Goal: Answer question/provide support: Share knowledge or assist other users

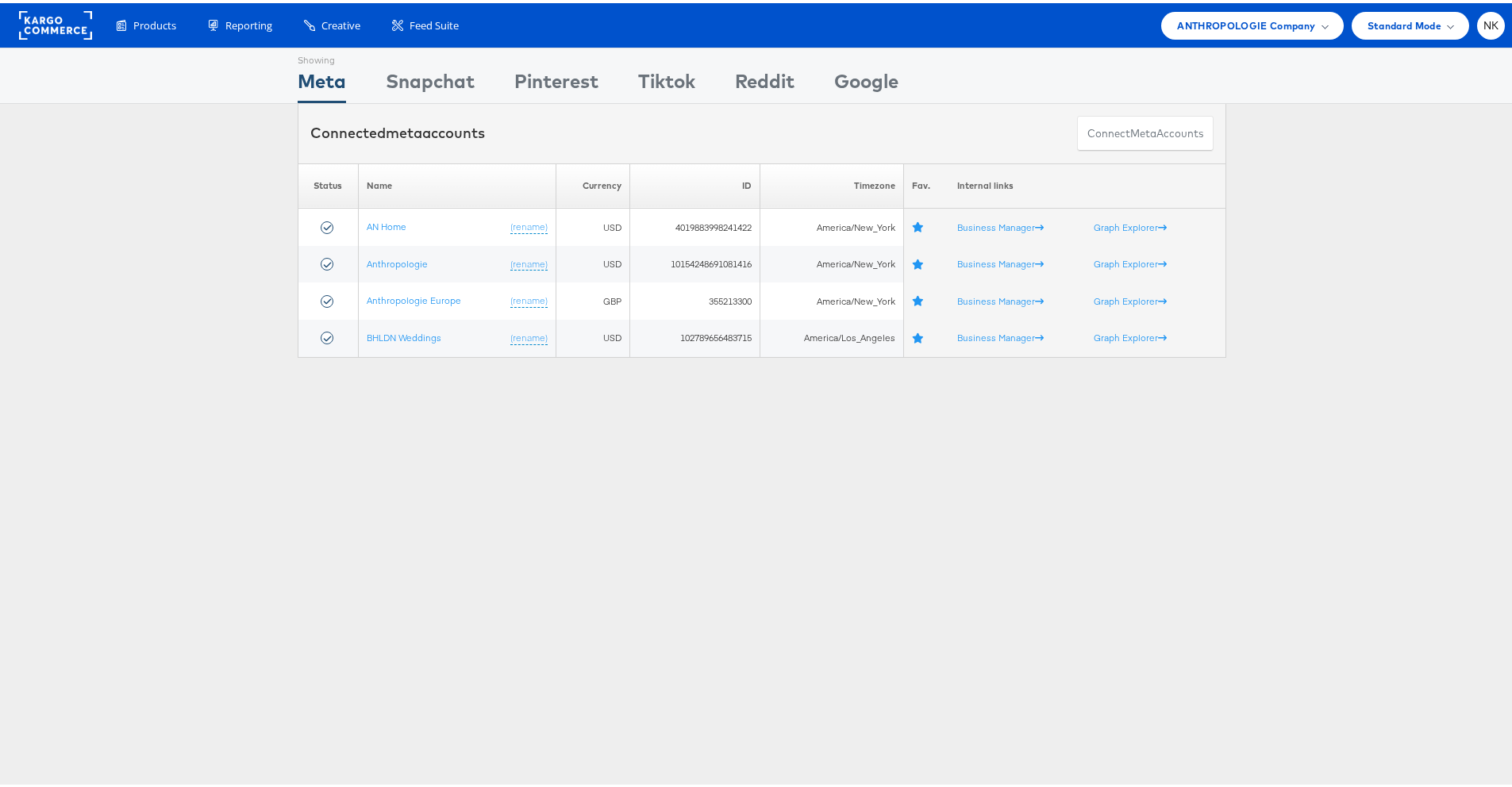
click at [33, 16] on rect at bounding box center [55, 23] width 73 height 29
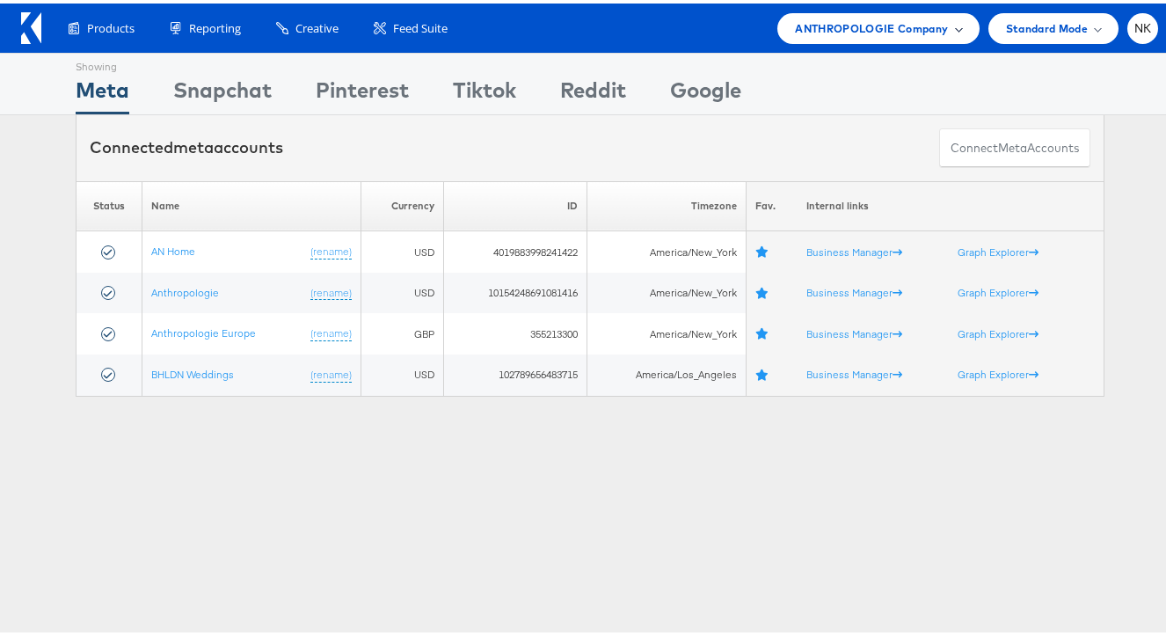
click at [819, 36] on div "ANTHROPOLOGIE Company" at bounding box center [877, 25] width 201 height 31
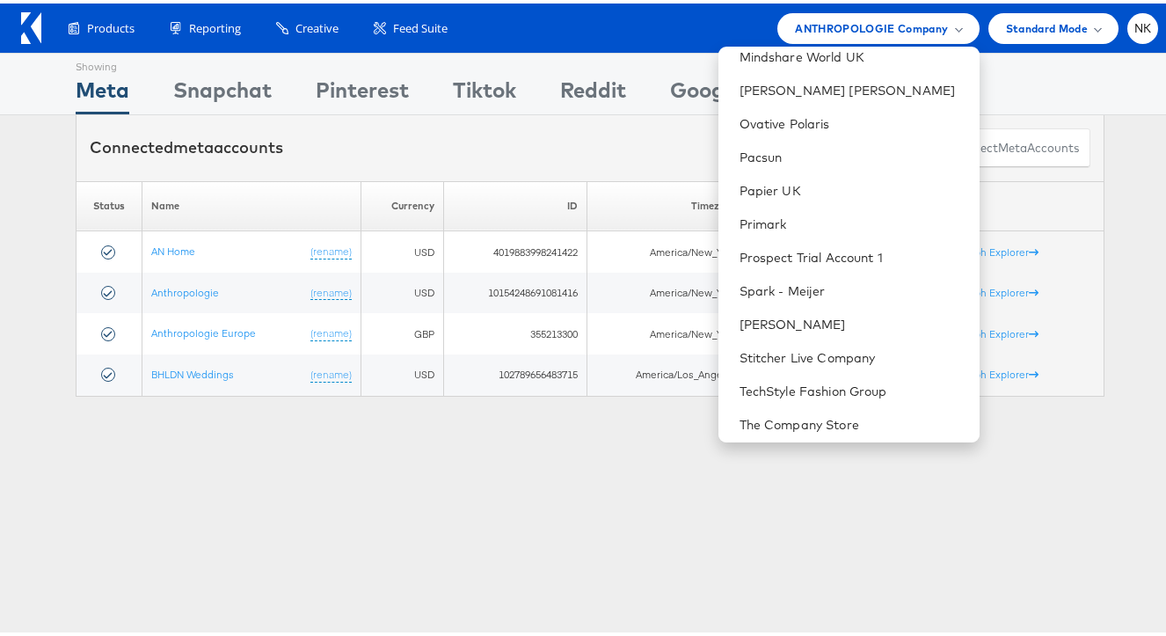
scroll to position [1599, 0]
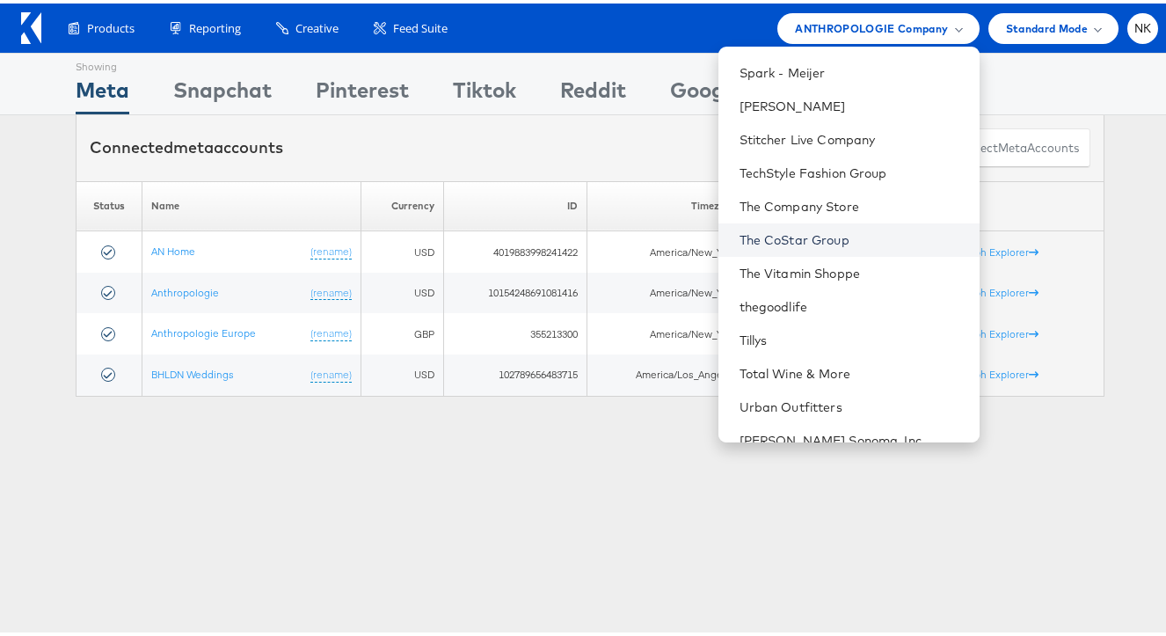
click at [814, 239] on link "The CoStar Group" at bounding box center [852, 237] width 226 height 18
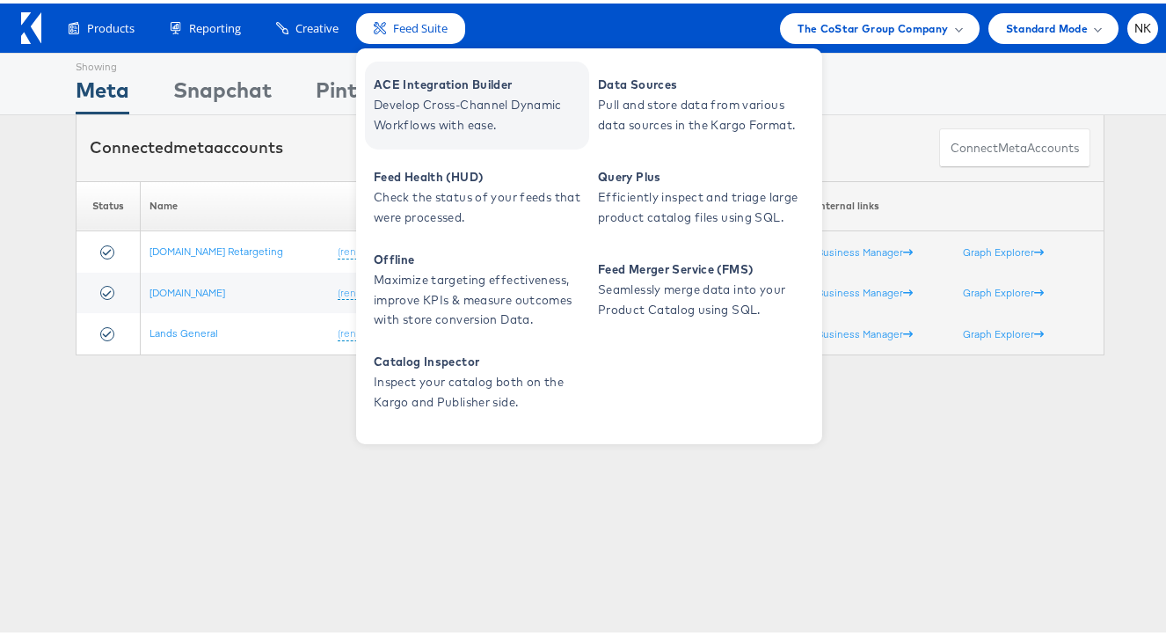
click at [389, 89] on span "ACE Integration Builder" at bounding box center [479, 81] width 211 height 20
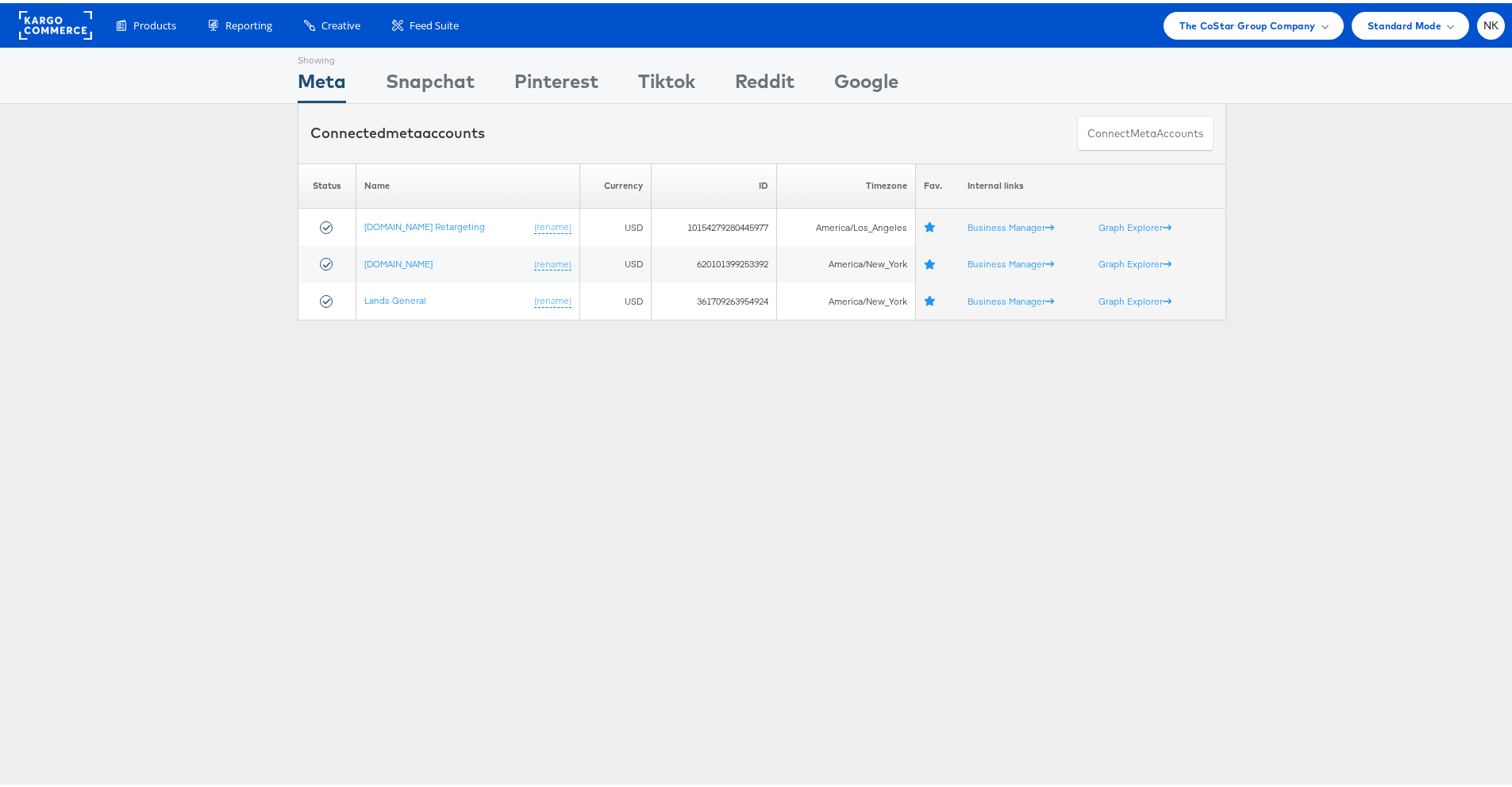
click at [69, 23] on rect at bounding box center [55, 23] width 73 height 29
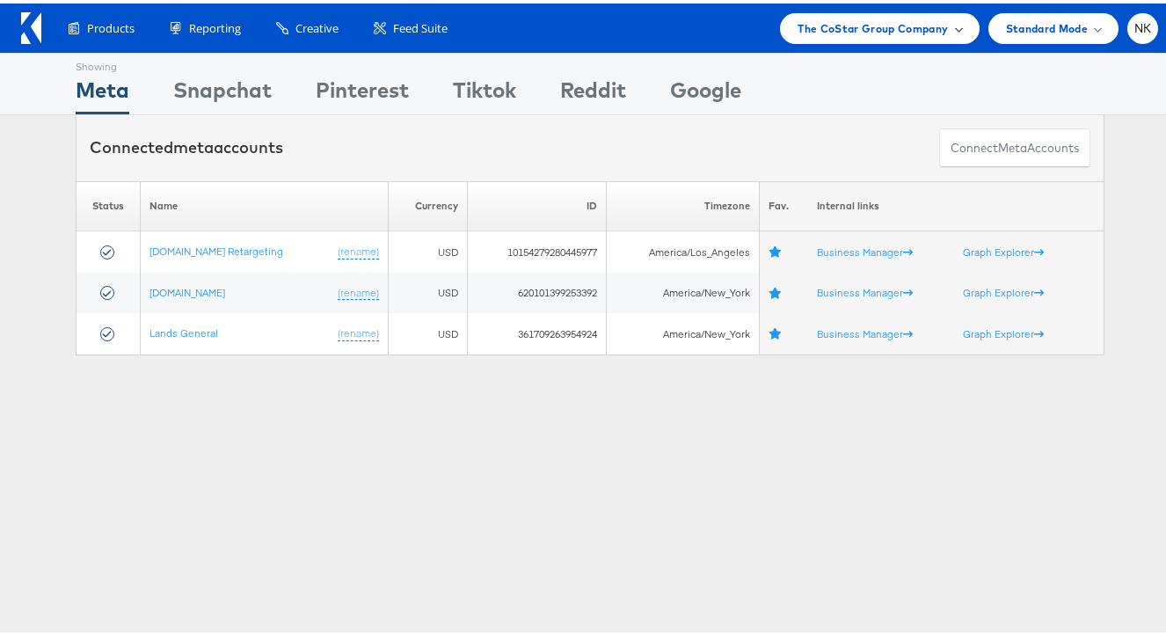
click at [826, 27] on span "The CoStar Group Company" at bounding box center [872, 25] width 150 height 18
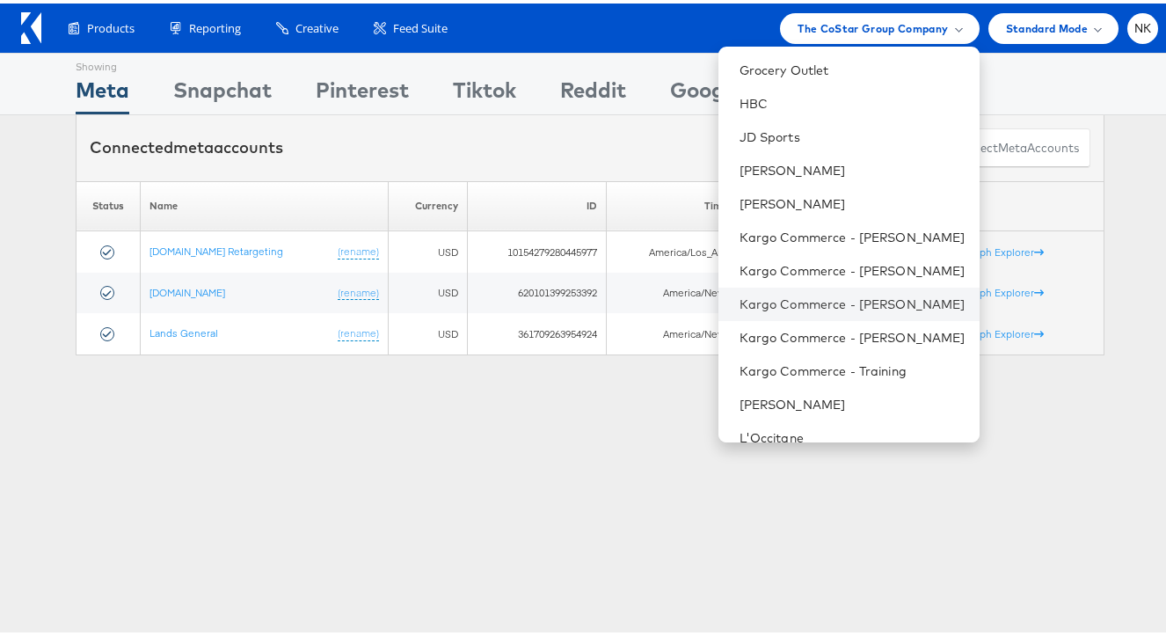
scroll to position [824, 0]
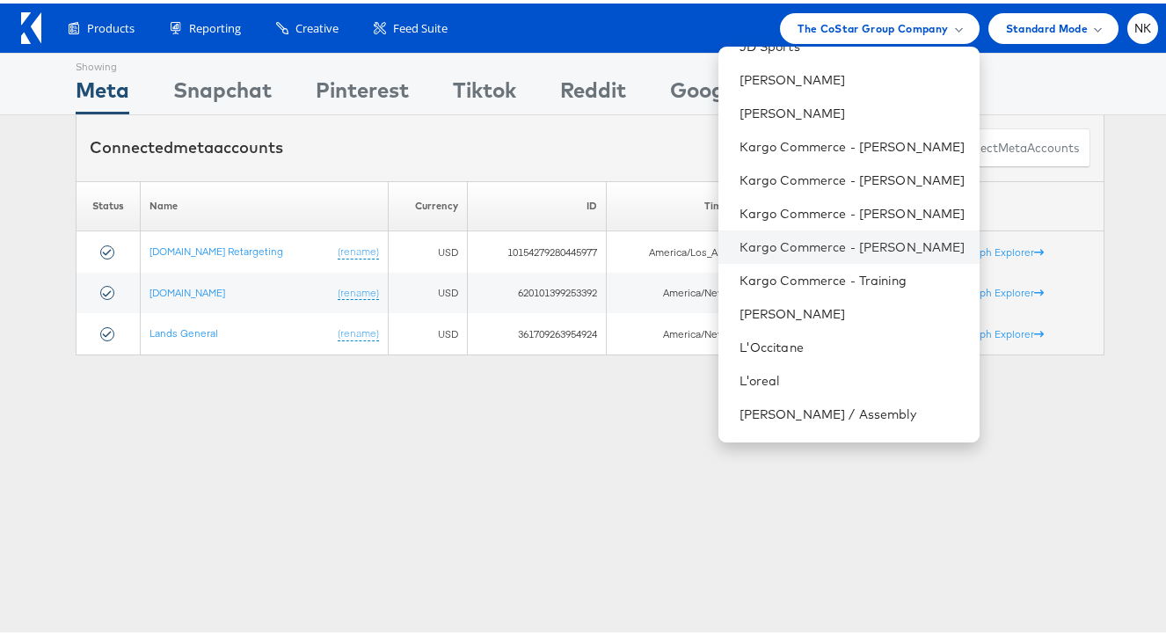
click at [824, 232] on li "Kargo Commerce - [PERSON_NAME]" at bounding box center [848, 243] width 261 height 33
click at [818, 242] on link "Kargo Commerce - Namit Kumar" at bounding box center [852, 244] width 226 height 18
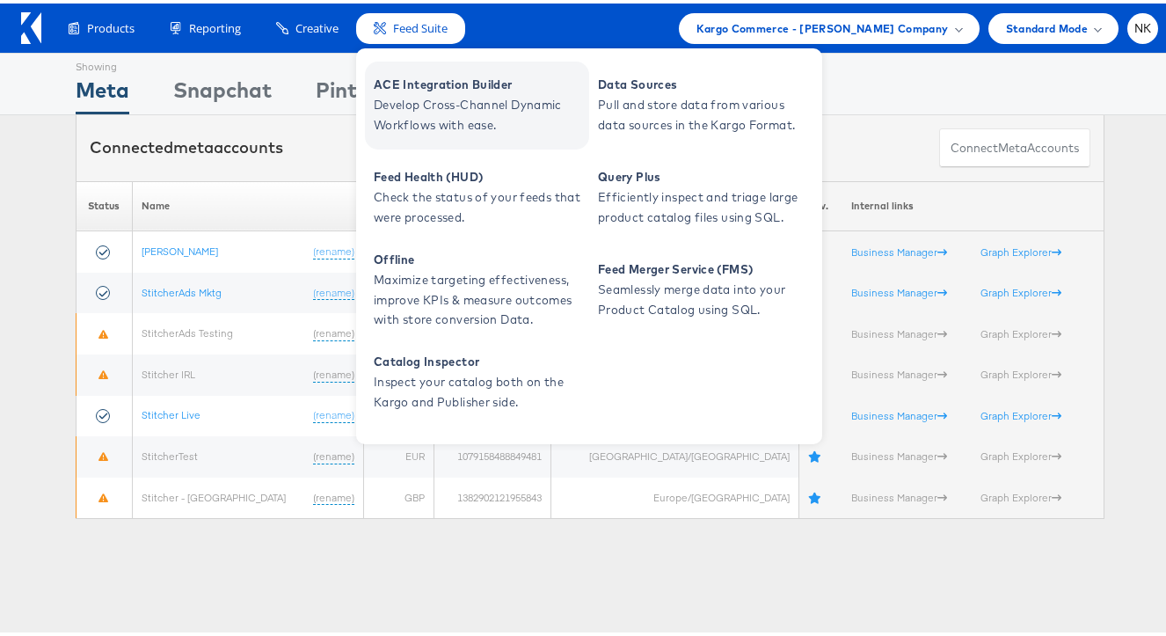
click at [440, 96] on span "Develop Cross-Channel Dynamic Workflows with ease." at bounding box center [479, 111] width 211 height 40
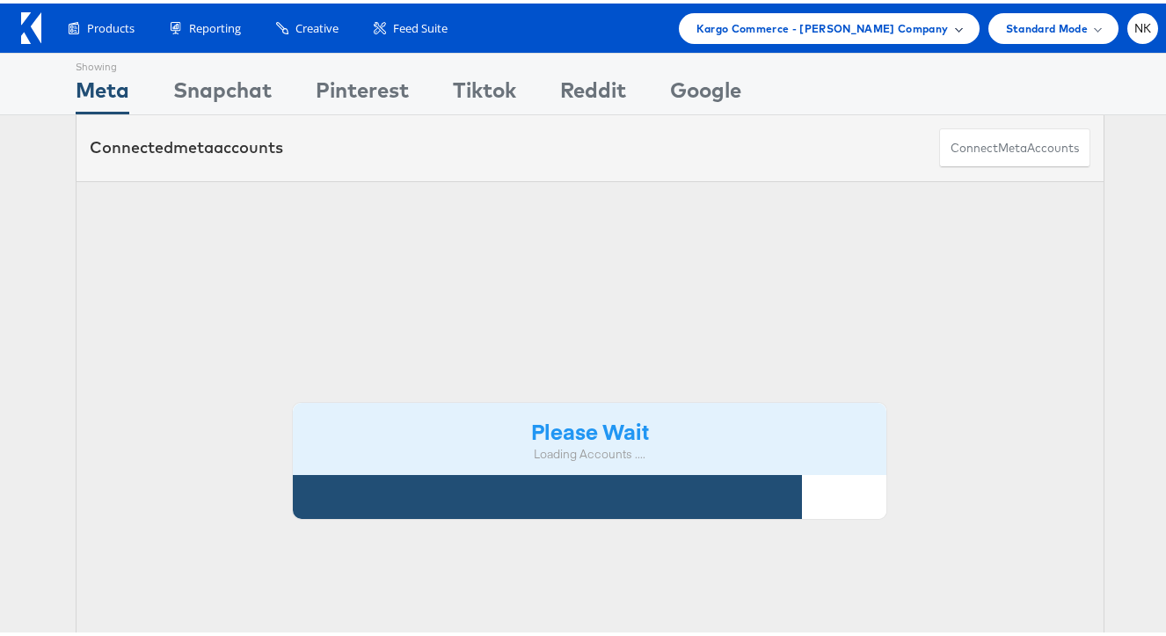
click at [729, 21] on span "Kargo Commerce - [PERSON_NAME] Company" at bounding box center [822, 25] width 252 height 18
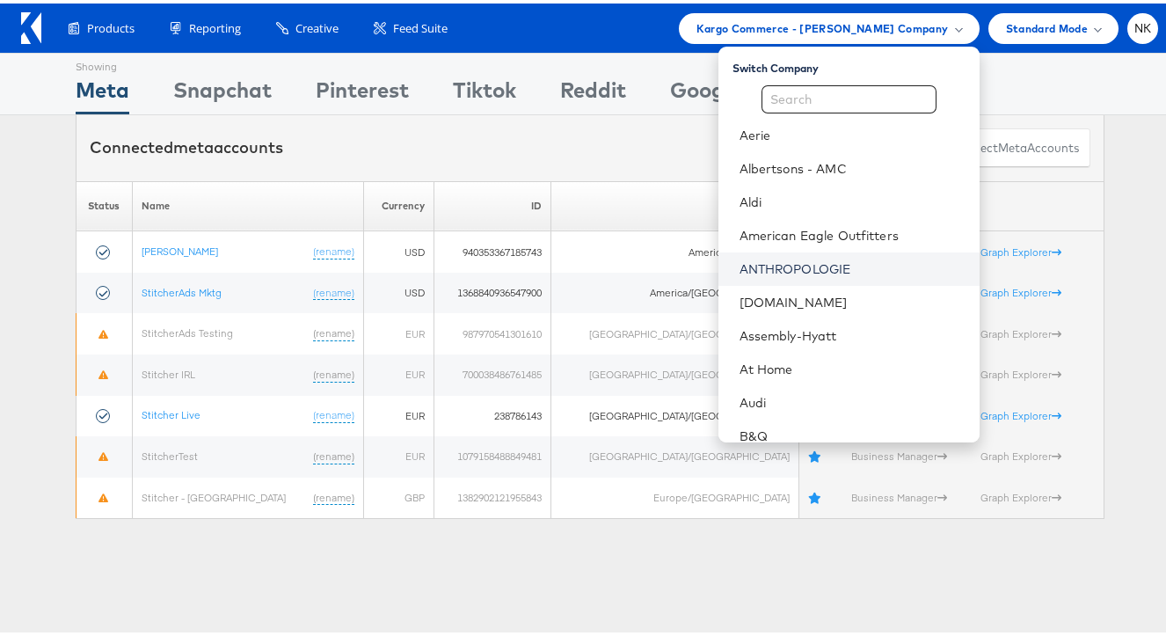
click at [763, 260] on link "ANTHROPOLOGIE" at bounding box center [852, 266] width 226 height 18
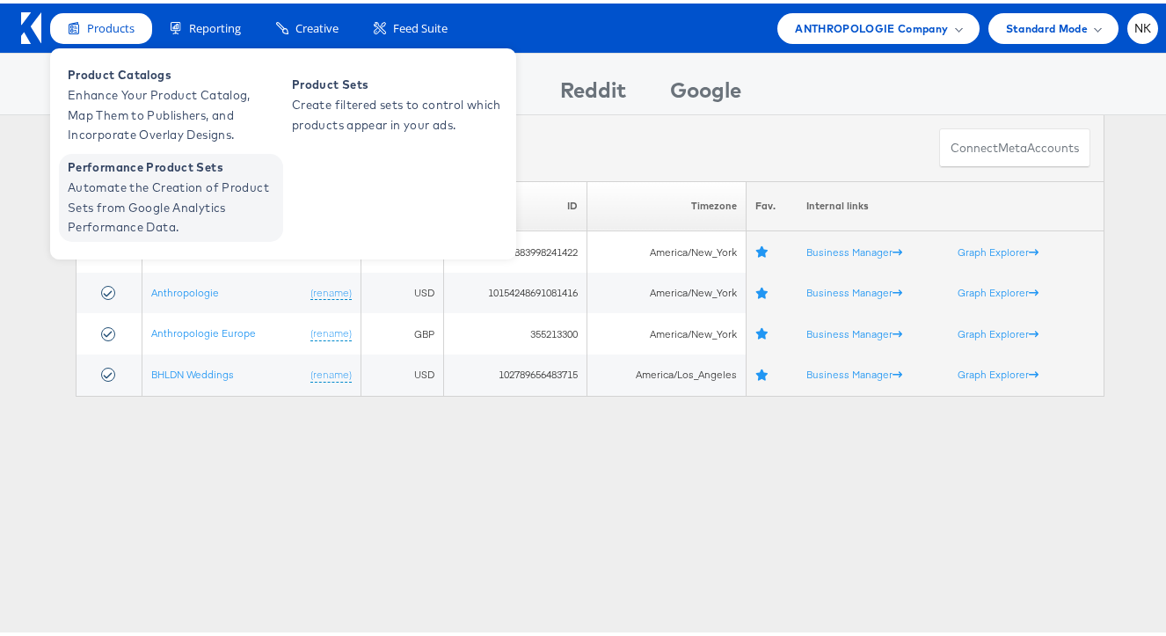
click at [144, 169] on span "Performance Product Sets" at bounding box center [173, 164] width 211 height 20
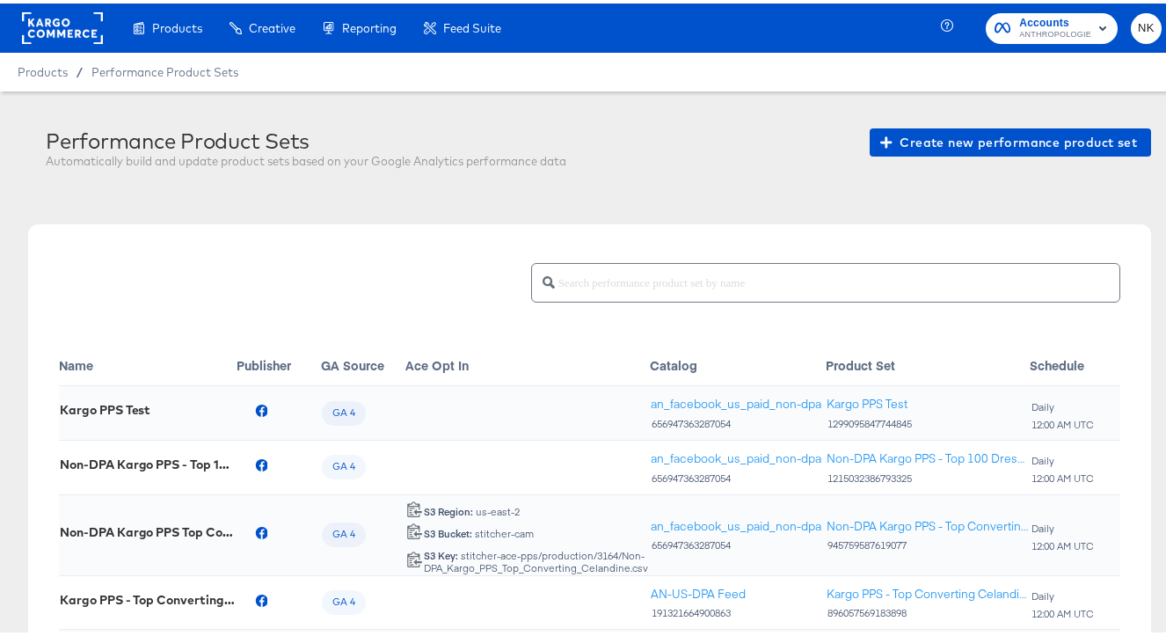
scroll to position [52, 0]
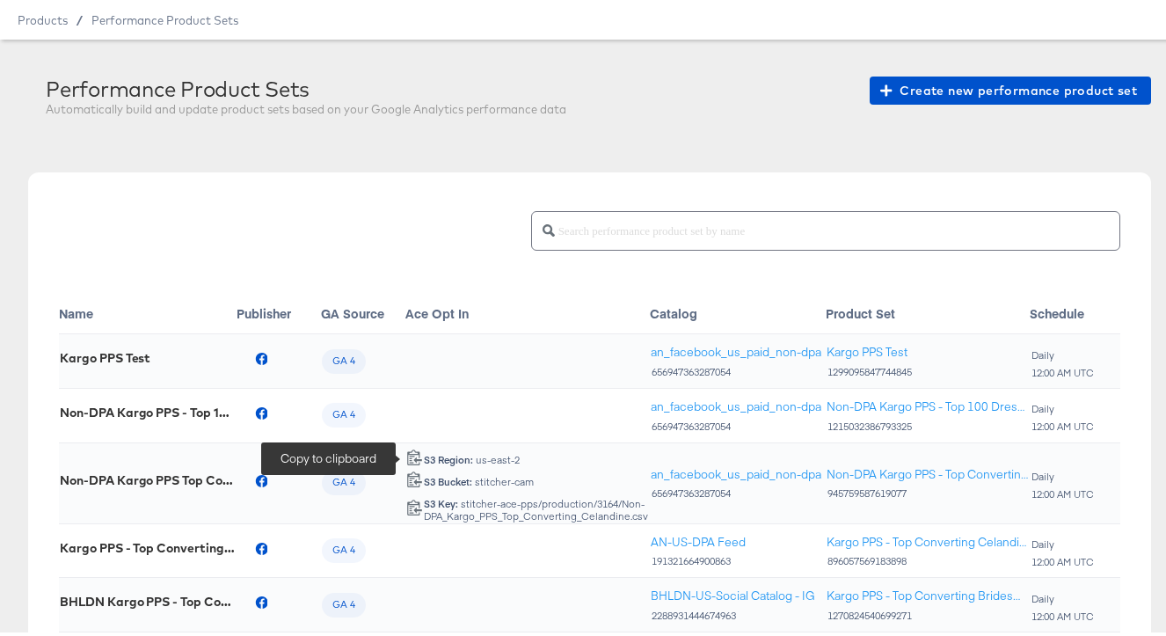
click at [415, 451] on icon at bounding box center [414, 453] width 17 height 17
drag, startPoint x: 544, startPoint y: 479, endPoint x: 506, endPoint y: 484, distance: 39.0
click at [542, 480] on div "stitcher-cam Copy to clipboard S3 Bucket: stitcher-cam" at bounding box center [527, 476] width 243 height 18
click at [414, 482] on icon at bounding box center [414, 475] width 17 height 17
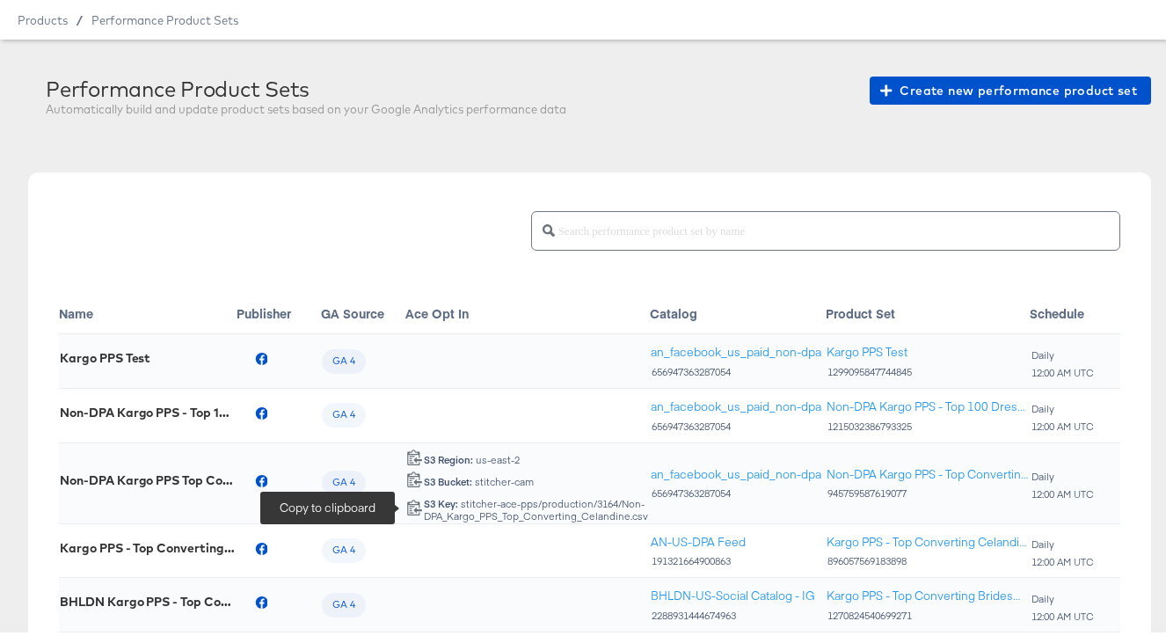
click at [417, 511] on icon at bounding box center [414, 503] width 17 height 17
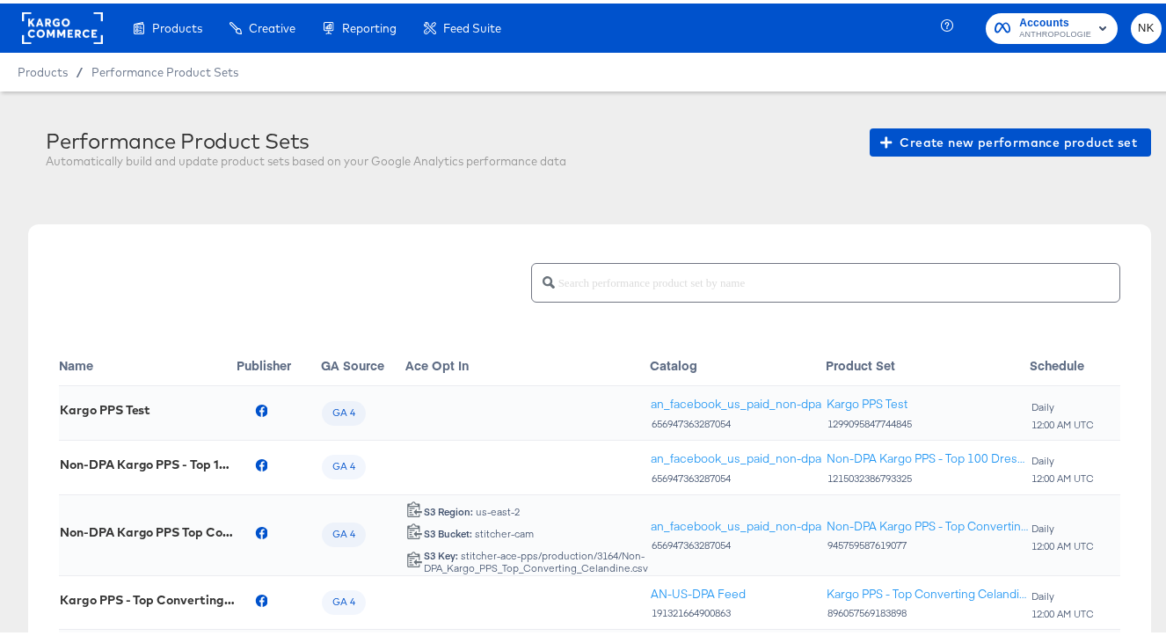
click at [80, 32] on rect at bounding box center [62, 25] width 81 height 32
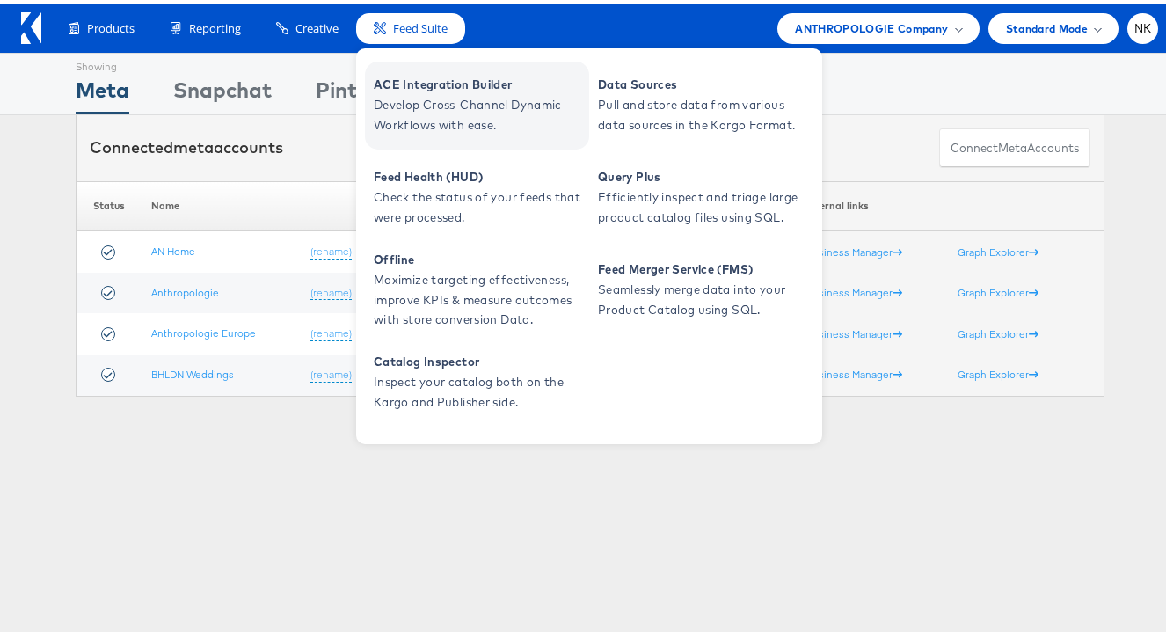
click at [415, 82] on span "ACE Integration Builder" at bounding box center [479, 81] width 211 height 20
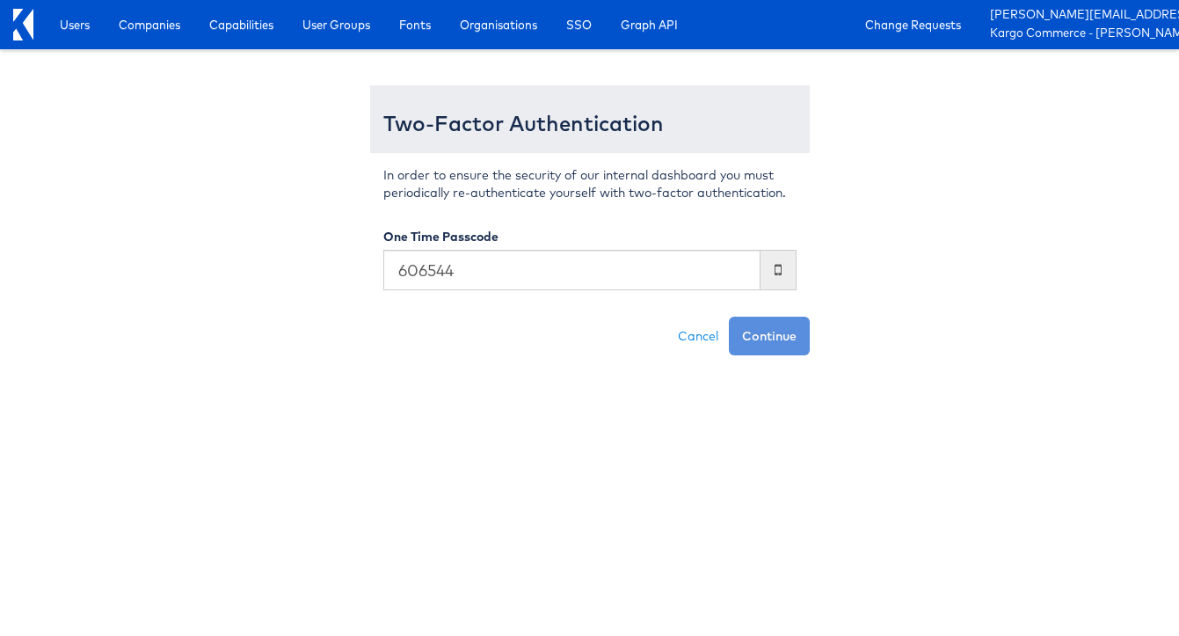
type input "606544"
click at [729, 317] on button "Continue" at bounding box center [769, 336] width 81 height 39
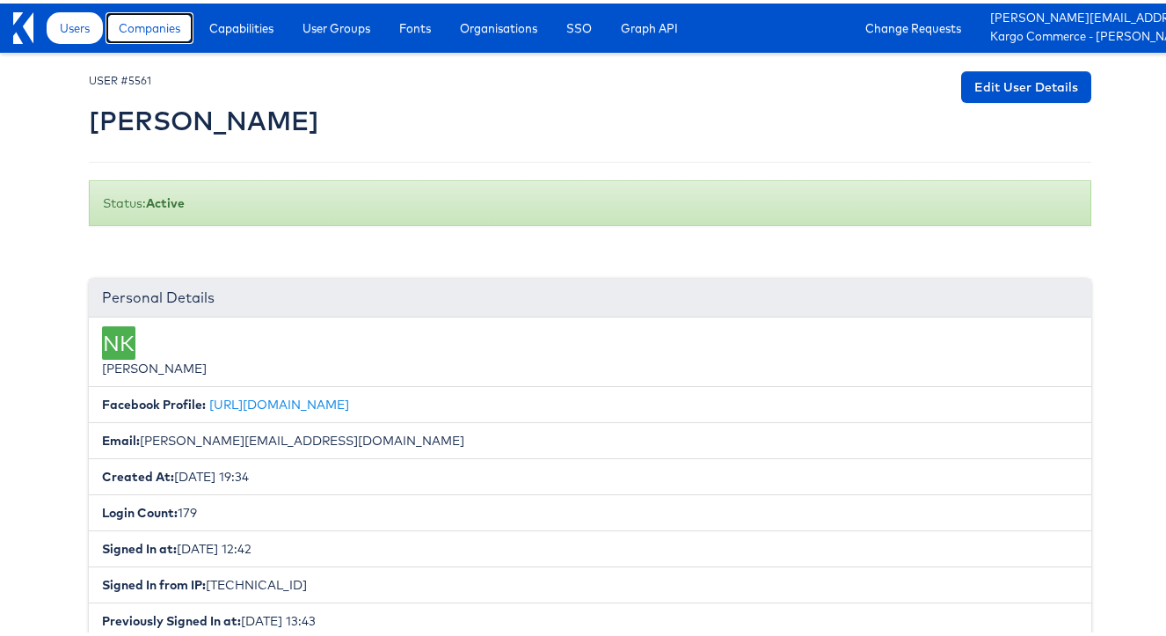
click at [144, 33] on span "Companies" at bounding box center [150, 25] width 62 height 18
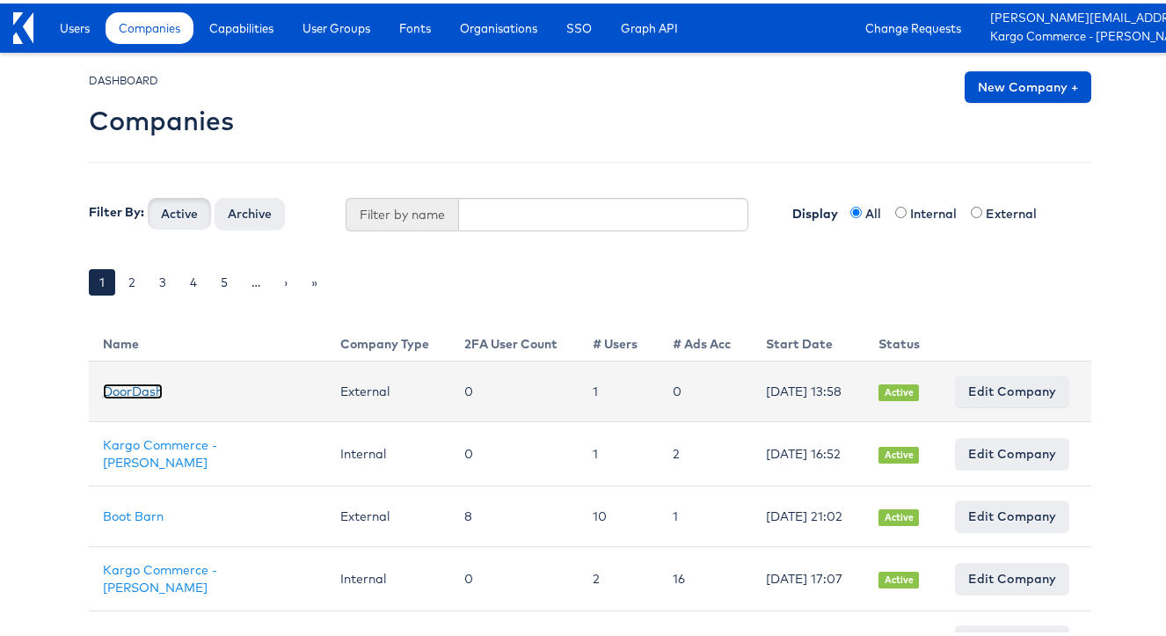
click at [141, 389] on link "DoorDash" at bounding box center [133, 388] width 60 height 16
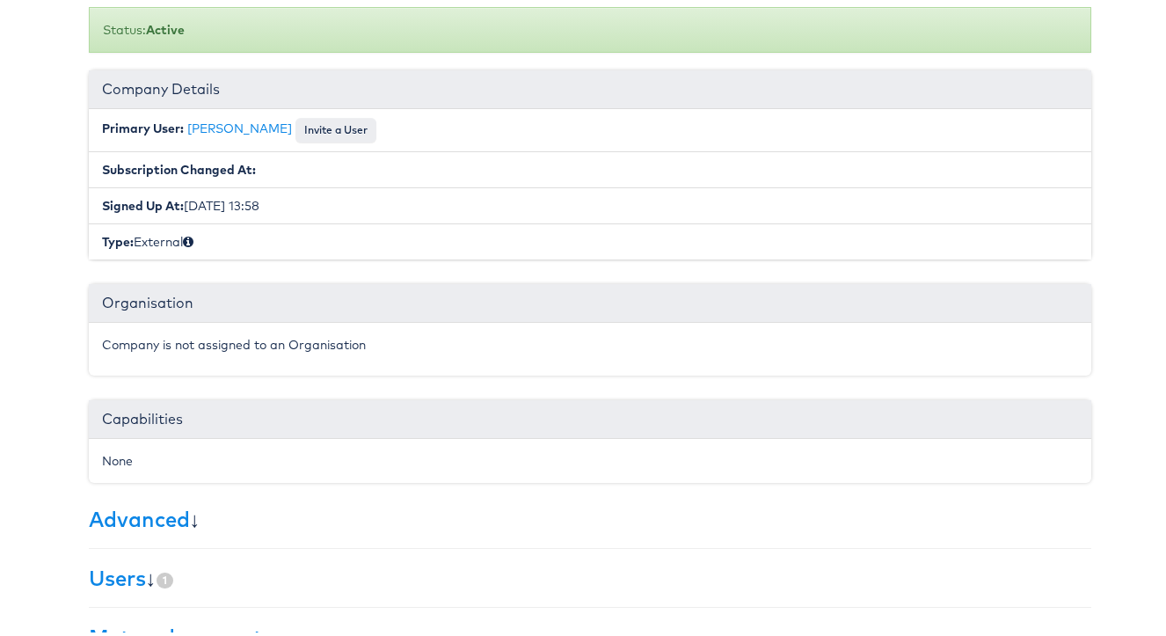
scroll to position [397, 0]
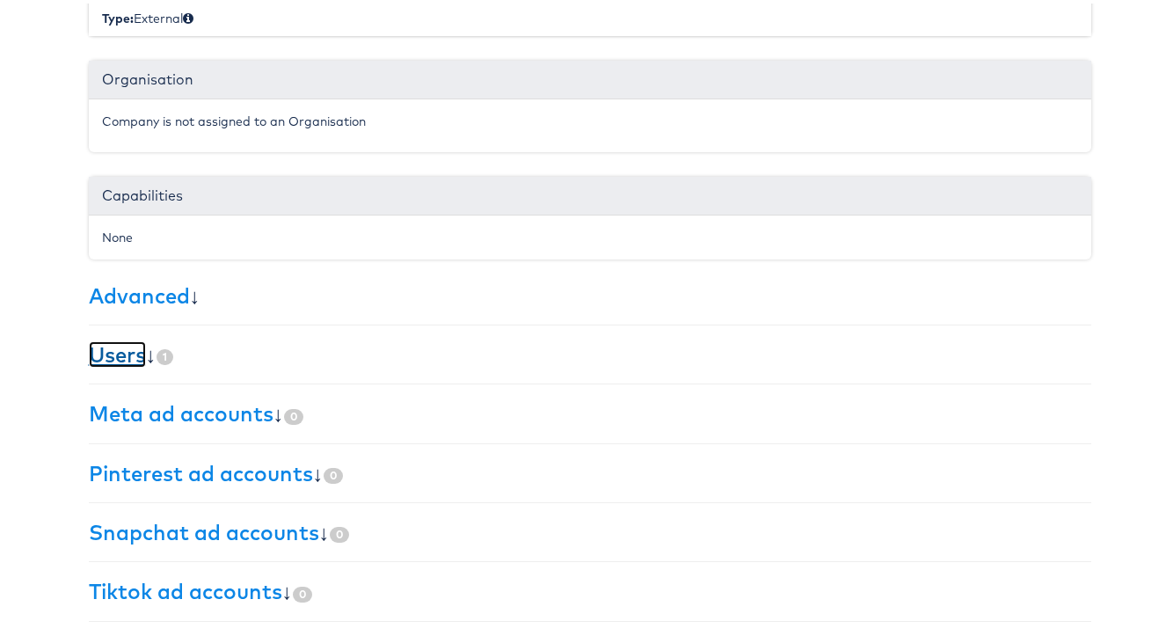
click at [115, 353] on link "Users" at bounding box center [117, 351] width 57 height 26
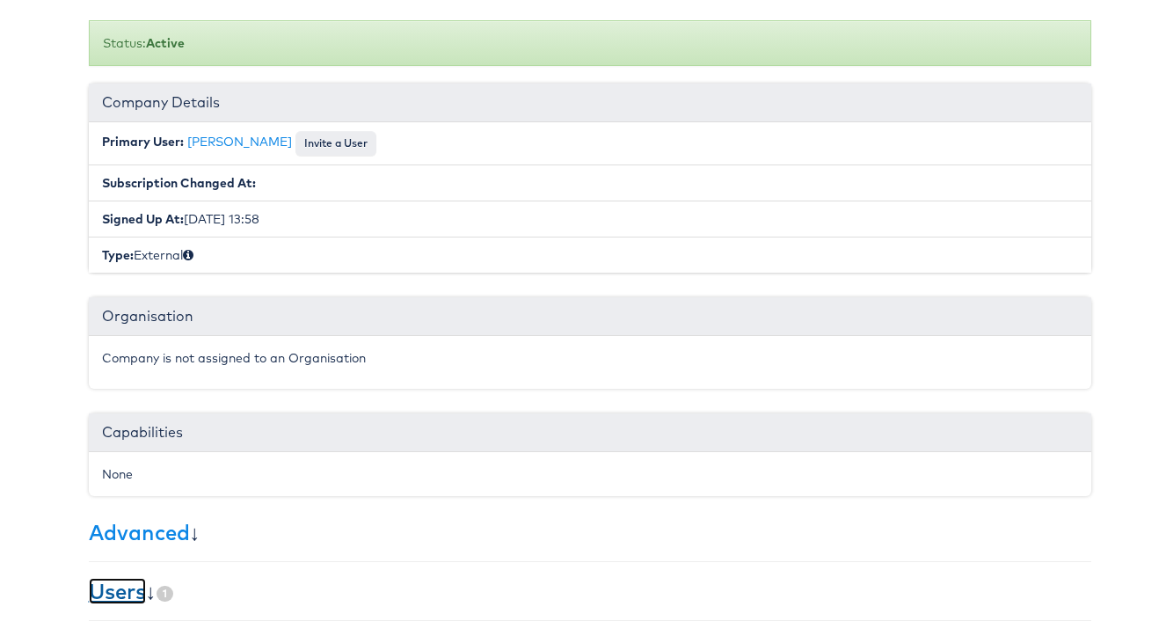
scroll to position [0, 0]
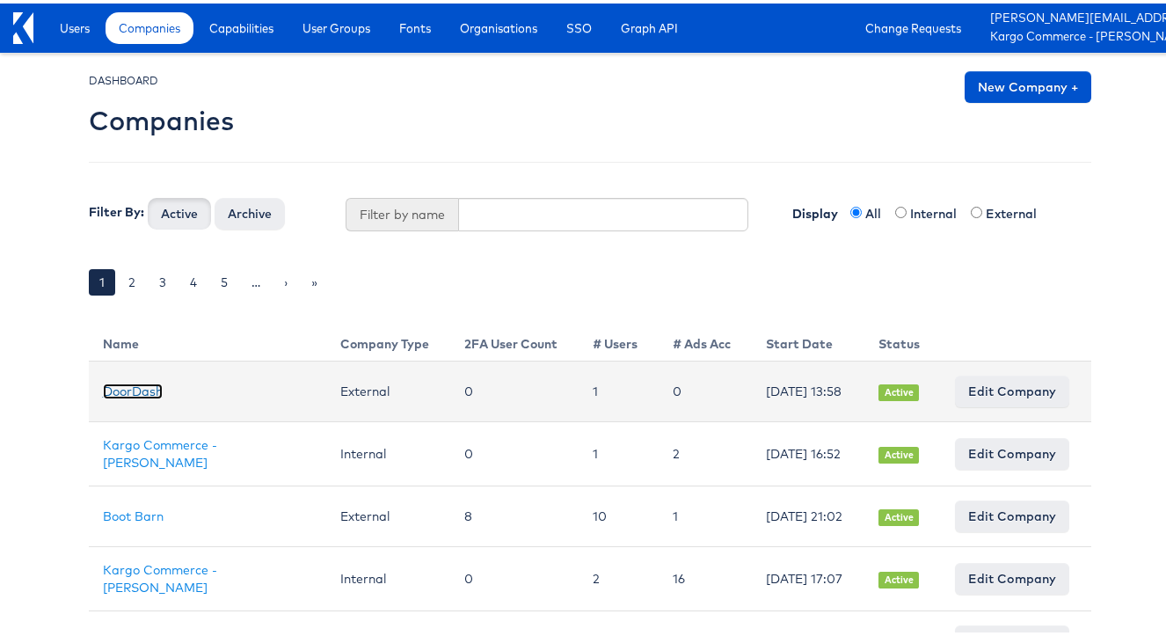
click at [108, 389] on link "DoorDash" at bounding box center [133, 388] width 60 height 16
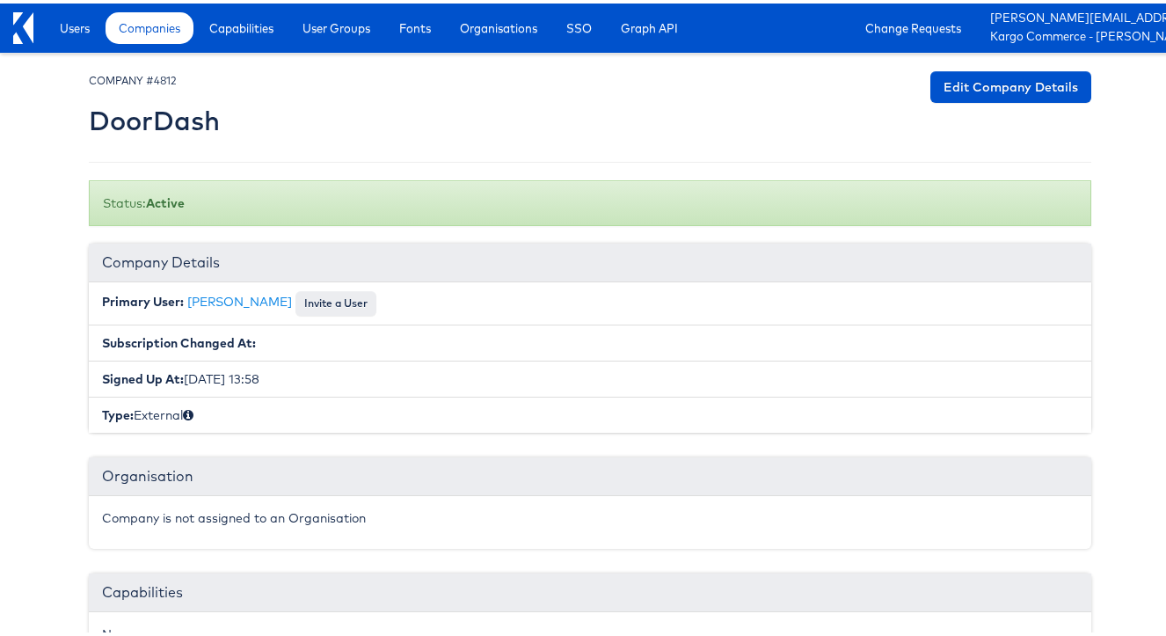
scroll to position [397, 0]
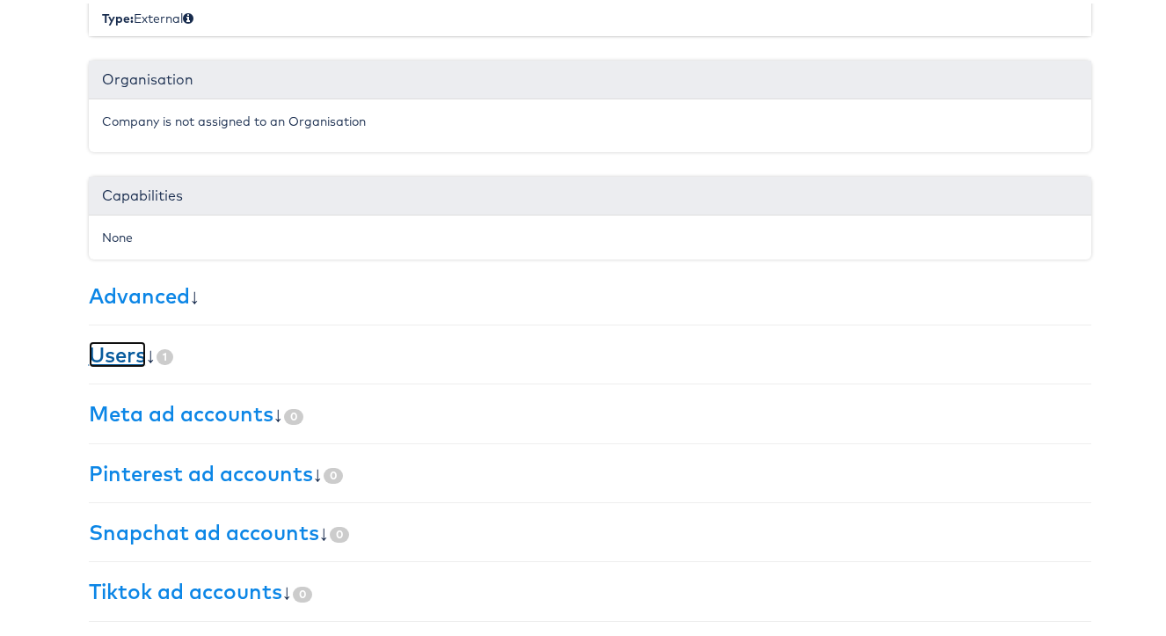
click at [109, 357] on link "Users" at bounding box center [117, 351] width 57 height 26
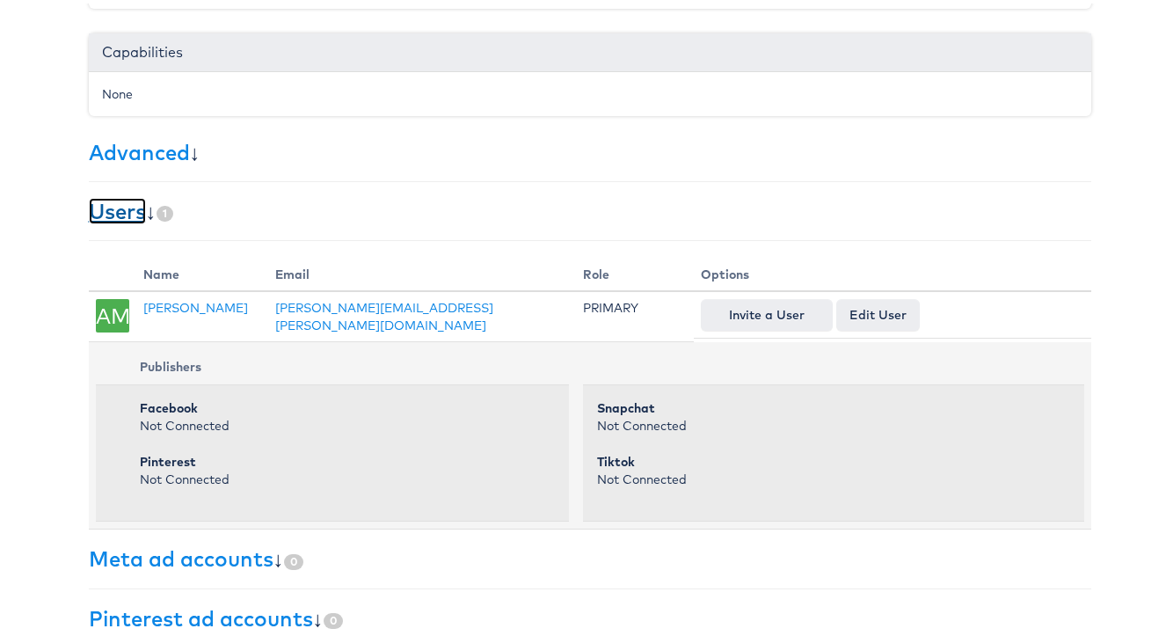
scroll to position [0, 0]
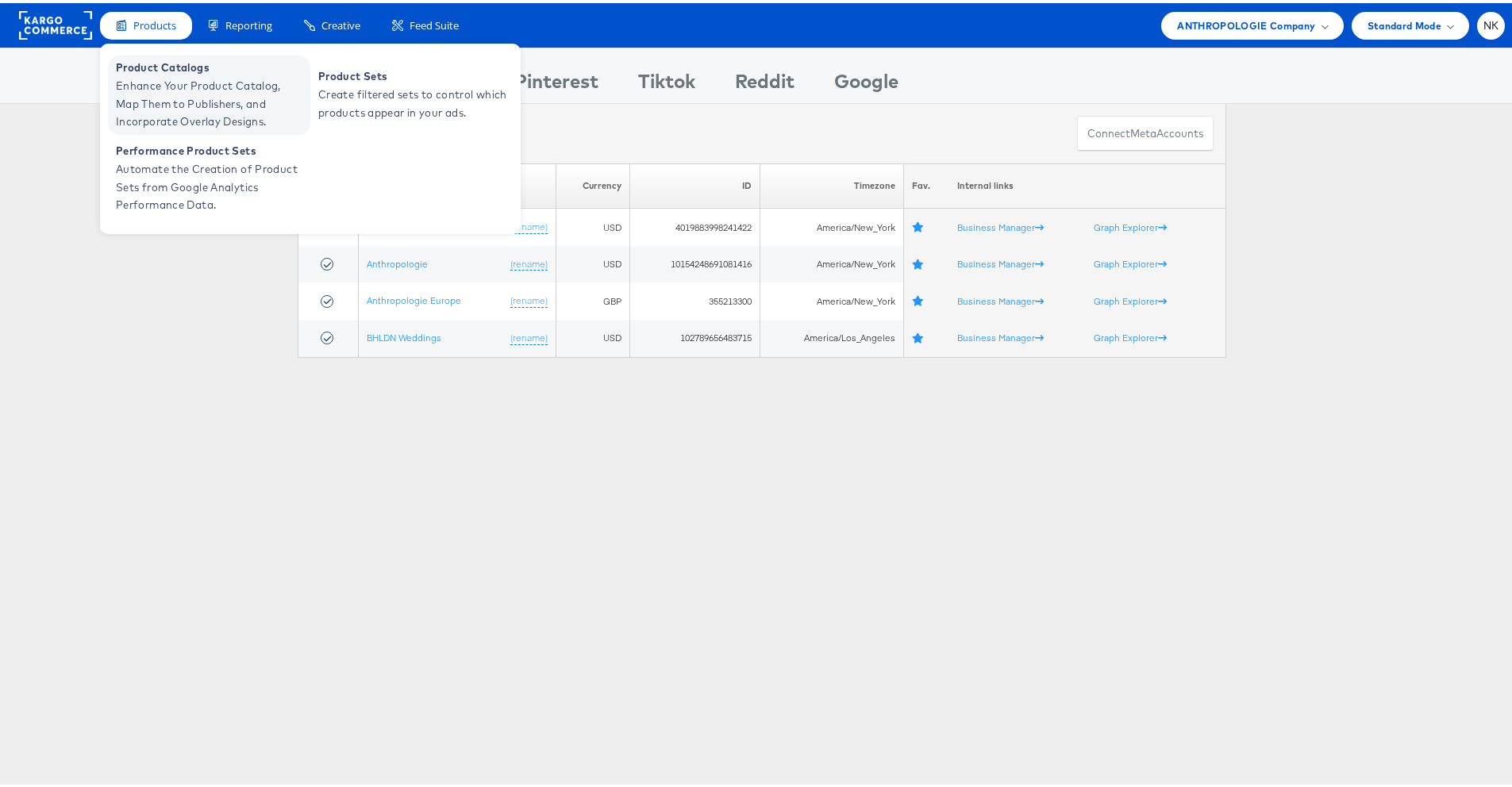
click at [155, 77] on span "Enhance Your Product Catalog, Map Them to Publishers, and Incorporate Overlay D…" at bounding box center [210, 101] width 190 height 54
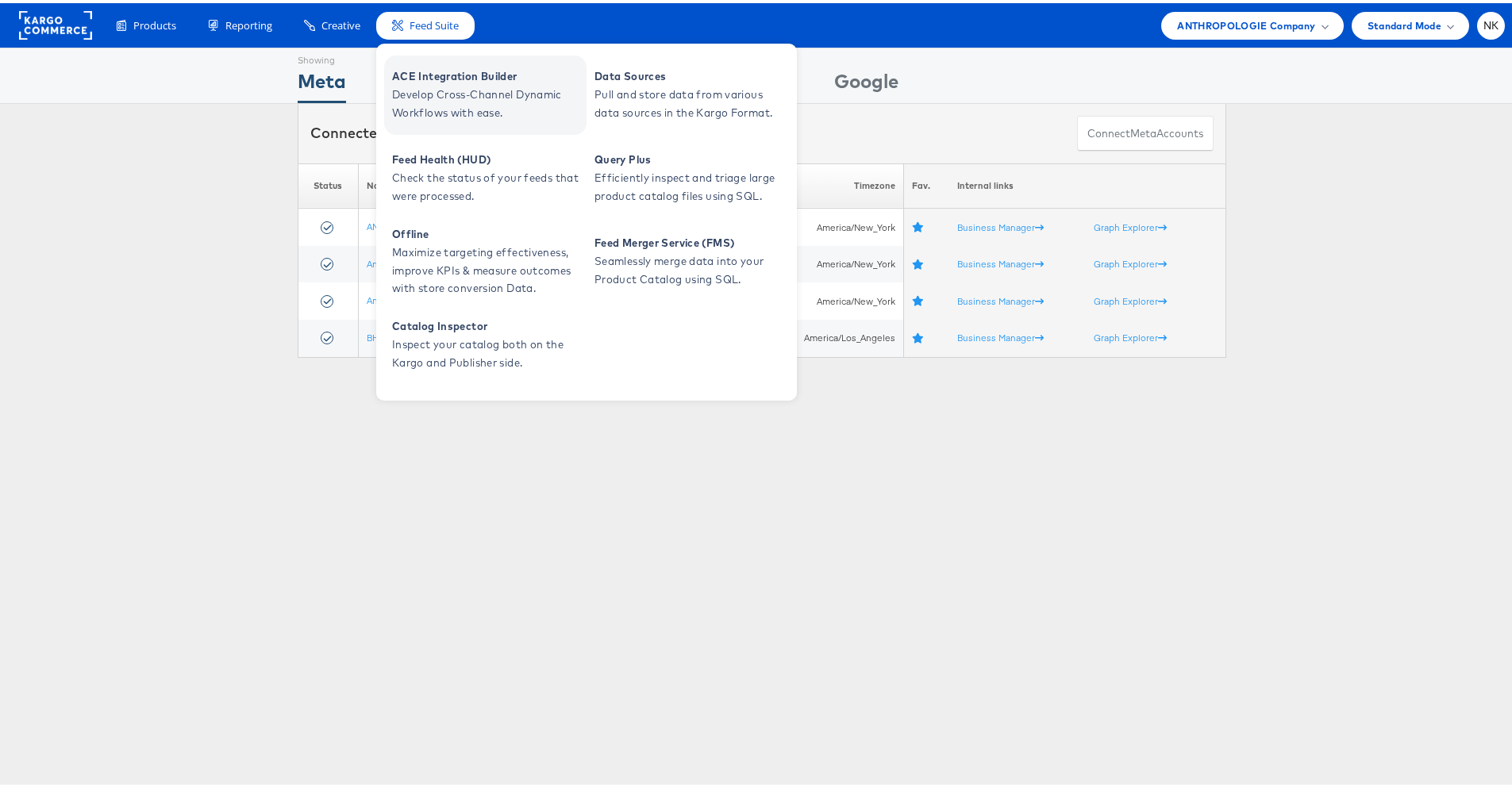
click at [414, 71] on span "ACE Integration Builder" at bounding box center [487, 73] width 190 height 18
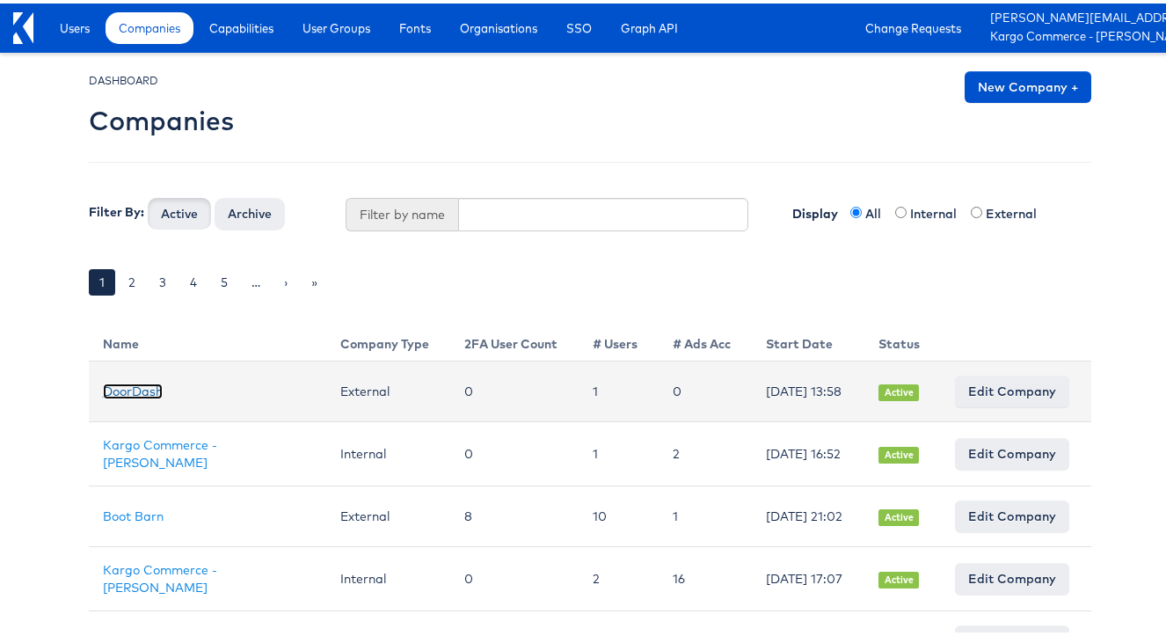
click at [139, 385] on link "DoorDash" at bounding box center [133, 388] width 60 height 16
click at [134, 385] on link "DoorDash" at bounding box center [133, 388] width 60 height 16
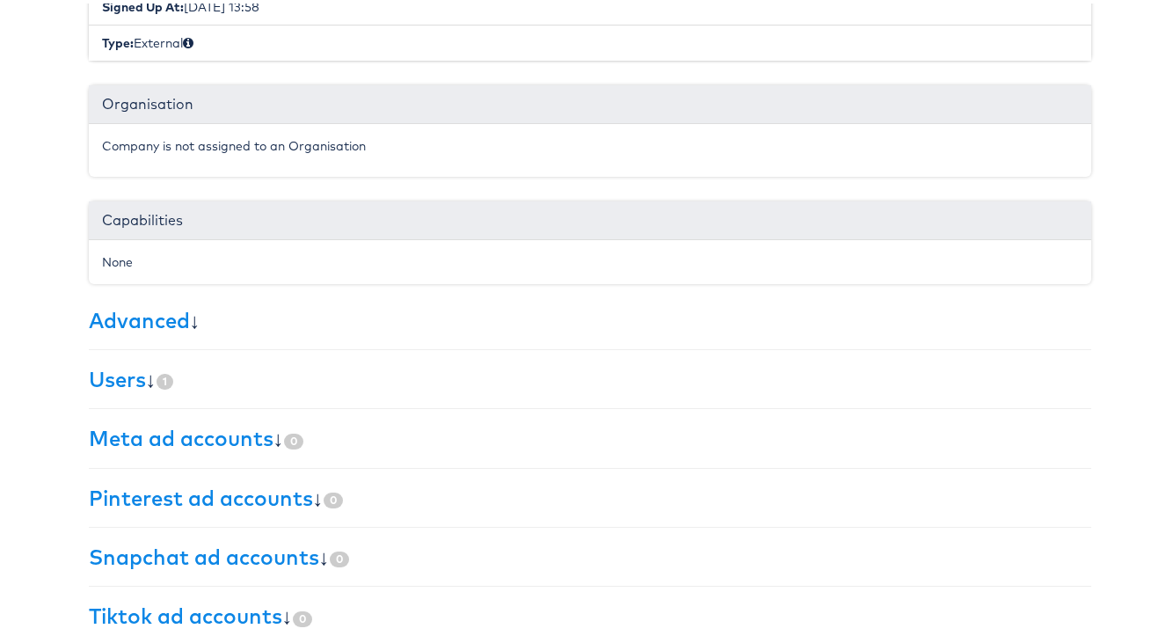
scroll to position [395, 0]
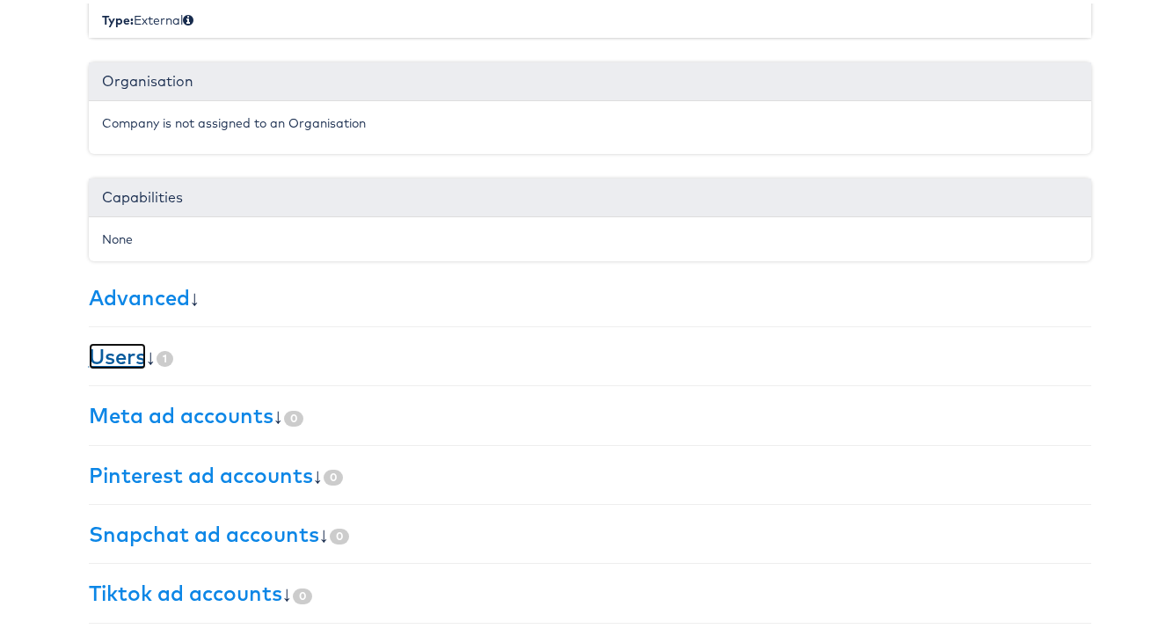
click at [120, 356] on link "Users" at bounding box center [117, 352] width 57 height 26
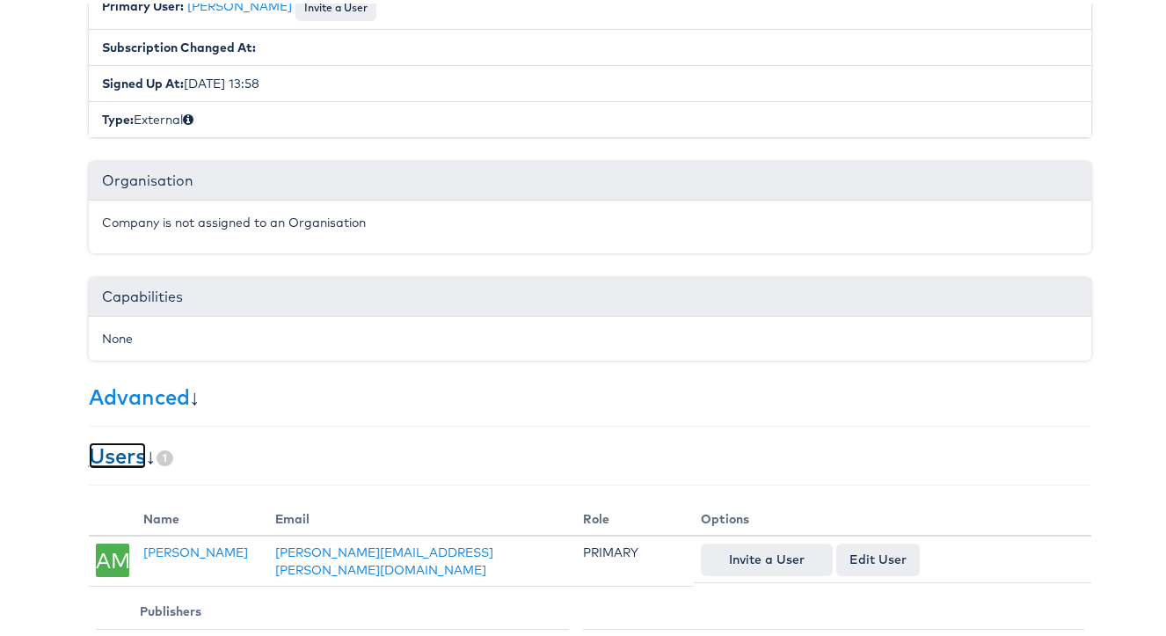
scroll to position [683, 0]
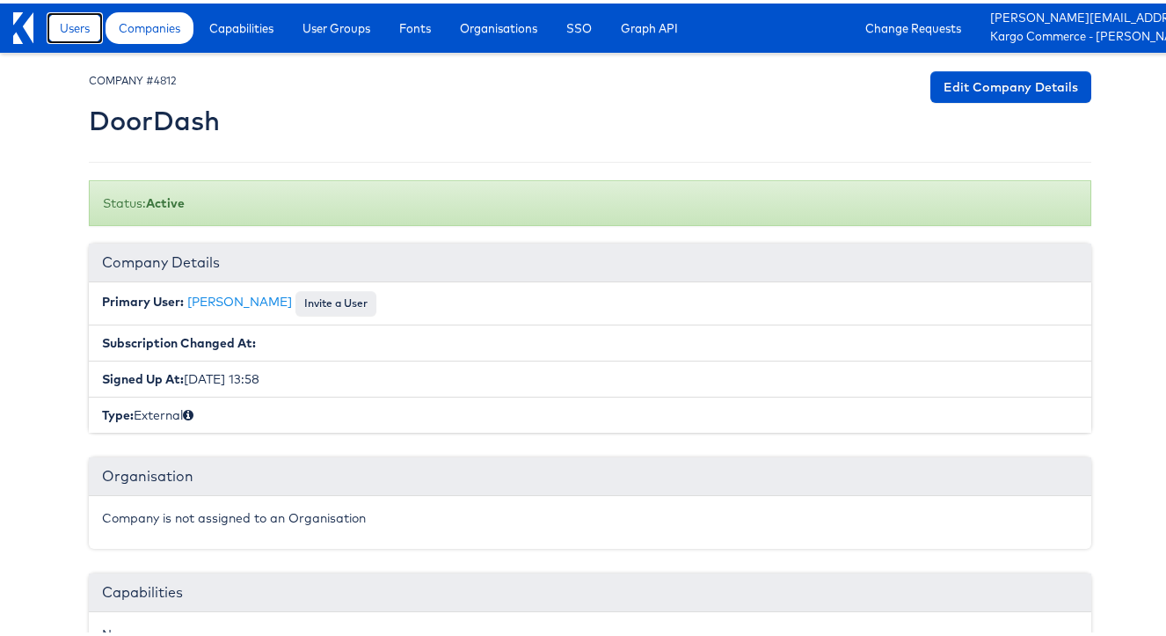
click at [69, 29] on span "Users" at bounding box center [75, 25] width 30 height 18
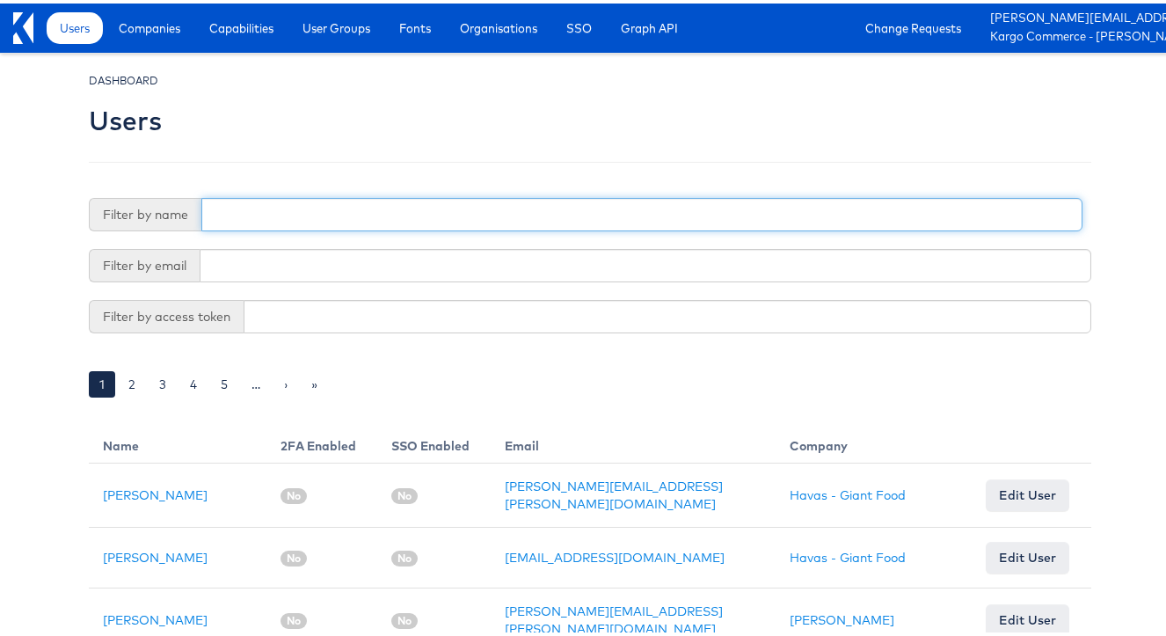
click at [237, 221] on input "text" at bounding box center [641, 210] width 881 height 33
type input "laurel"
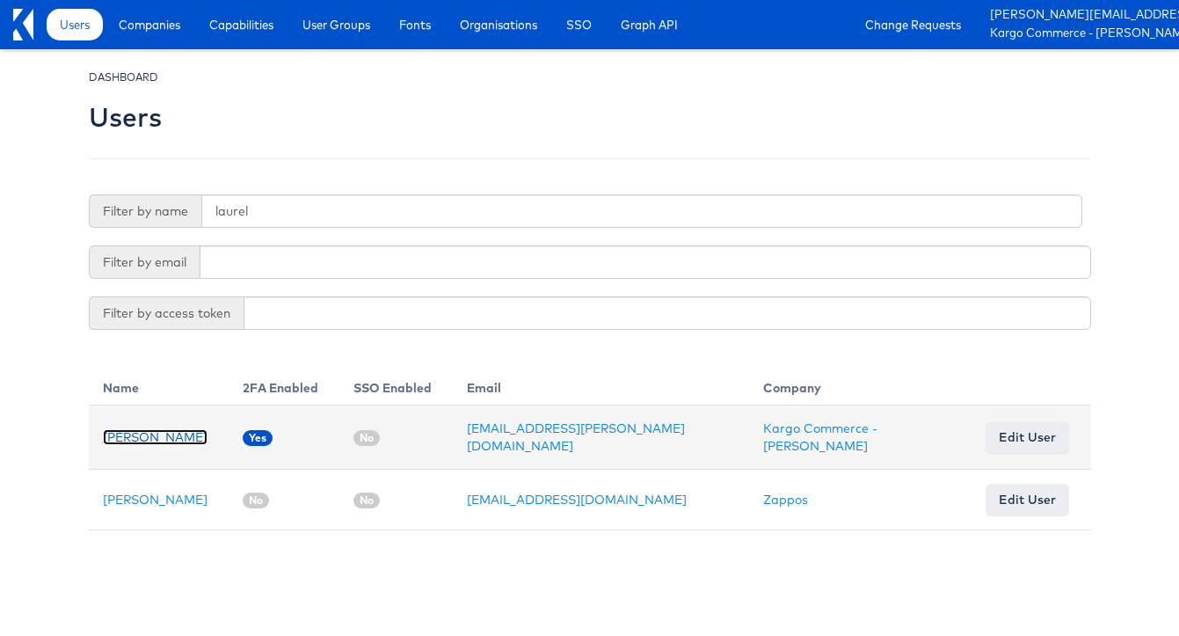
click at [173, 440] on link "Laurel Rokusek" at bounding box center [155, 437] width 105 height 16
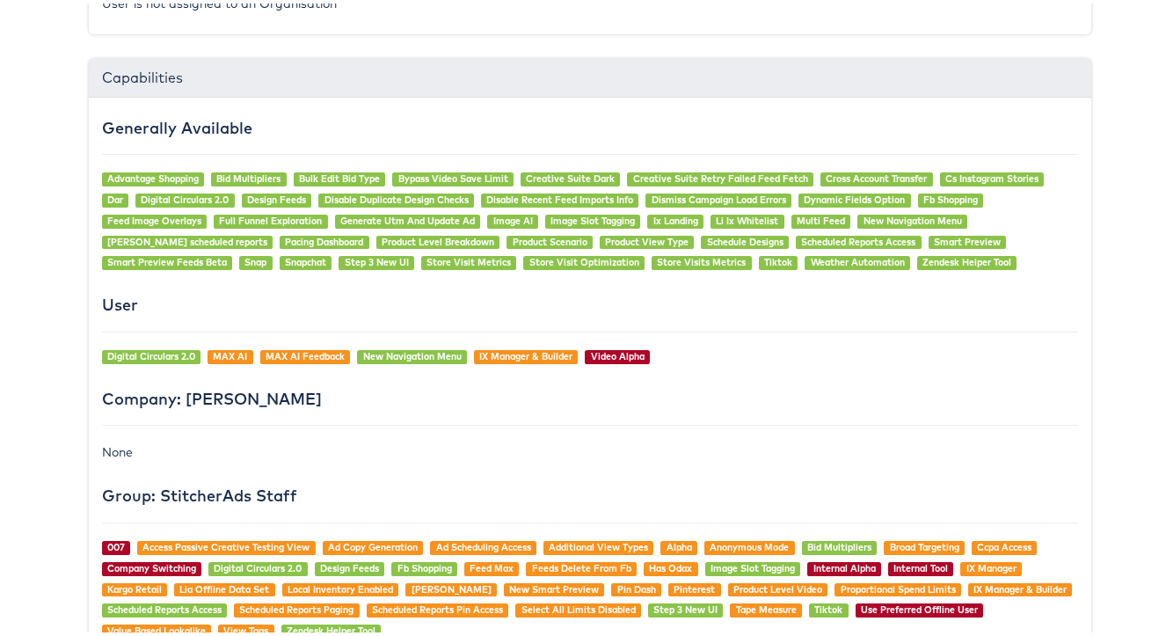
scroll to position [1968, 0]
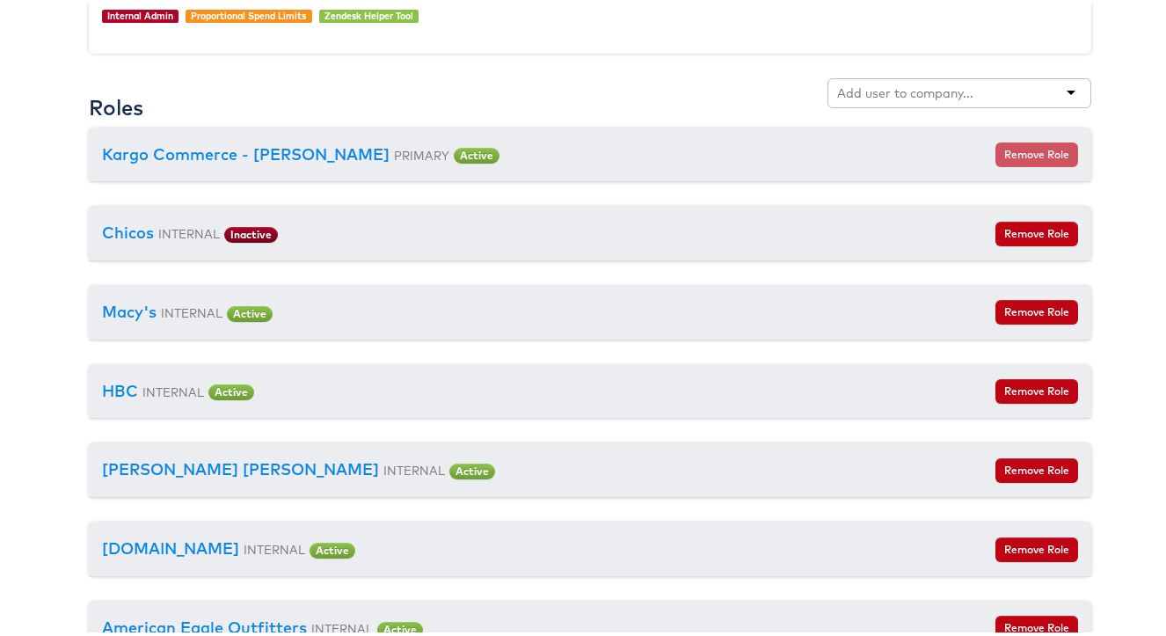
click at [903, 80] on div at bounding box center [959, 90] width 264 height 30
type input "door"
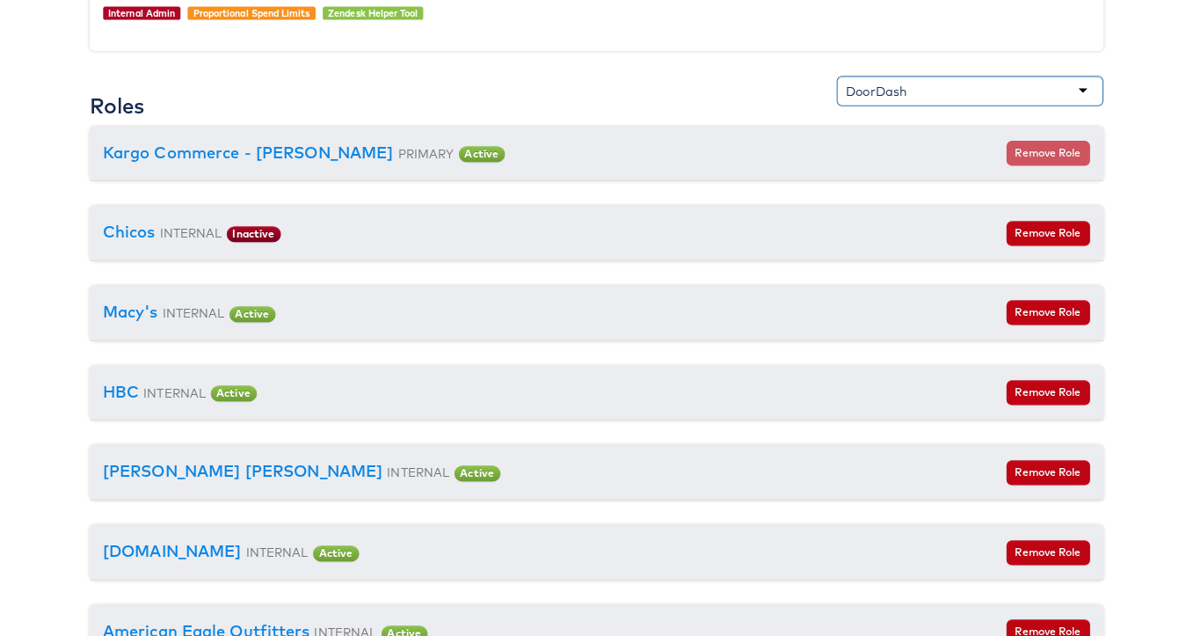
scroll to position [3813, 0]
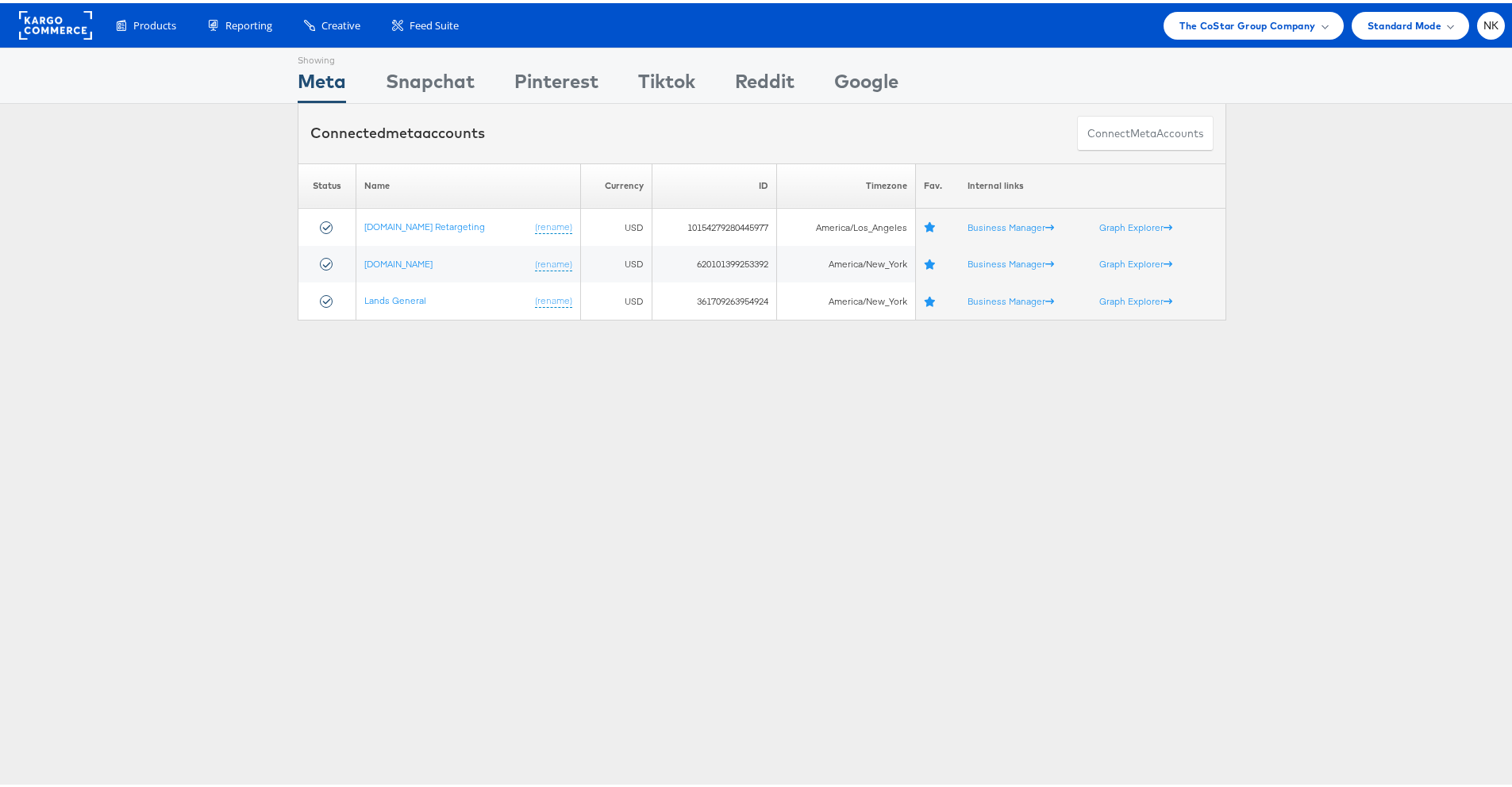
click at [79, 16] on rect at bounding box center [55, 23] width 73 height 29
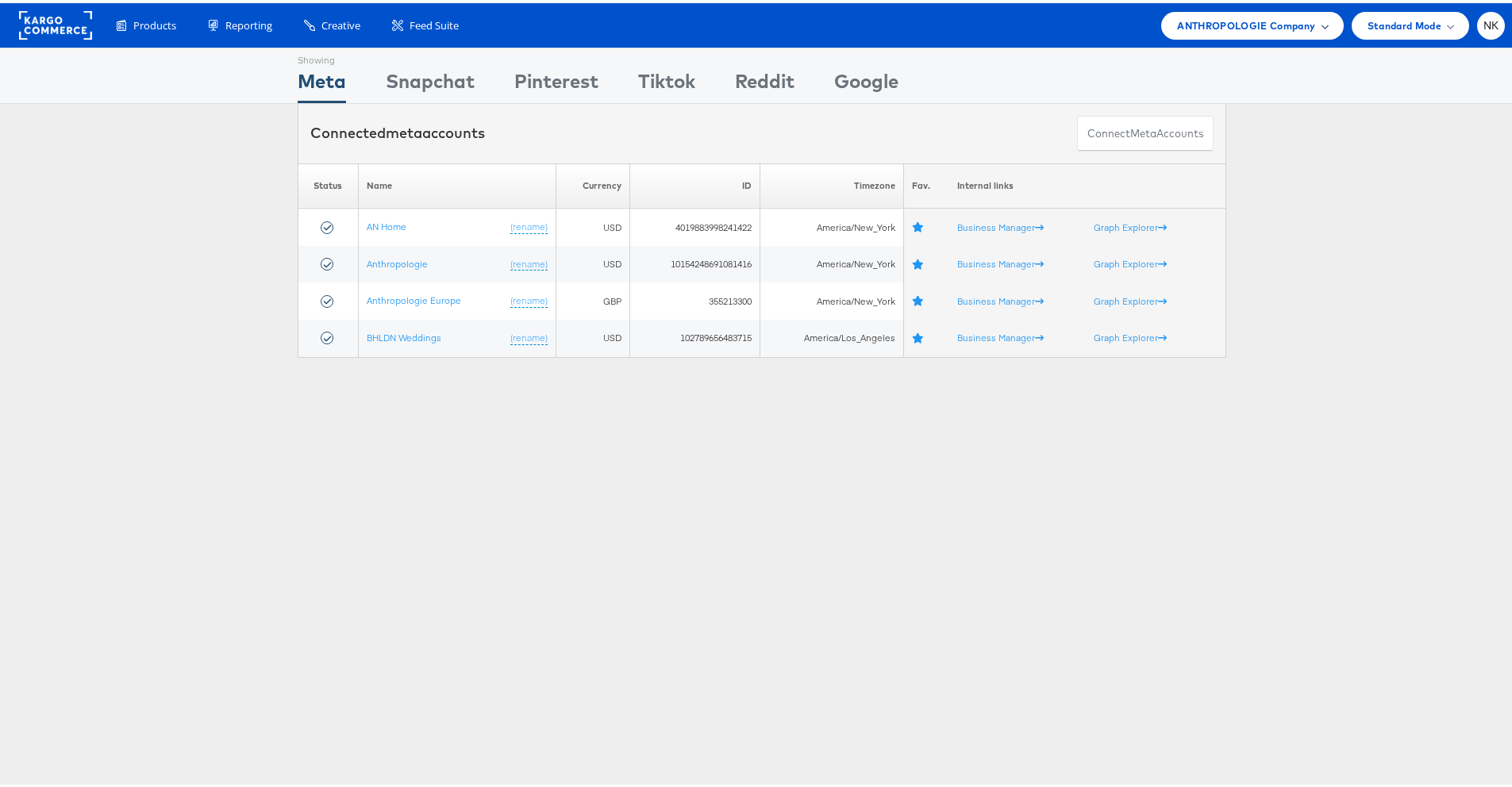
click at [1177, 17] on span "ANTHROPOLOGIE Company" at bounding box center [1246, 23] width 138 height 16
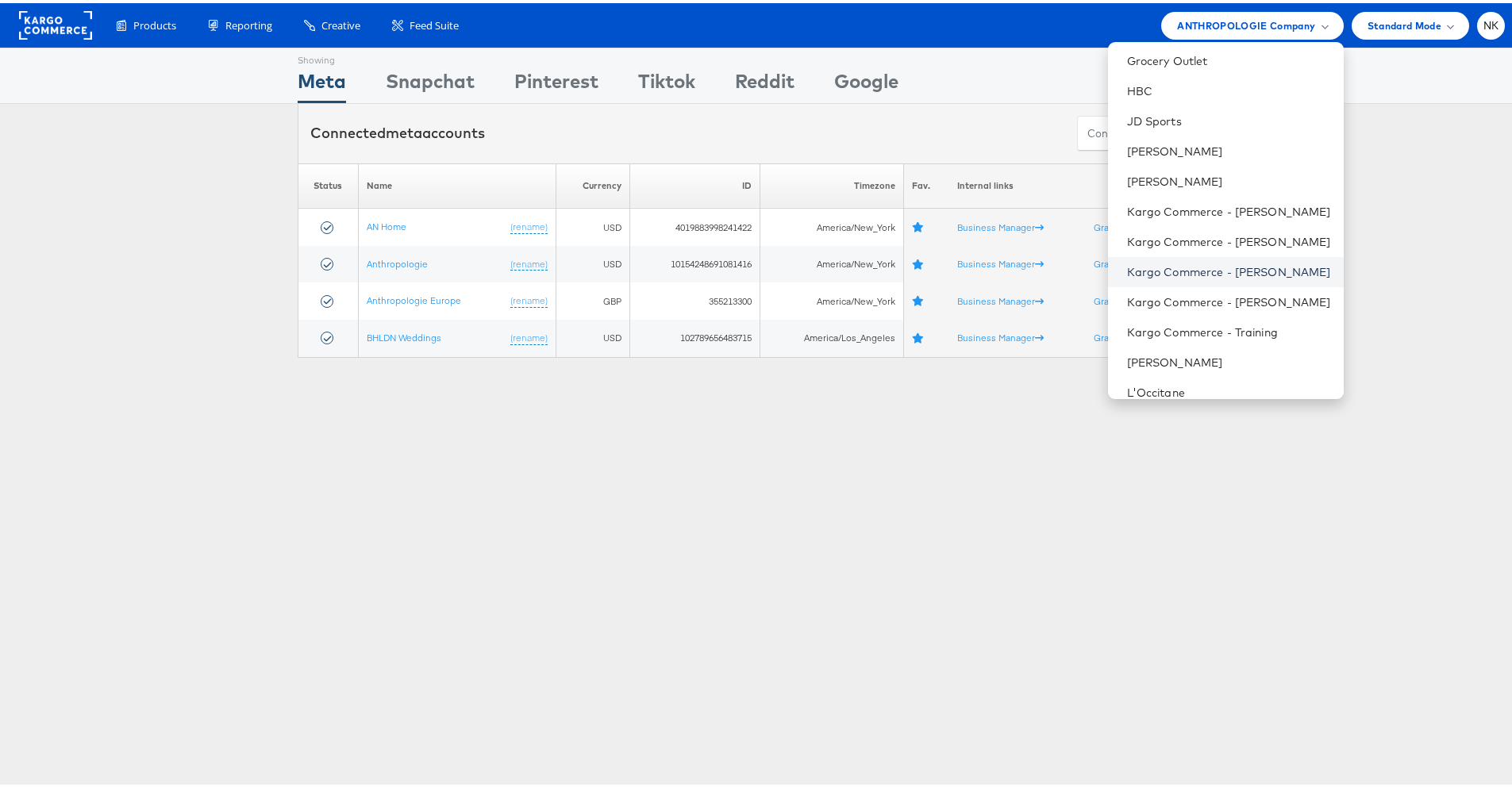
scroll to position [914, 0]
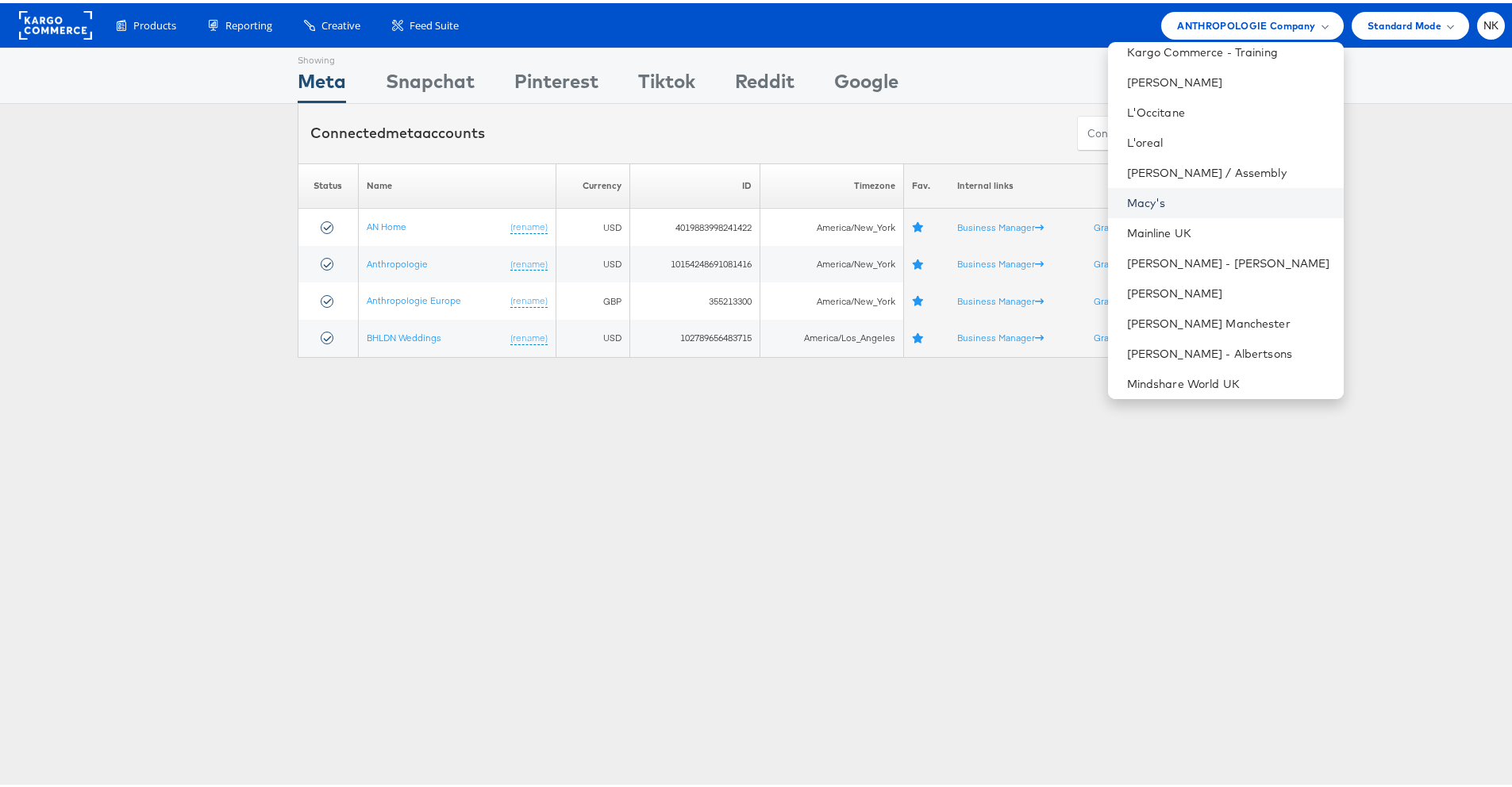
click at [1147, 204] on link "Macy's" at bounding box center [1229, 200] width 204 height 16
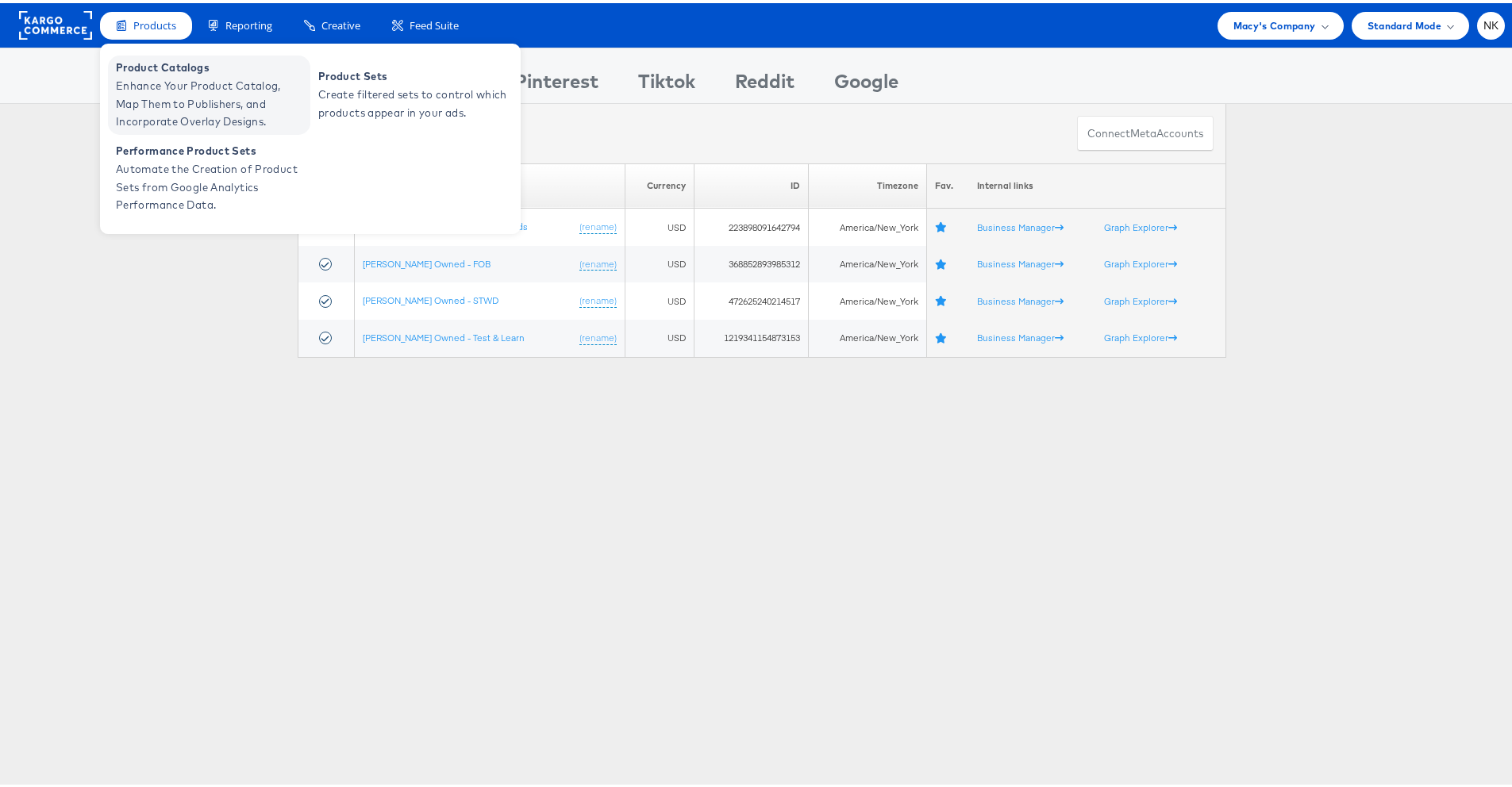
click at [168, 80] on span "Enhance Your Product Catalog, Map Them to Publishers, and Incorporate Overlay D…" at bounding box center [210, 101] width 190 height 54
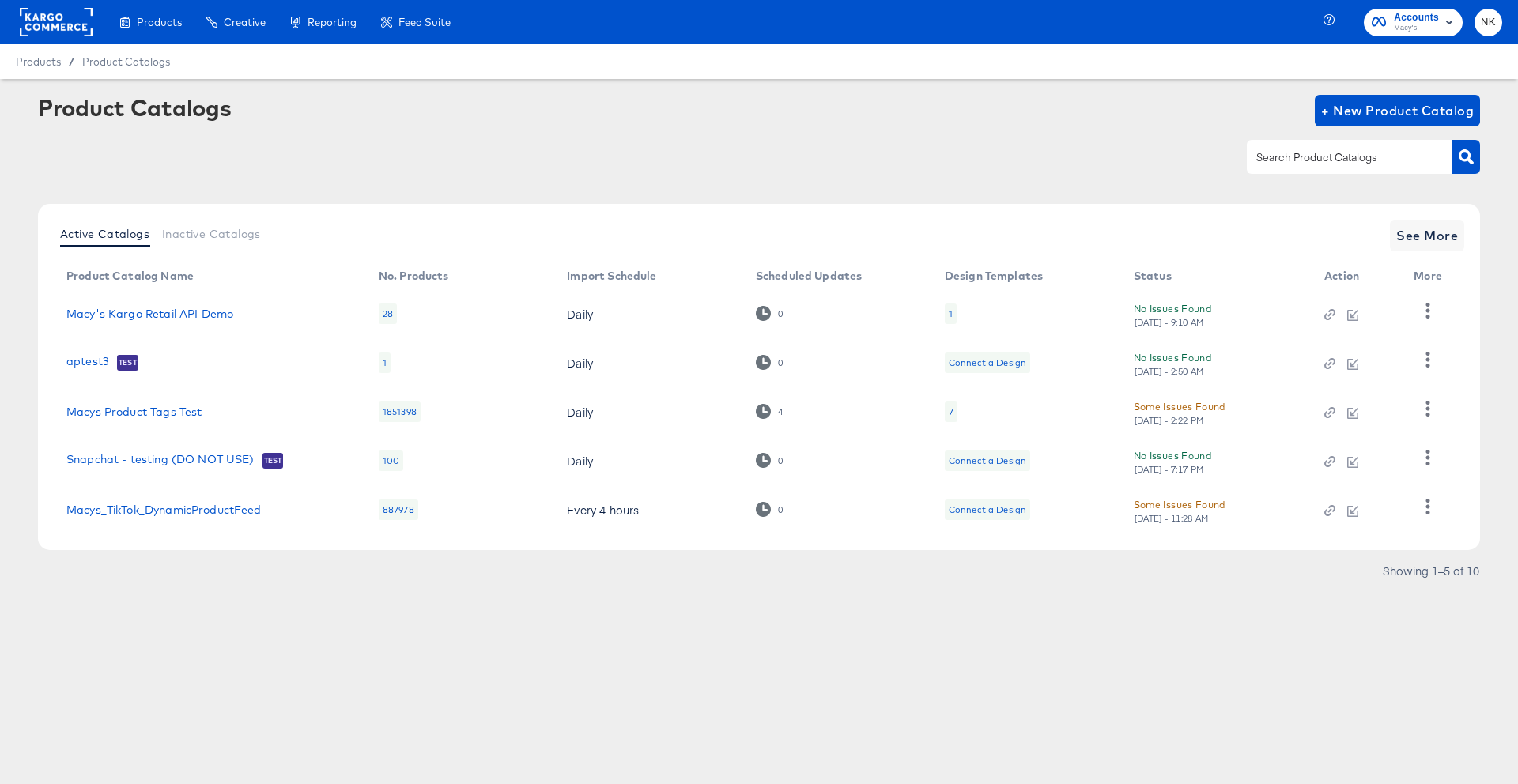
click at [174, 409] on link "Macys Product Tags Test" at bounding box center [134, 412] width 135 height 13
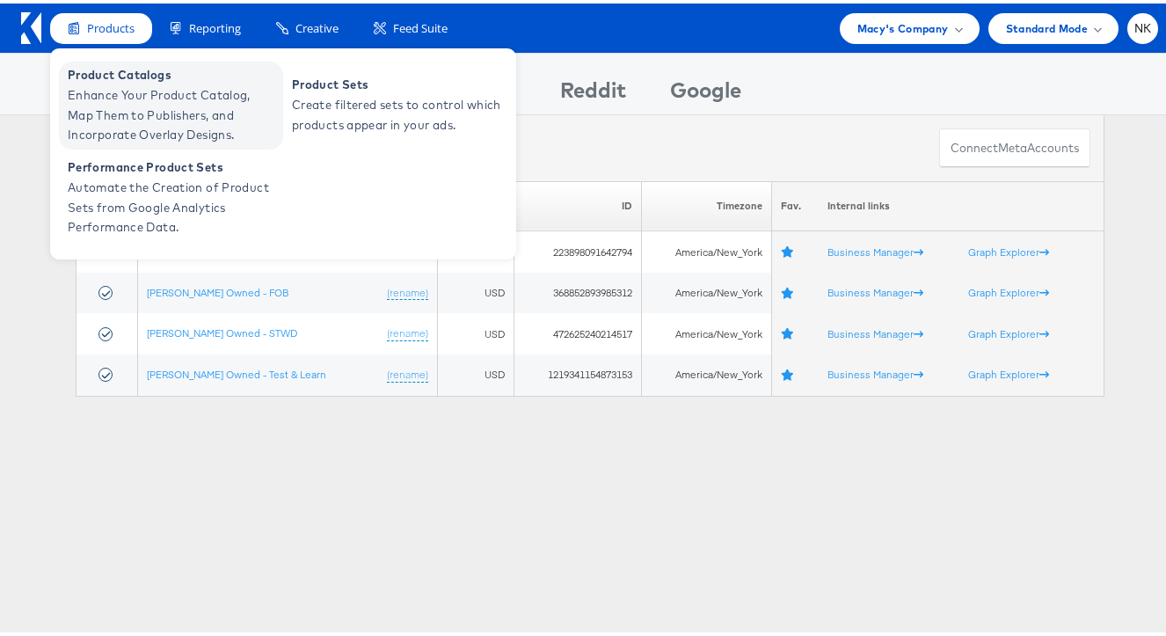
click at [118, 102] on span "Enhance Your Product Catalog, Map Them to Publishers, and Incorporate Overlay D…" at bounding box center [173, 112] width 211 height 60
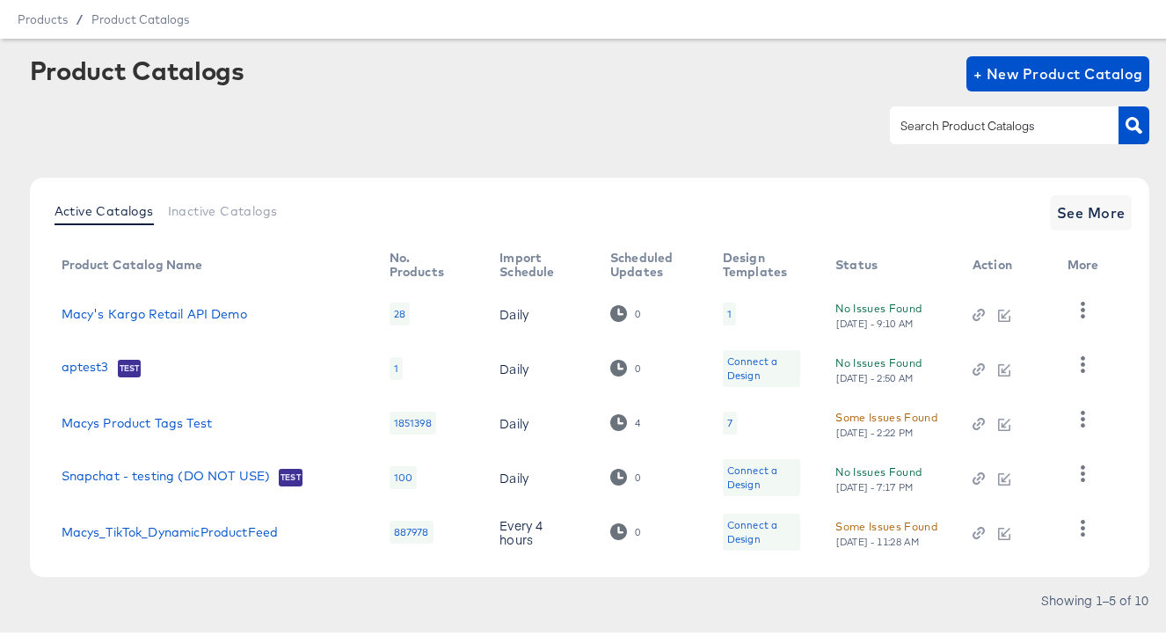
scroll to position [86, 0]
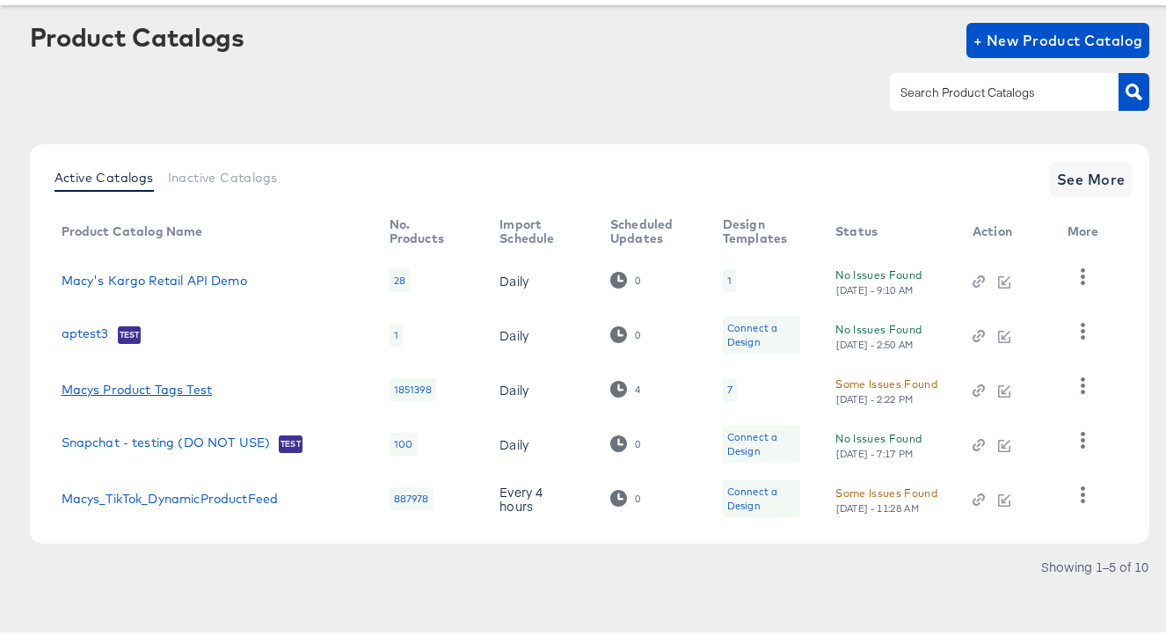
click at [154, 387] on link "Macys Product Tags Test" at bounding box center [137, 386] width 150 height 14
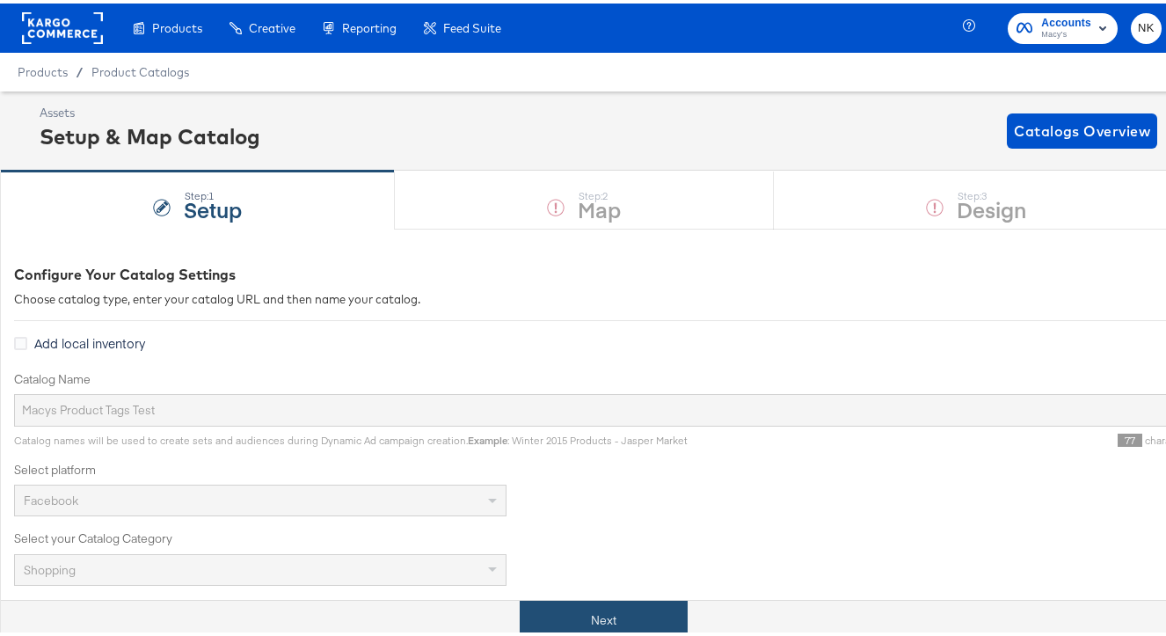
click at [541, 615] on button "Next" at bounding box center [604, 617] width 168 height 40
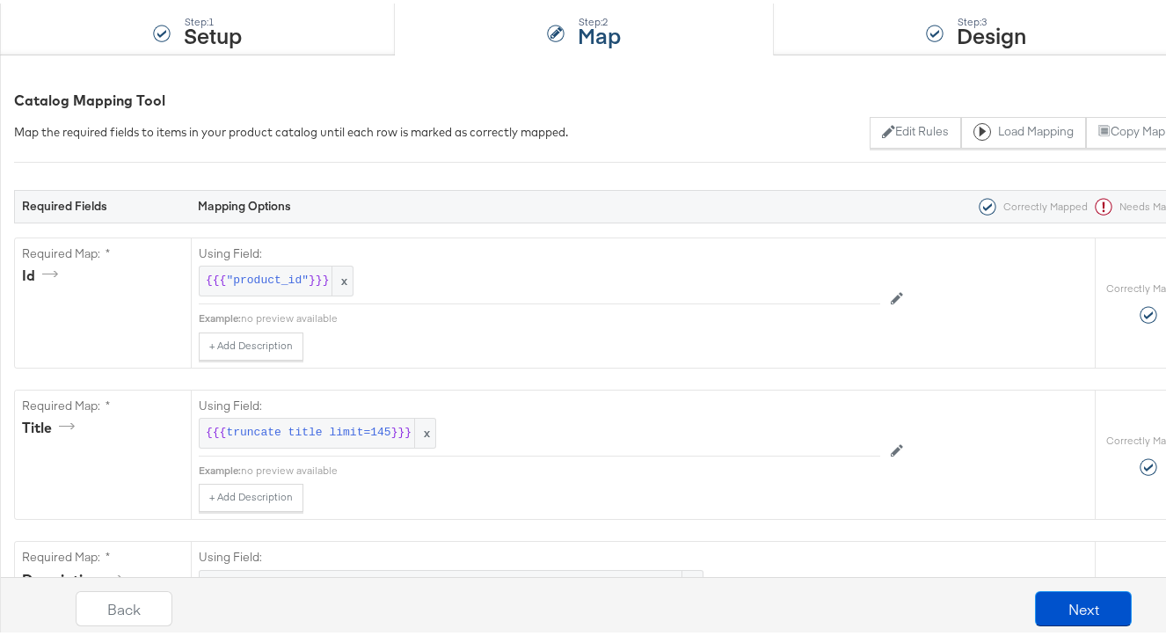
scroll to position [252, 0]
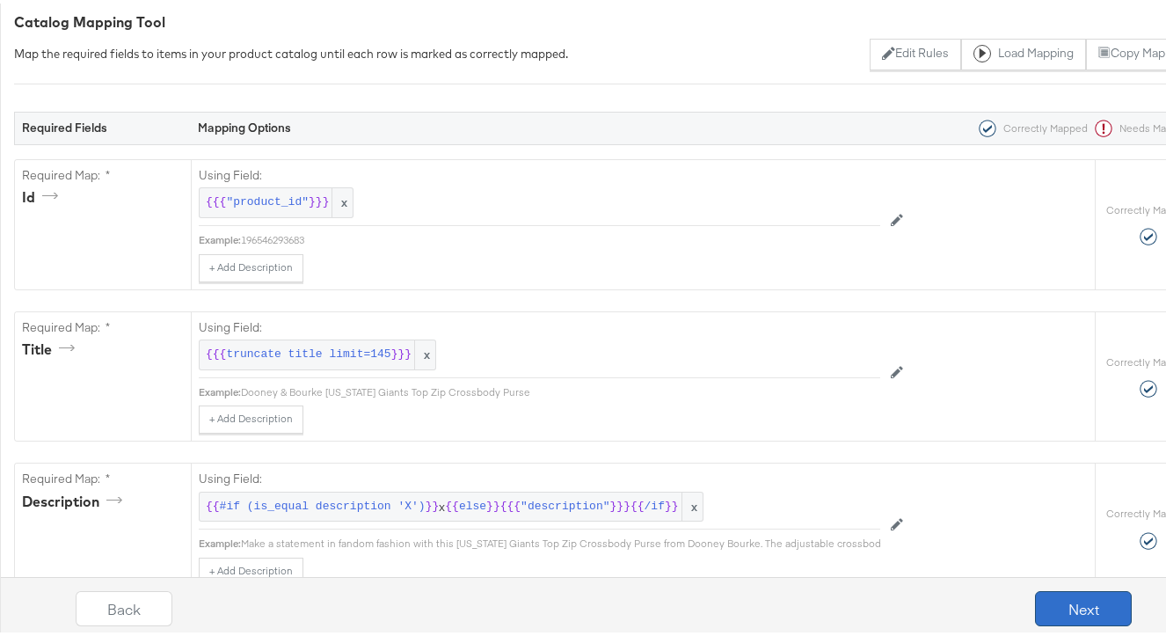
click at [1035, 596] on button "Next" at bounding box center [1083, 604] width 97 height 35
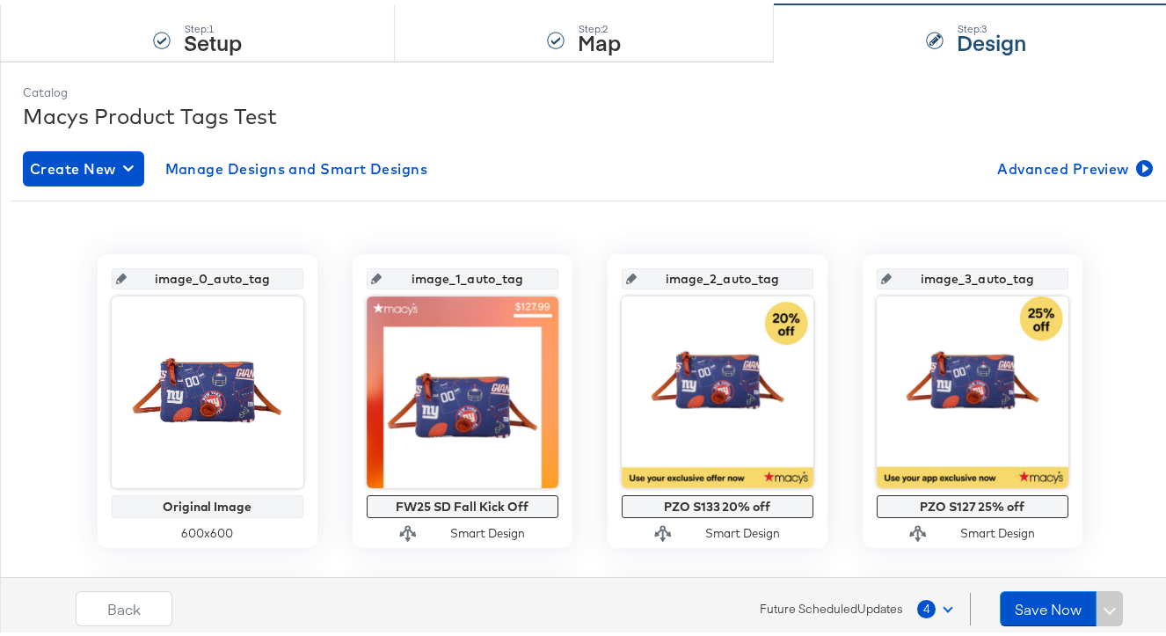
scroll to position [159, 0]
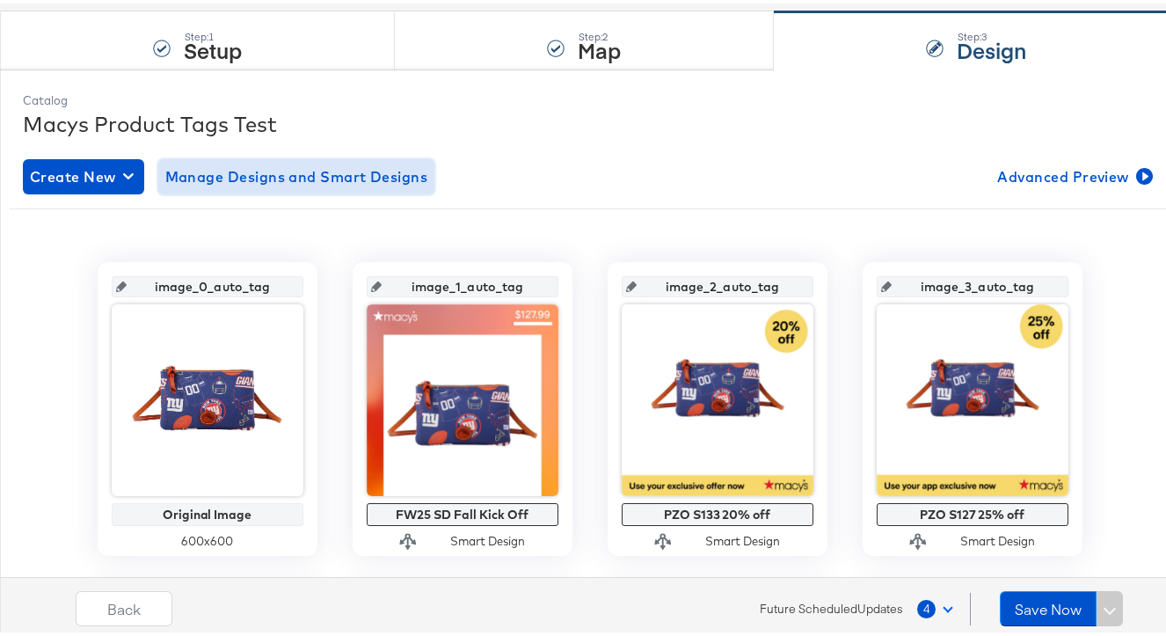
click at [338, 177] on span "Manage Designs and Smart Designs" at bounding box center [296, 173] width 263 height 25
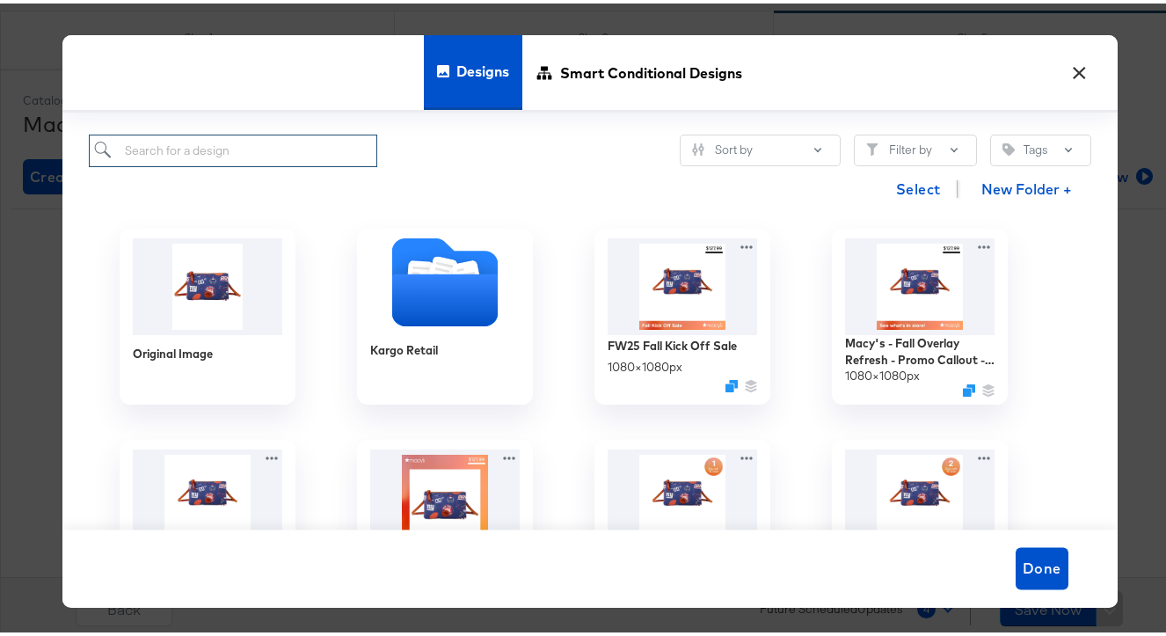
click at [310, 149] on input "search" at bounding box center [233, 147] width 289 height 33
paste input "Macy's - Fall Overlay Refresh - Price Strike / Full Price"
type input "Macy's - Fall Overlay Refresh - Price Strike / Full Price"
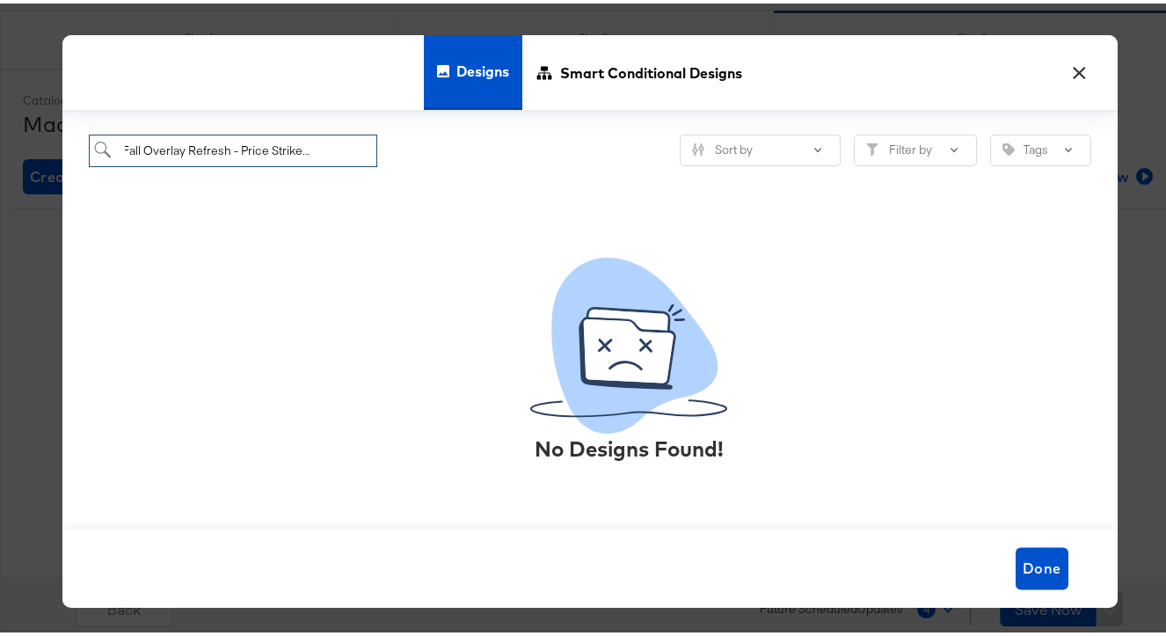
scroll to position [0, 0]
drag, startPoint x: 359, startPoint y: 142, endPoint x: 11, endPoint y: 146, distance: 347.3
click at [11, 146] on div "× Designs Smart Conditional Designs Macy's - Fall Overlay Refresh - Price Strik…" at bounding box center [589, 318] width 1179 height 636
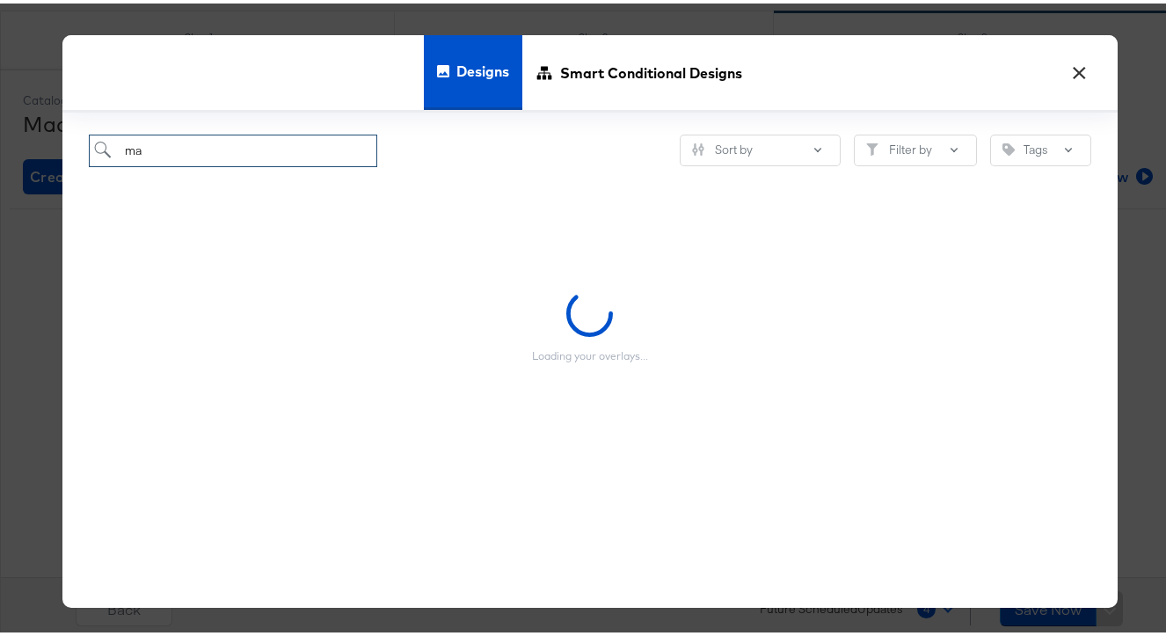
type input "m"
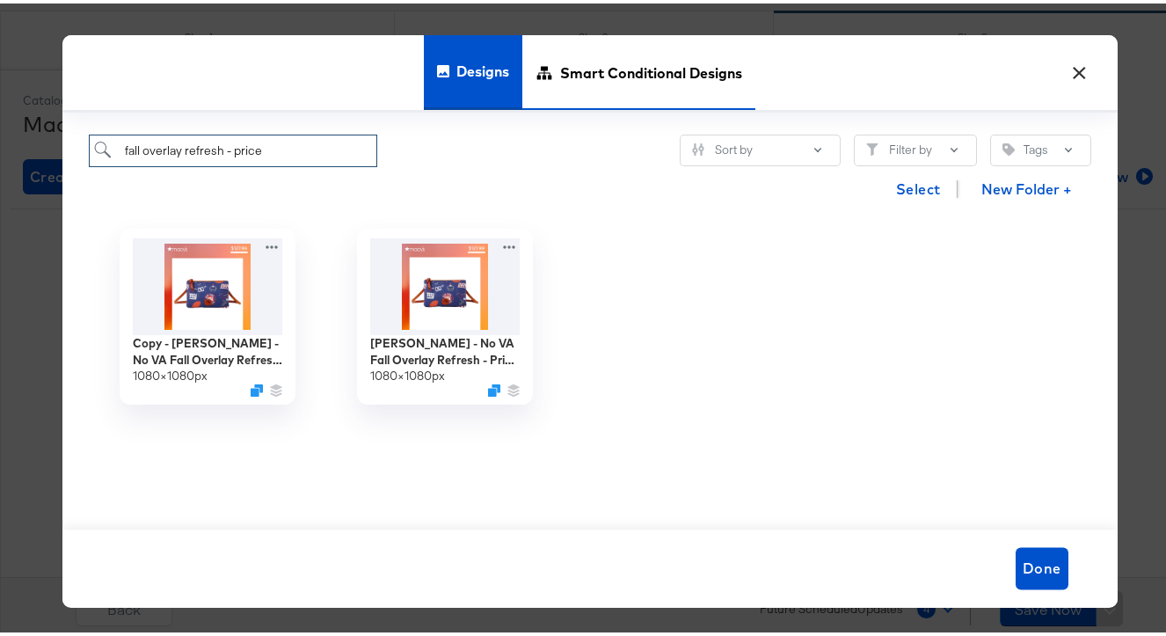
type input "fall overlay refresh - price"
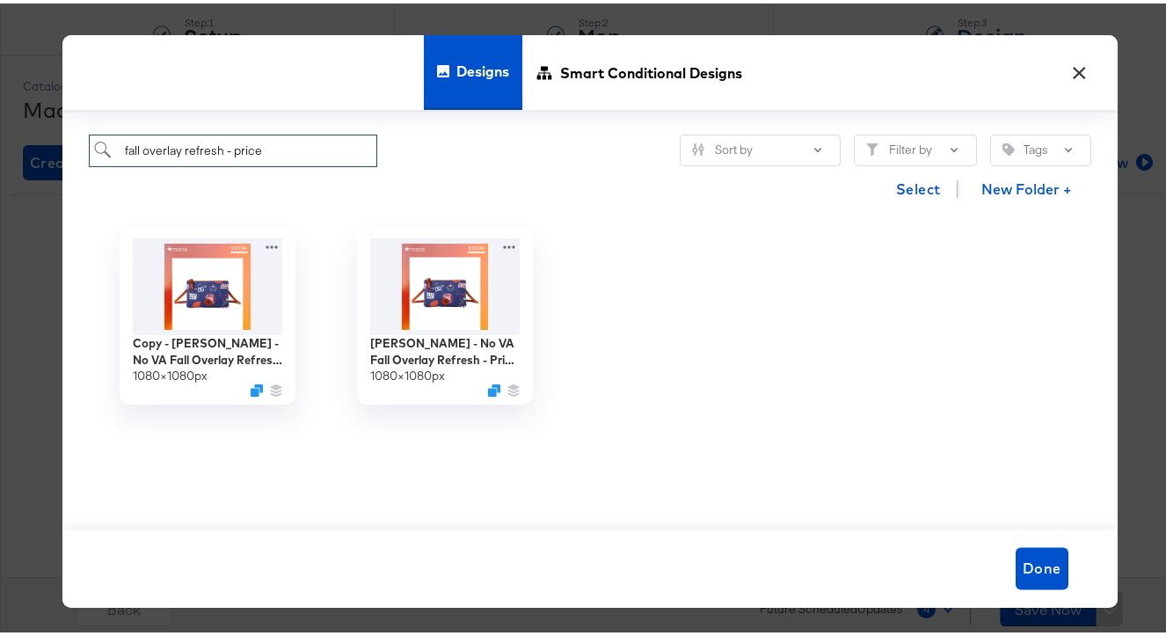
drag, startPoint x: 305, startPoint y: 139, endPoint x: 34, endPoint y: 138, distance: 270.8
click at [34, 139] on div "× Designs Smart Conditional Designs fall overlay refresh - price Sort by Filter…" at bounding box center [589, 318] width 1179 height 636
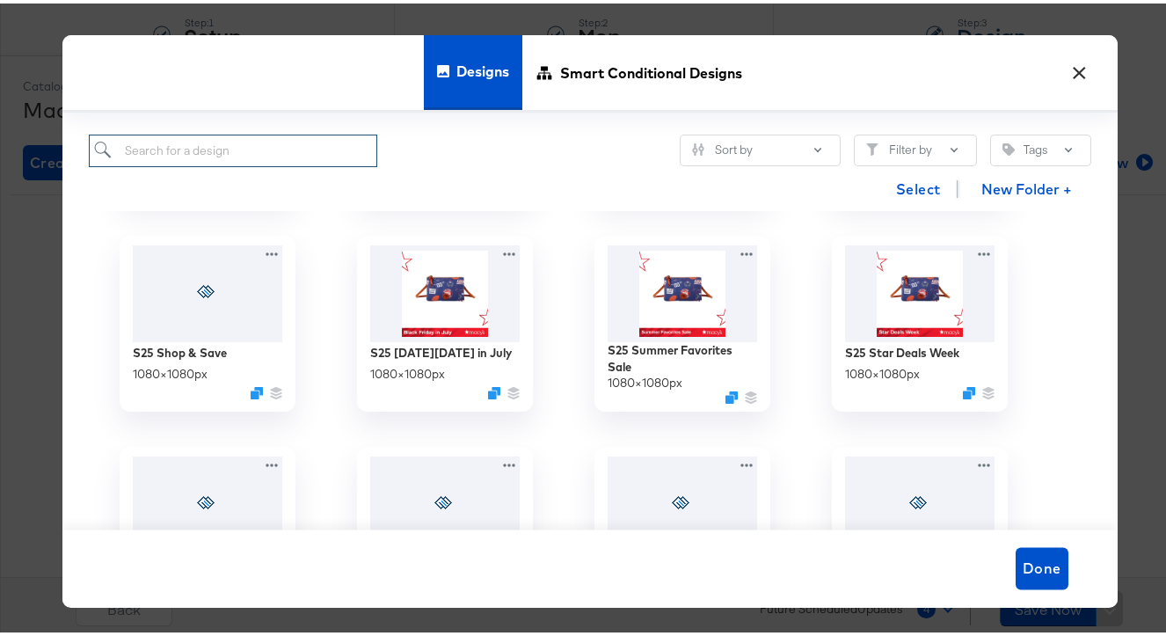
scroll to position [1109, 0]
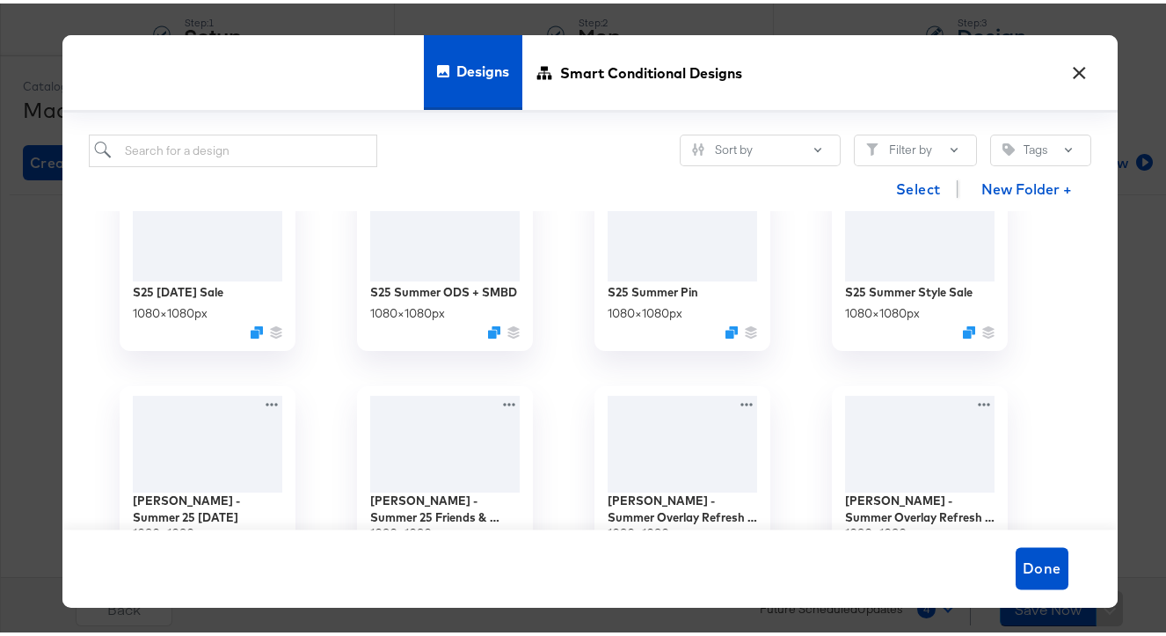
click at [1074, 69] on button "×" at bounding box center [1080, 65] width 32 height 32
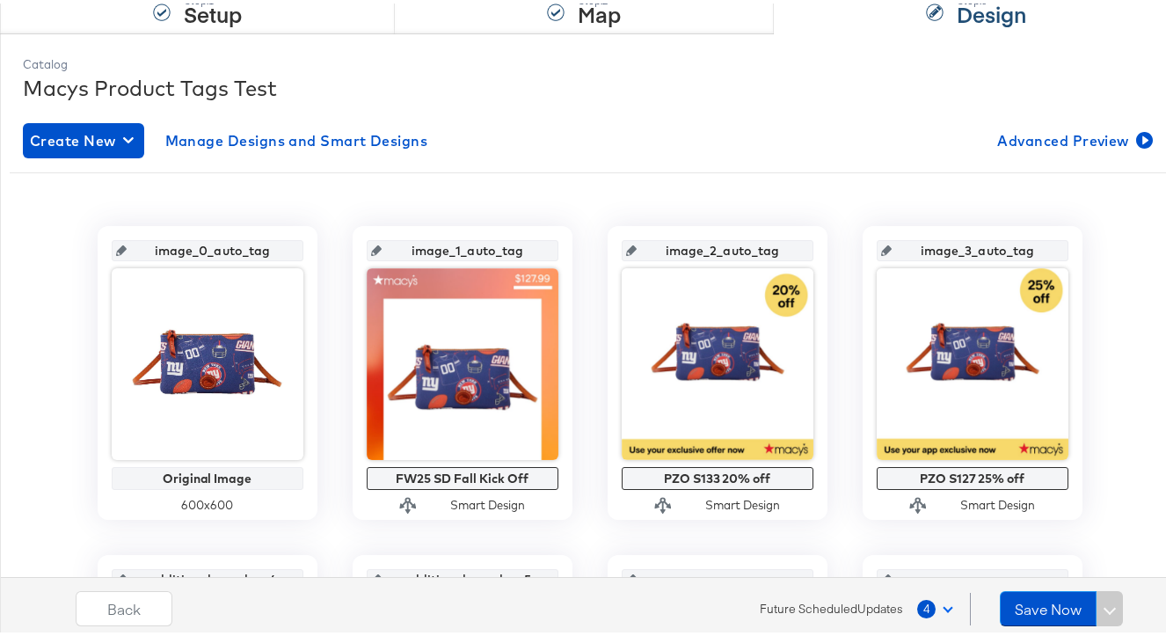
scroll to position [165, 0]
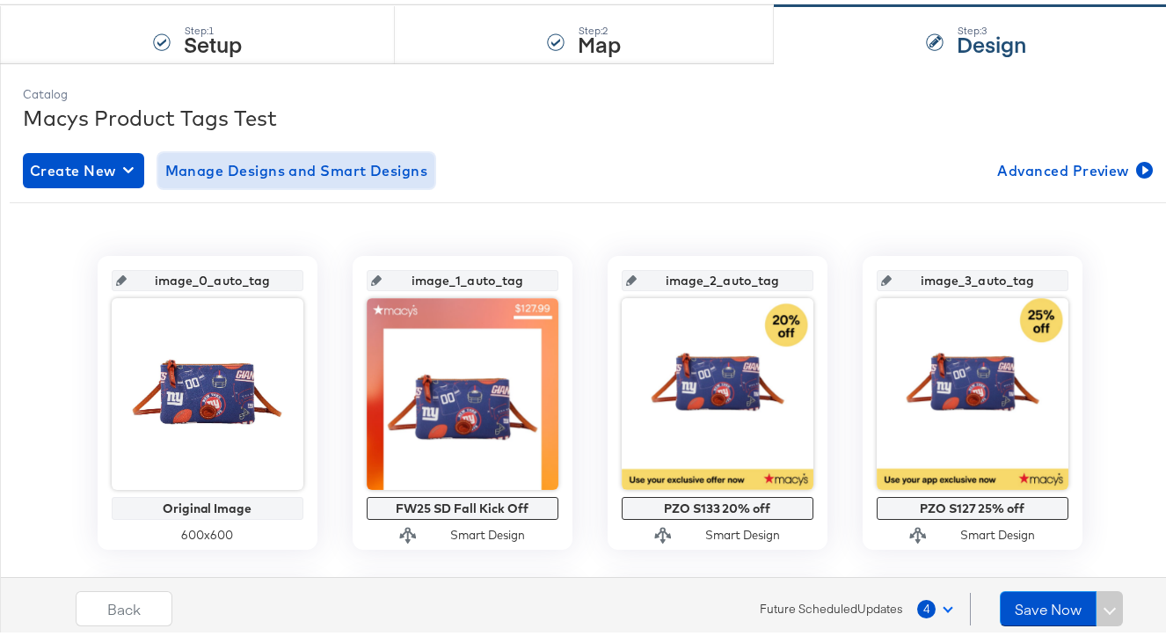
click at [307, 160] on span "Manage Designs and Smart Designs" at bounding box center [296, 167] width 263 height 25
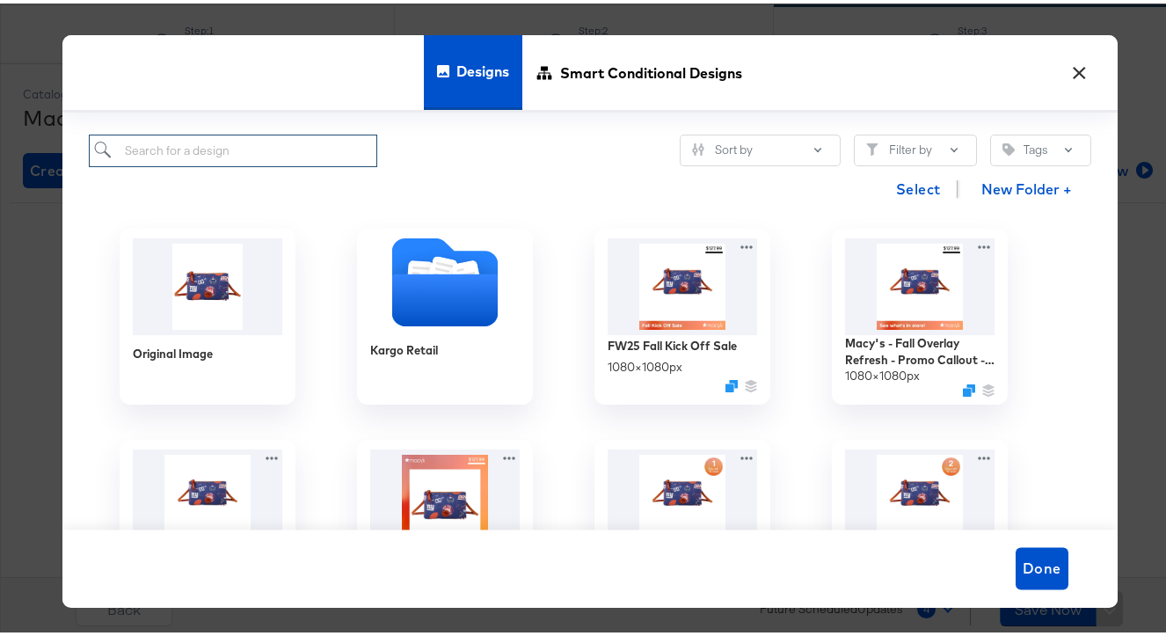
click at [266, 154] on input "search" at bounding box center [233, 147] width 289 height 33
paste input "Macy's - Fall Overlay Refresh - Price Strike / Full Price"
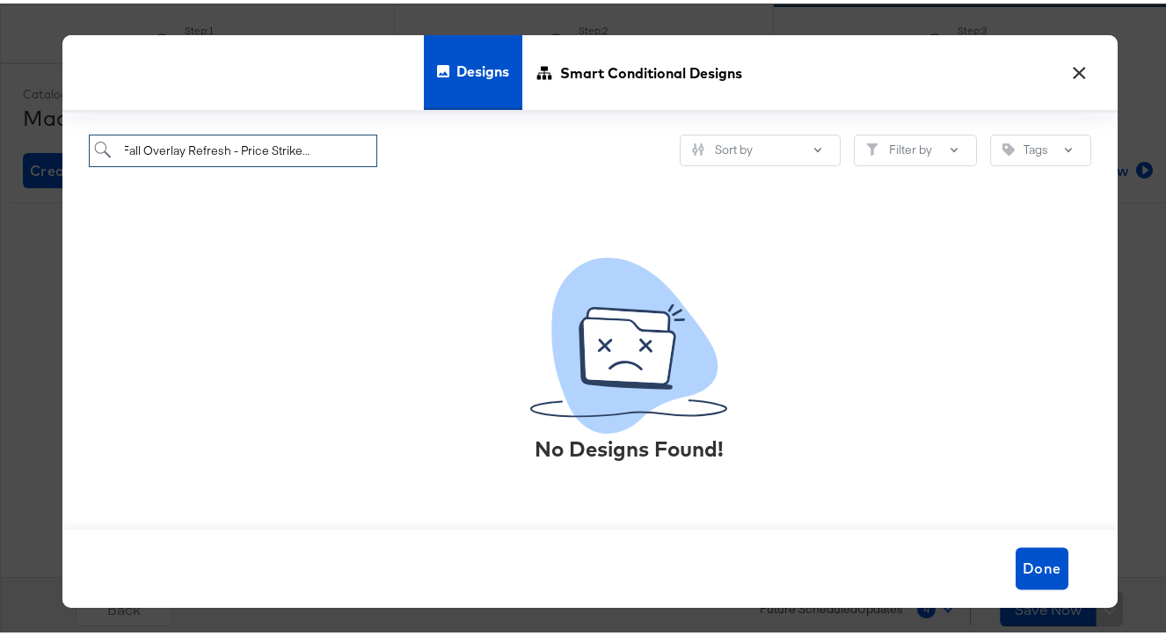
scroll to position [0, 0]
drag, startPoint x: 189, startPoint y: 152, endPoint x: -14, endPoint y: 149, distance: 203.1
click at [0, 149] on html "Products Creative Reporting Feed Suite Accounts Macy's NK Products / Product Ca…" at bounding box center [589, 153] width 1179 height 636
click at [193, 142] on input "Macy's - Fall Overlay Refresh - Price Strike / Full Price" at bounding box center [233, 147] width 289 height 33
click at [169, 149] on input "Macy's - Fall Overlay Refresh - Price Strike / Full Price" at bounding box center [233, 147] width 289 height 33
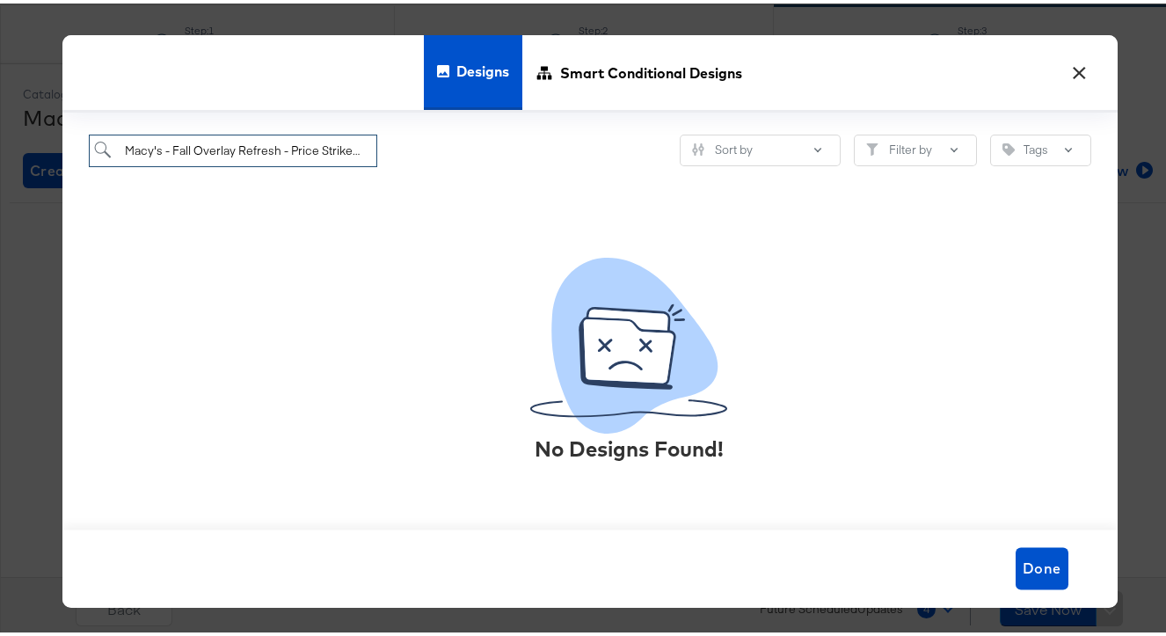
scroll to position [0, 50]
drag, startPoint x: 295, startPoint y: 142, endPoint x: 594, endPoint y: 143, distance: 298.9
click at [594, 143] on div "Macy's - Fall Overlay Refresh - Price Strike / Full Price Sort by Filter by Tags" at bounding box center [590, 147] width 1002 height 33
click at [364, 152] on input "Macy's - Fall Overlay Refresh - Price Strike / Full Price" at bounding box center [233, 147] width 289 height 33
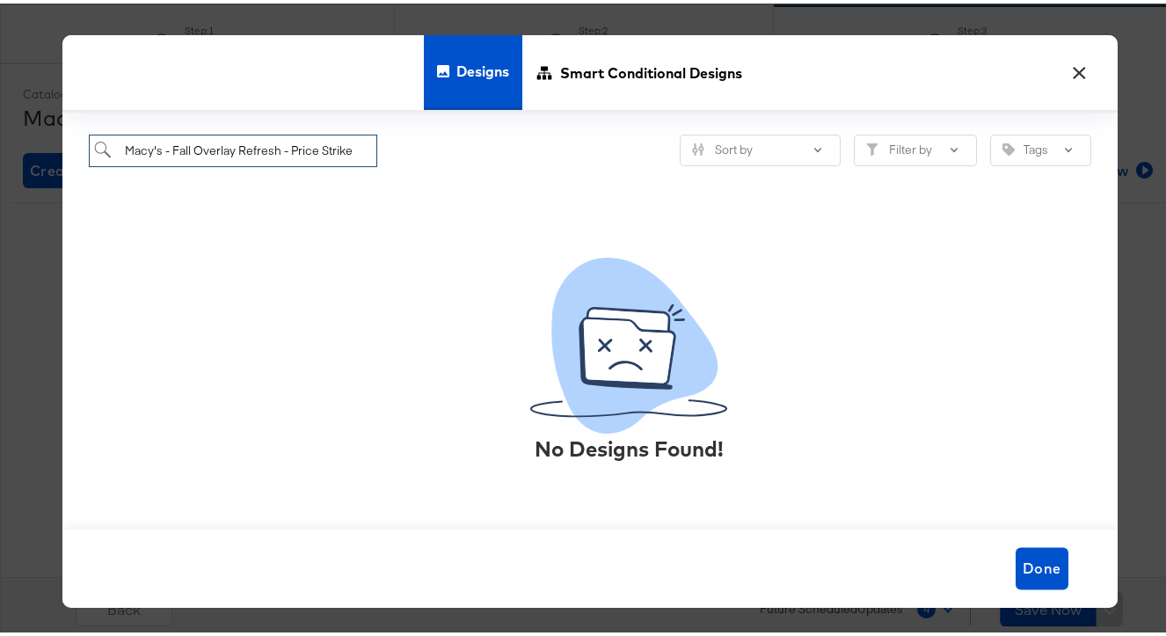
click at [283, 153] on input "Macy's - Fall Overlay Refresh - Price Strike" at bounding box center [233, 147] width 289 height 33
click at [164, 153] on input "Macy's - Fall Overlay Refresh - Price Strike" at bounding box center [233, 147] width 289 height 33
click at [268, 151] on input "Macy's Fall Overlay Refresh - Price Strike" at bounding box center [233, 147] width 289 height 33
drag, startPoint x: 354, startPoint y: 151, endPoint x: 49, endPoint y: 142, distance: 305.2
click at [49, 142] on div "× Designs Smart Conditional Designs Macy's Fall Overlay Refresh Price Strike So…" at bounding box center [589, 318] width 1179 height 636
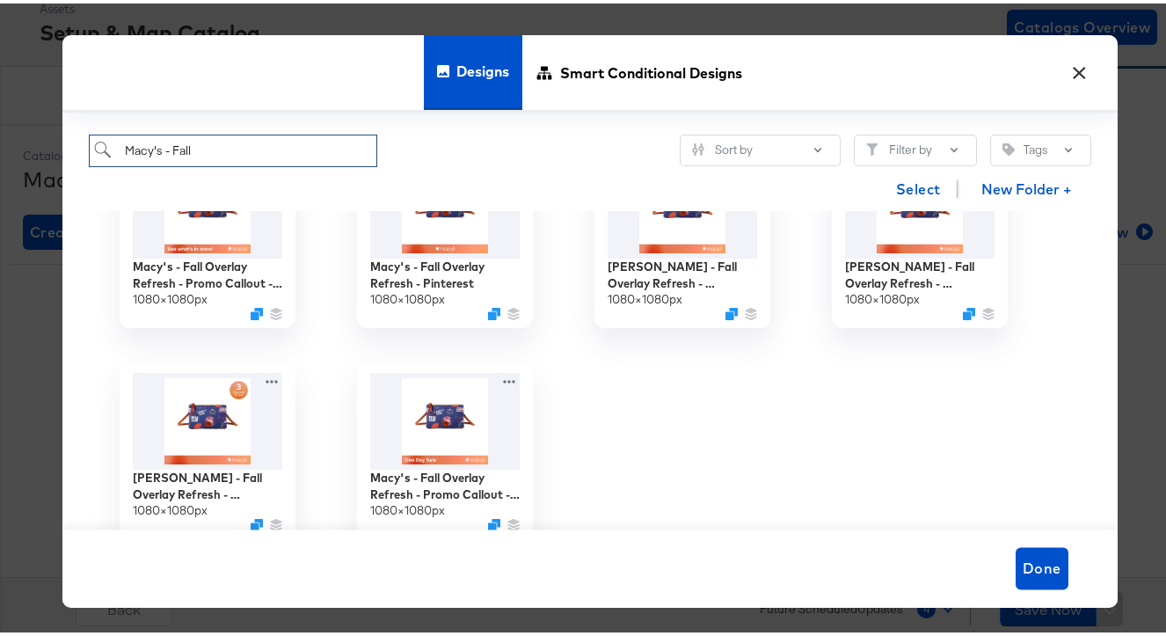
scroll to position [102, 0]
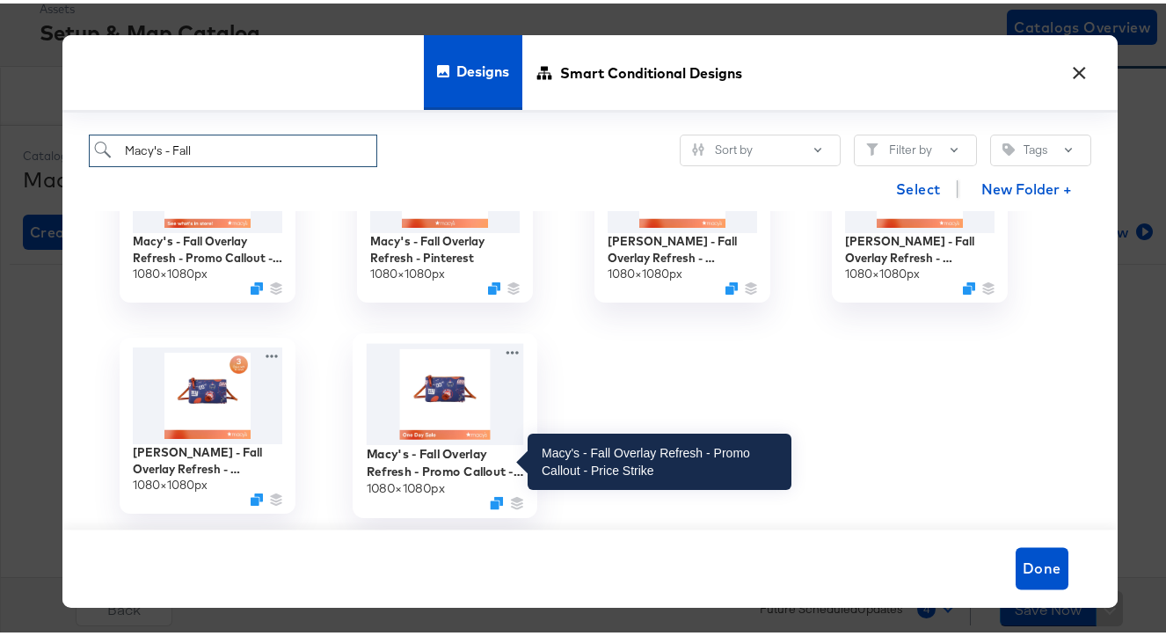
type input "Macy's - Fall"
click at [394, 456] on div "Macy's - Fall Overlay Refresh - Promo Callout - Price Strike" at bounding box center [444, 458] width 157 height 34
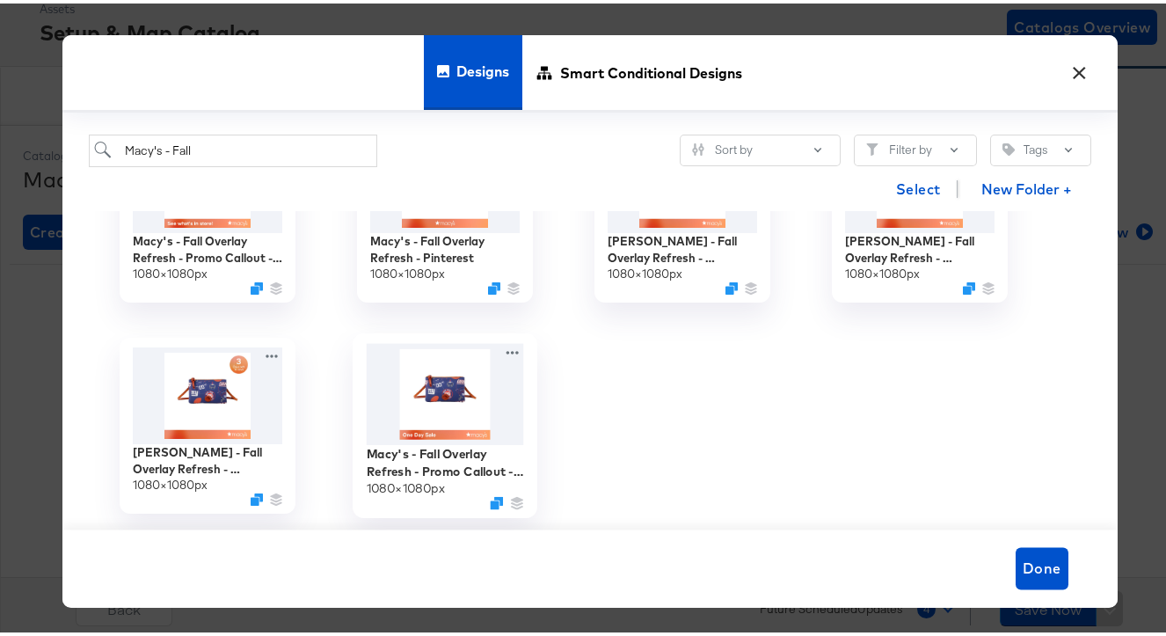
click at [448, 413] on img at bounding box center [444, 390] width 157 height 101
click at [438, 420] on img at bounding box center [444, 390] width 157 height 101
click at [436, 433] on img at bounding box center [444, 390] width 157 height 101
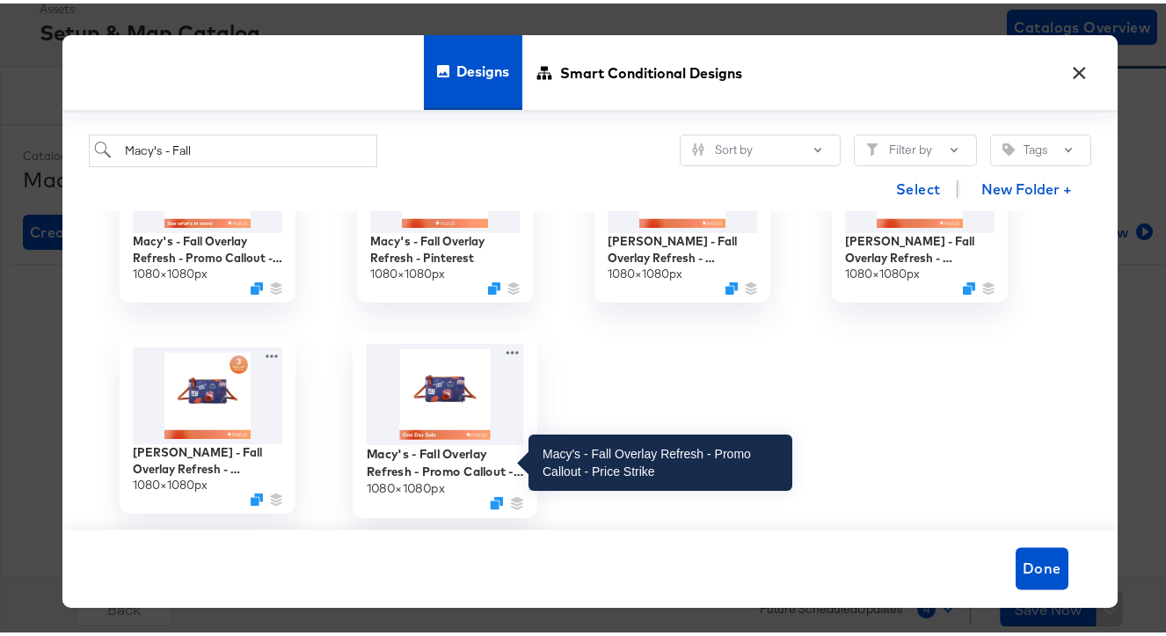
click at [429, 462] on div "Macy's - Fall Overlay Refresh - Promo Callout - Price Strike" at bounding box center [444, 458] width 157 height 34
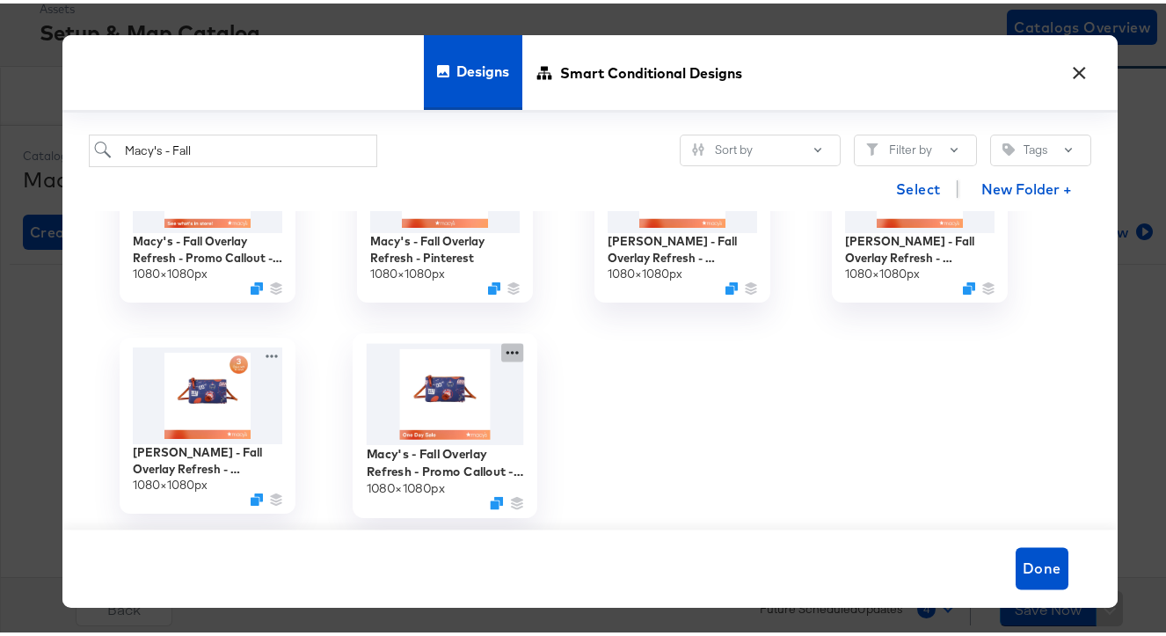
click at [501, 355] on icon at bounding box center [512, 349] width 22 height 18
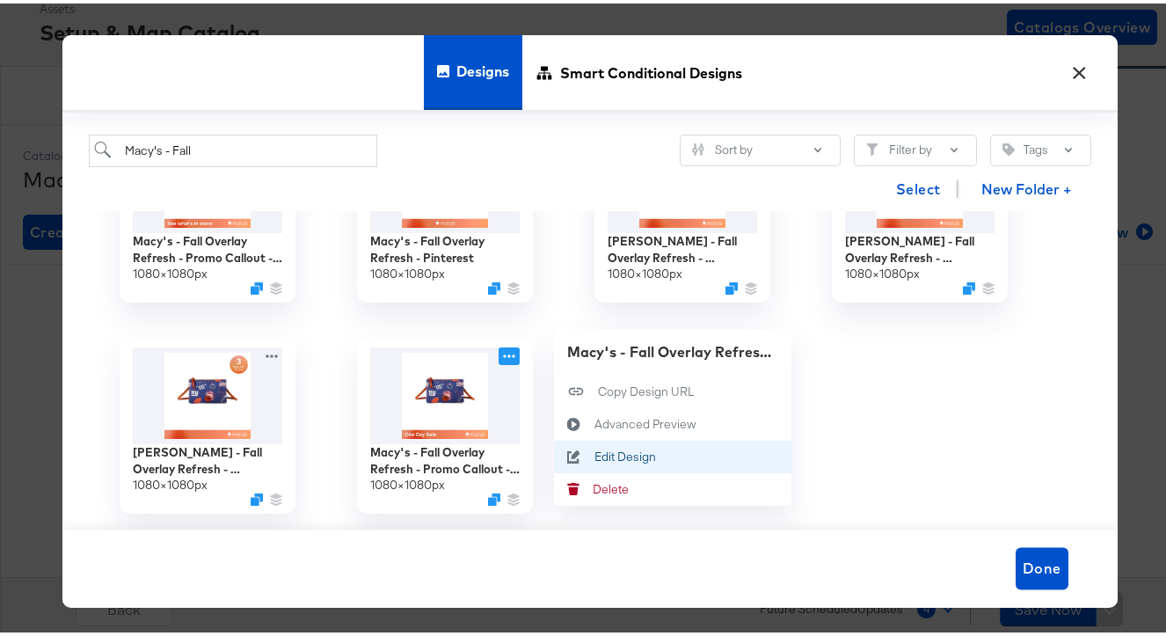
click at [579, 450] on icon at bounding box center [574, 454] width 40 height 14
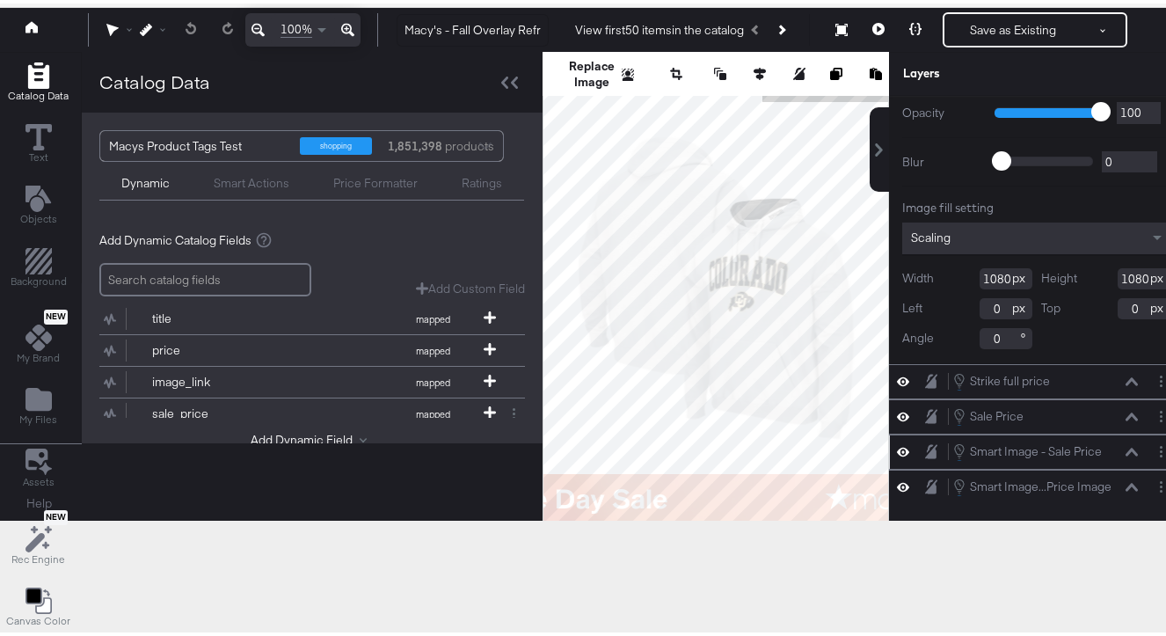
scroll to position [67, 0]
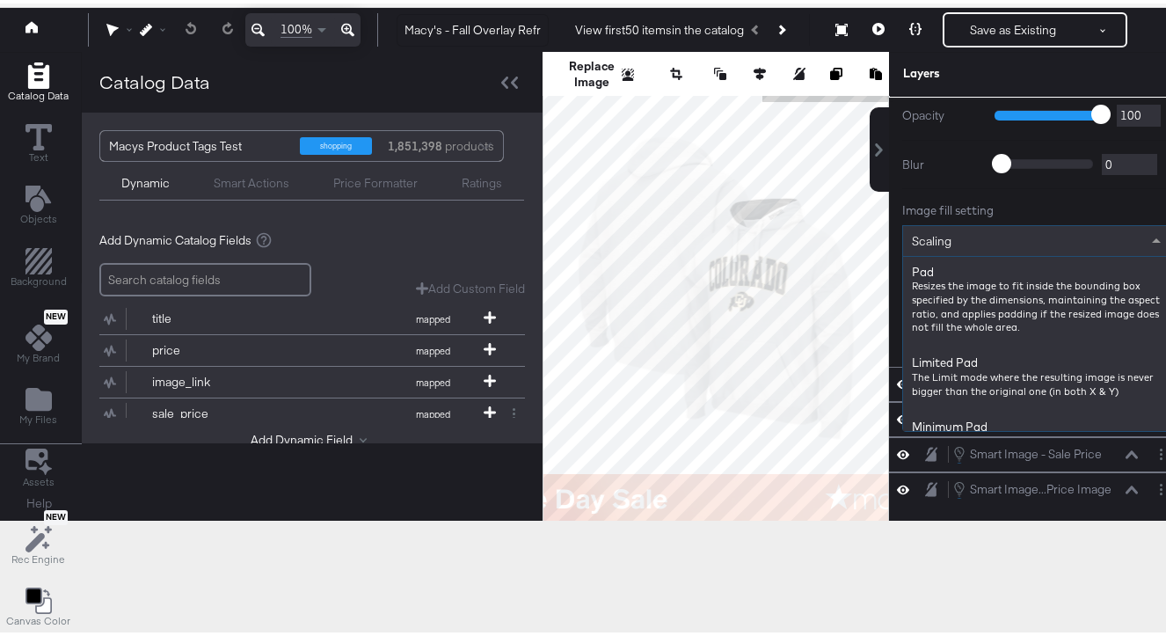
click at [958, 237] on div "Scaling" at bounding box center [1036, 237] width 266 height 30
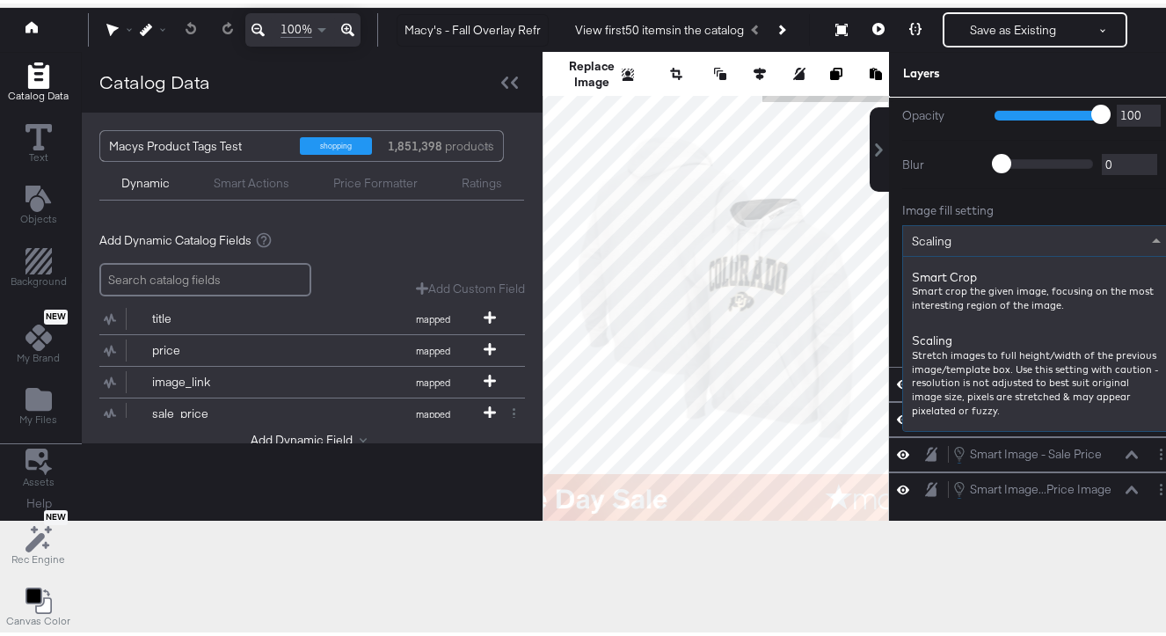
click at [921, 200] on div "Image fill setting" at bounding box center [1036, 207] width 268 height 17
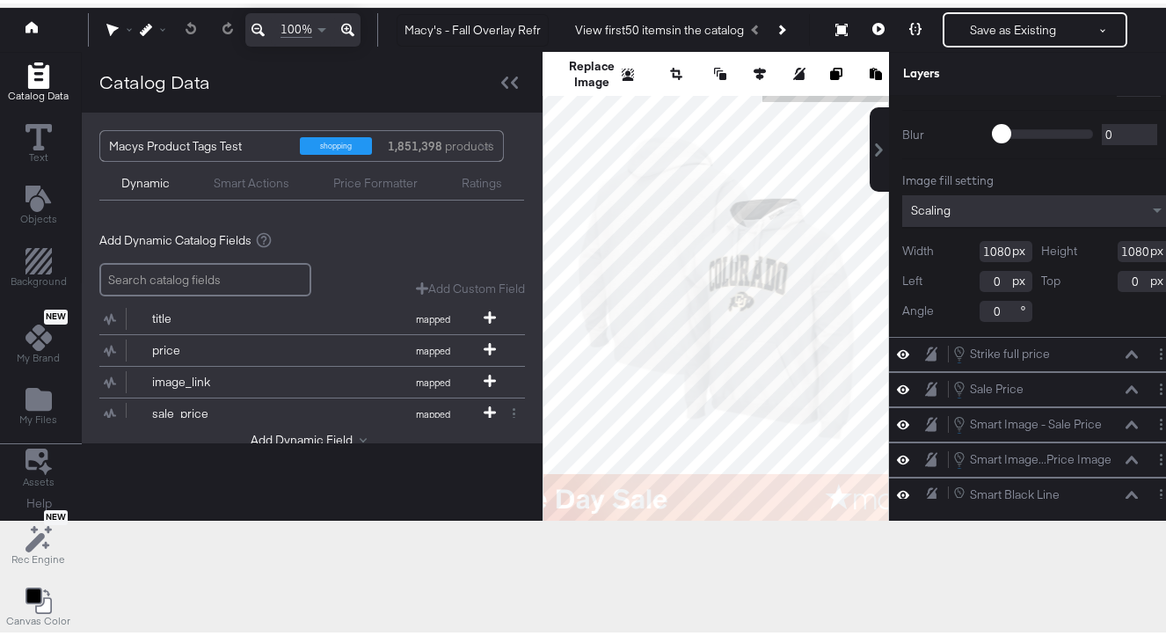
scroll to position [106, 0]
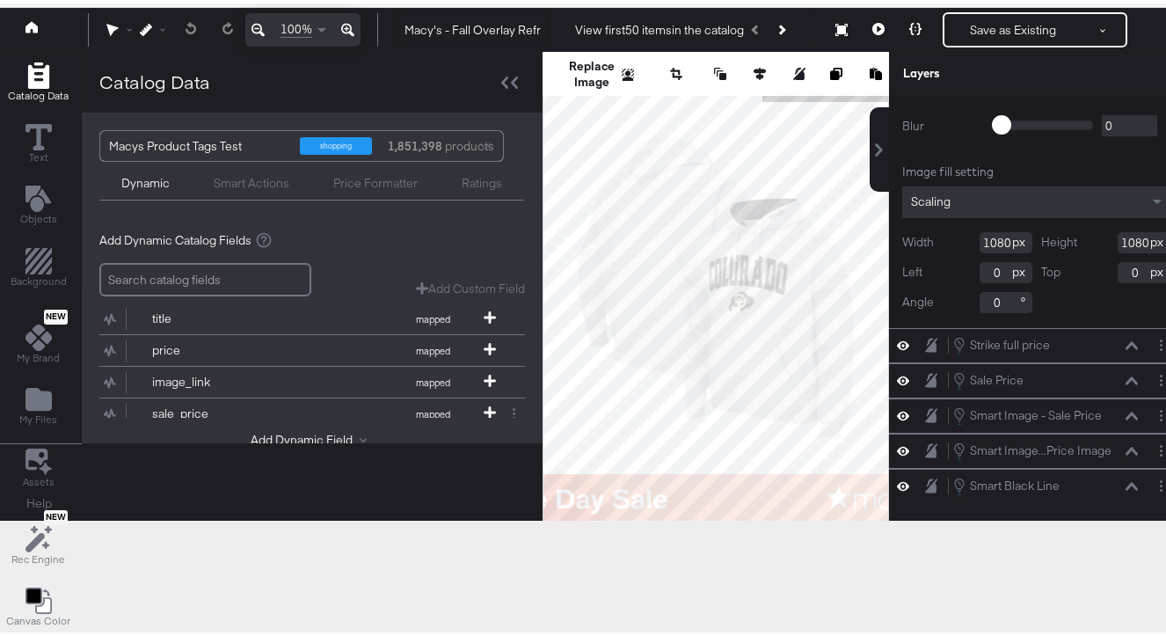
click at [926, 205] on div "Scaling" at bounding box center [1036, 199] width 268 height 32
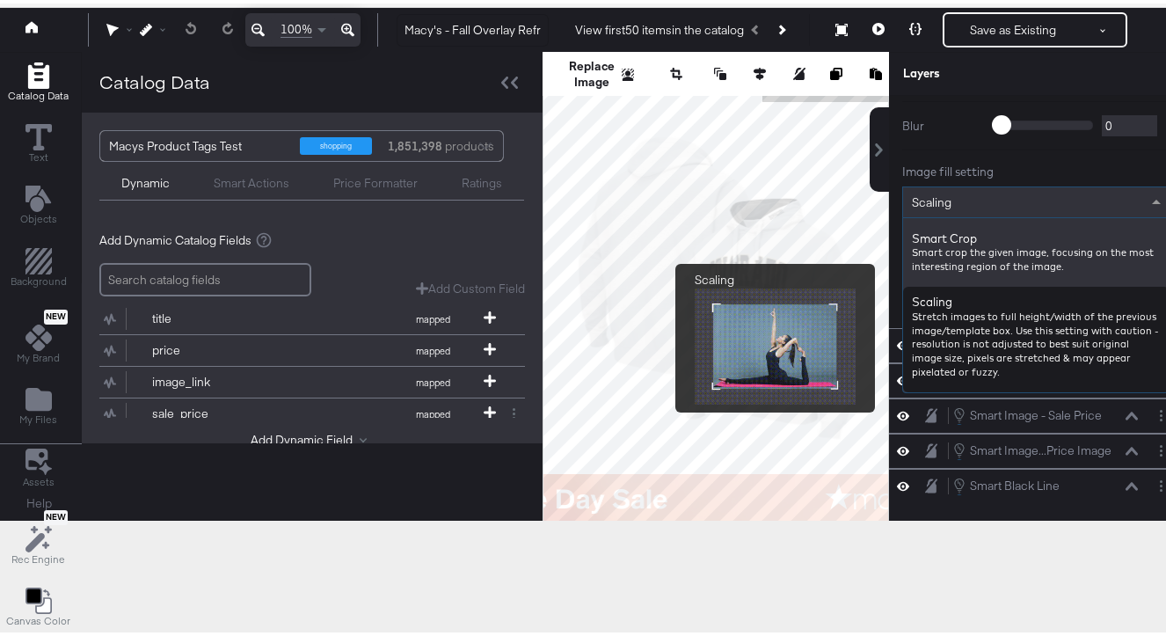
scroll to position [94, 0]
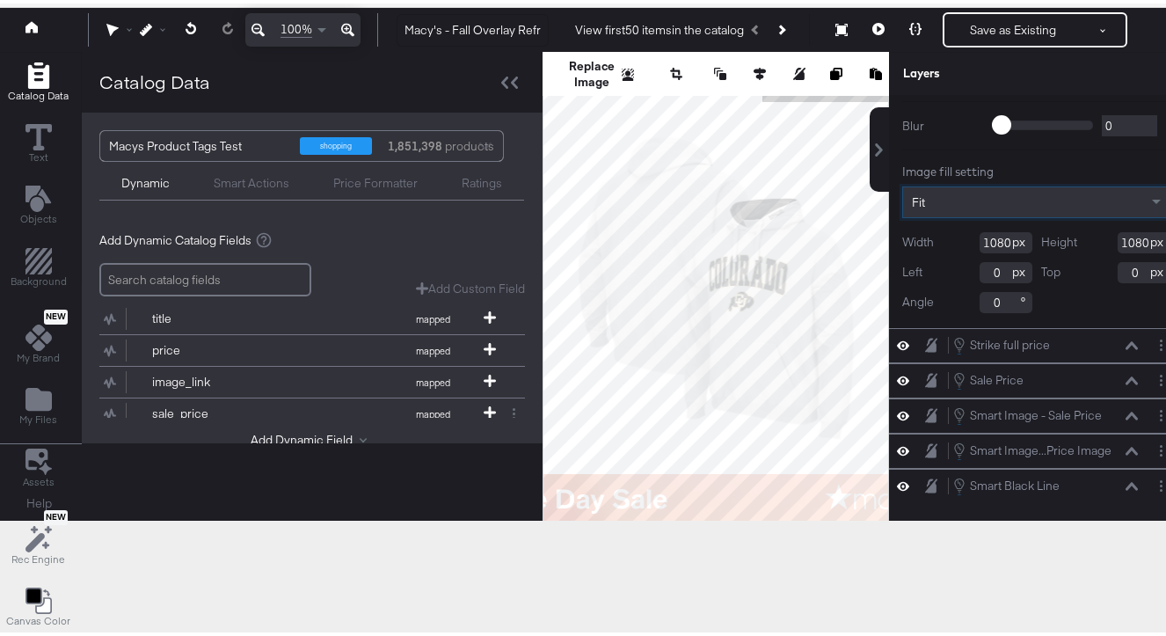
click at [952, 190] on div "Fit" at bounding box center [1036, 199] width 266 height 30
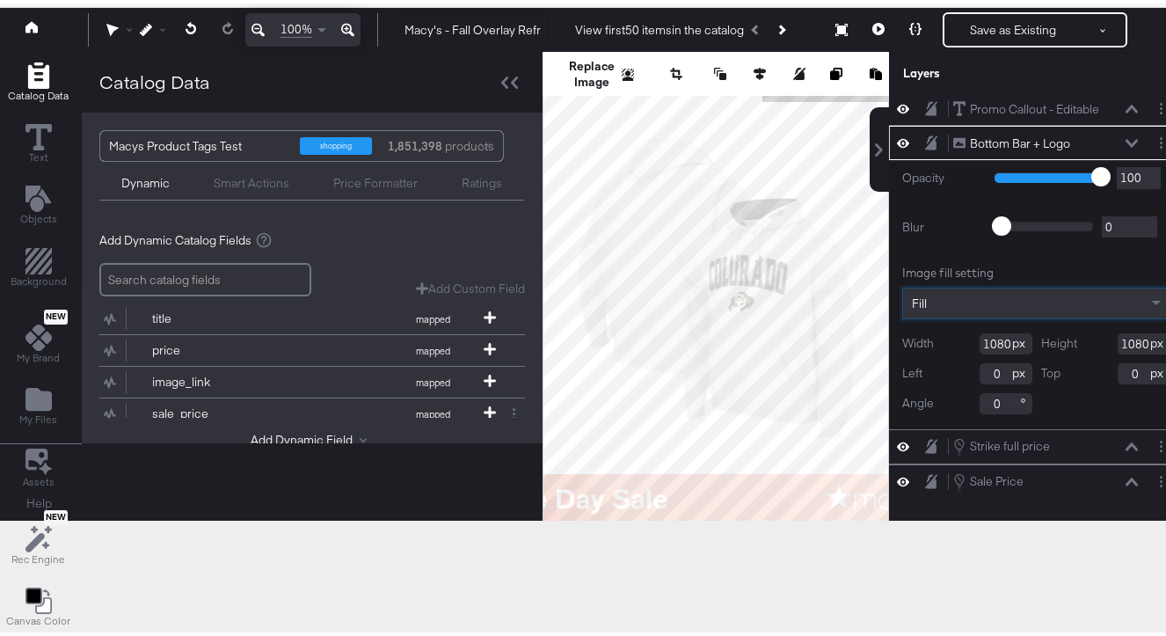
scroll to position [0, 0]
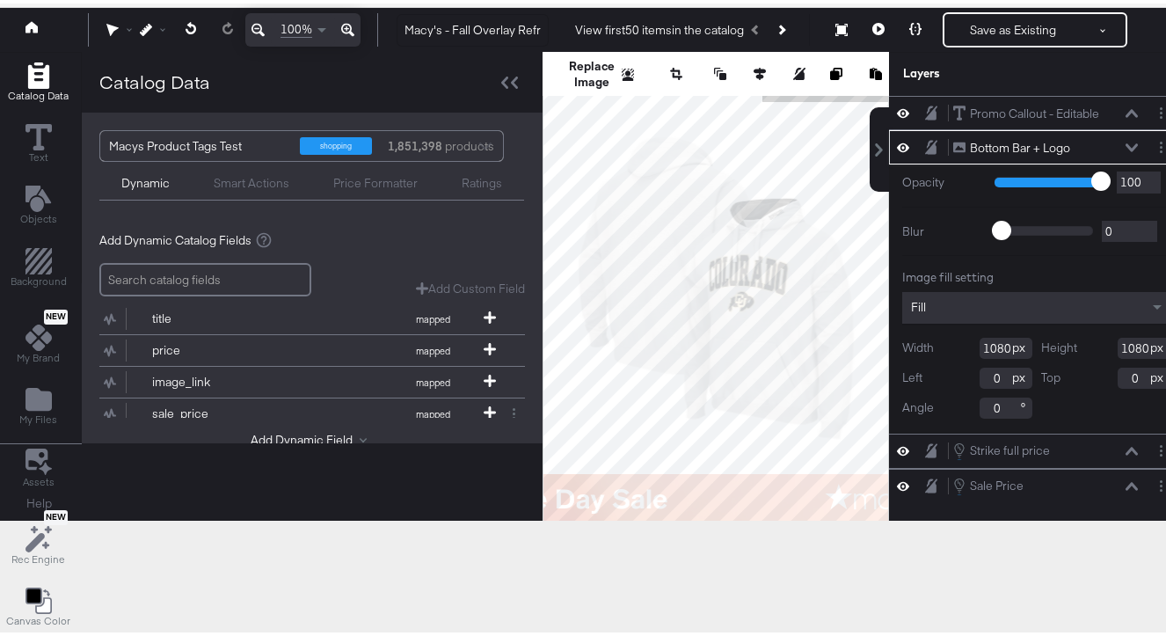
click at [897, 144] on icon at bounding box center [903, 143] width 12 height 15
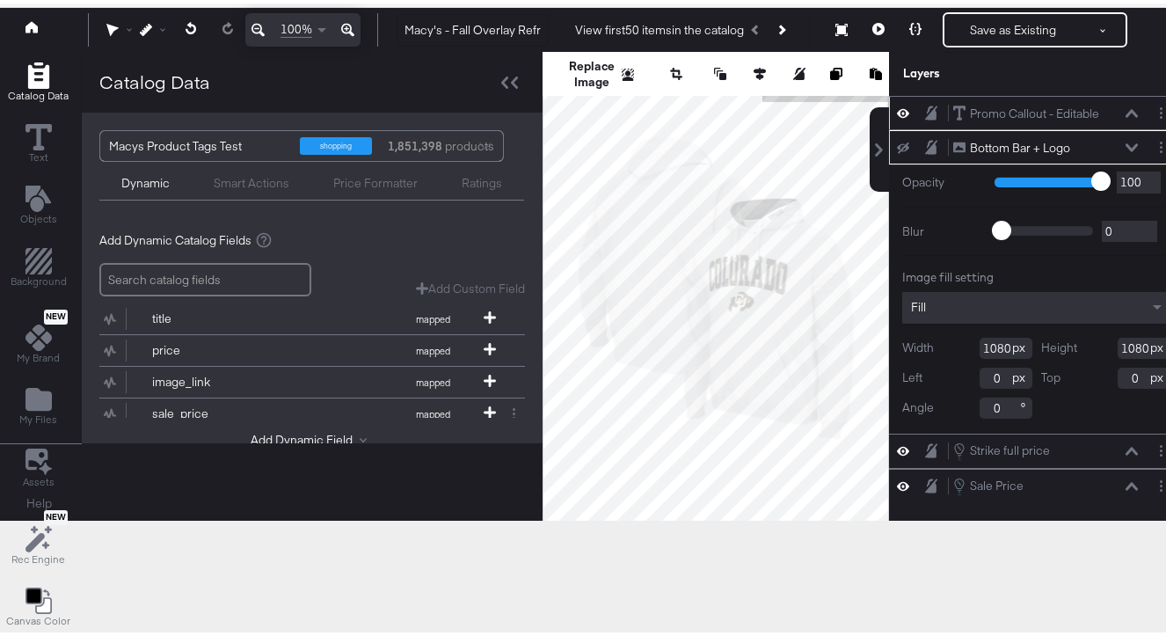
scroll to position [110, 0]
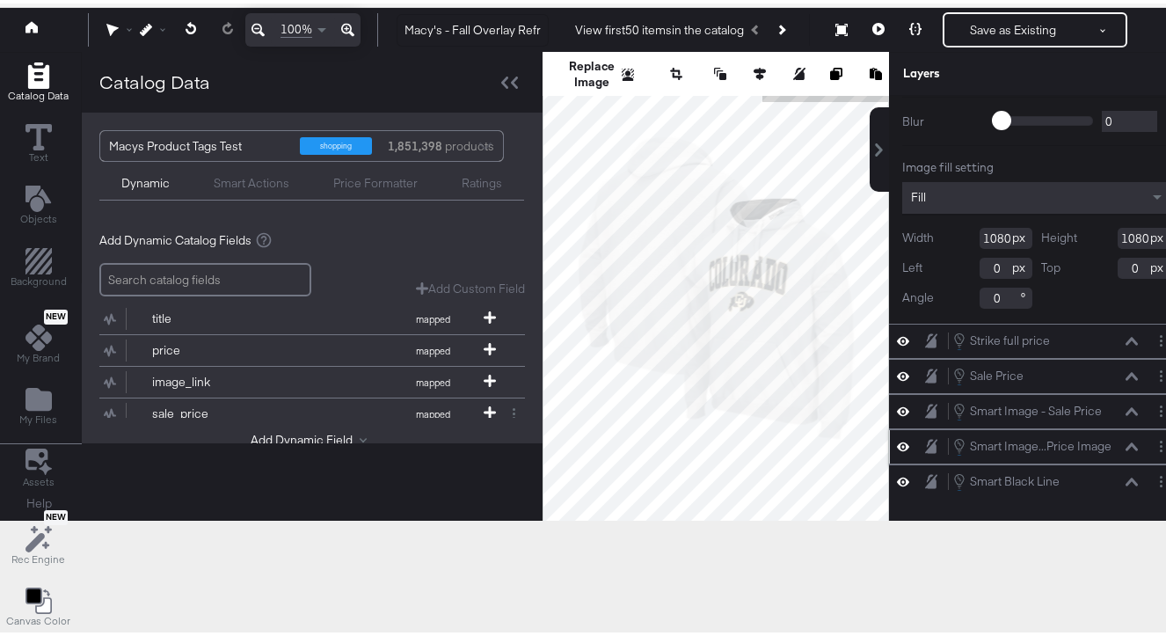
click at [1099, 439] on div "Smart Image...Price Image Smart Image - Full Price Image" at bounding box center [1045, 442] width 186 height 19
click at [896, 442] on button at bounding box center [903, 442] width 14 height 17
click at [896, 442] on button at bounding box center [903, 443] width 14 height 14
click at [897, 411] on icon at bounding box center [903, 407] width 12 height 15
click at [897, 411] on icon at bounding box center [903, 408] width 12 height 11
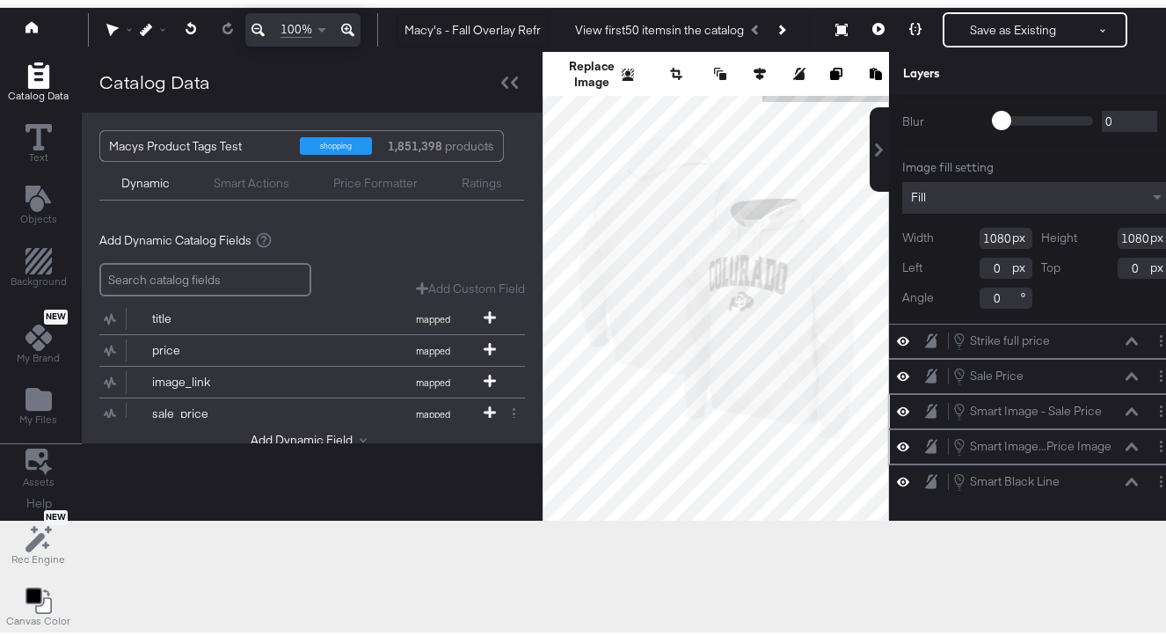
click at [1125, 408] on icon at bounding box center [1131, 408] width 12 height 8
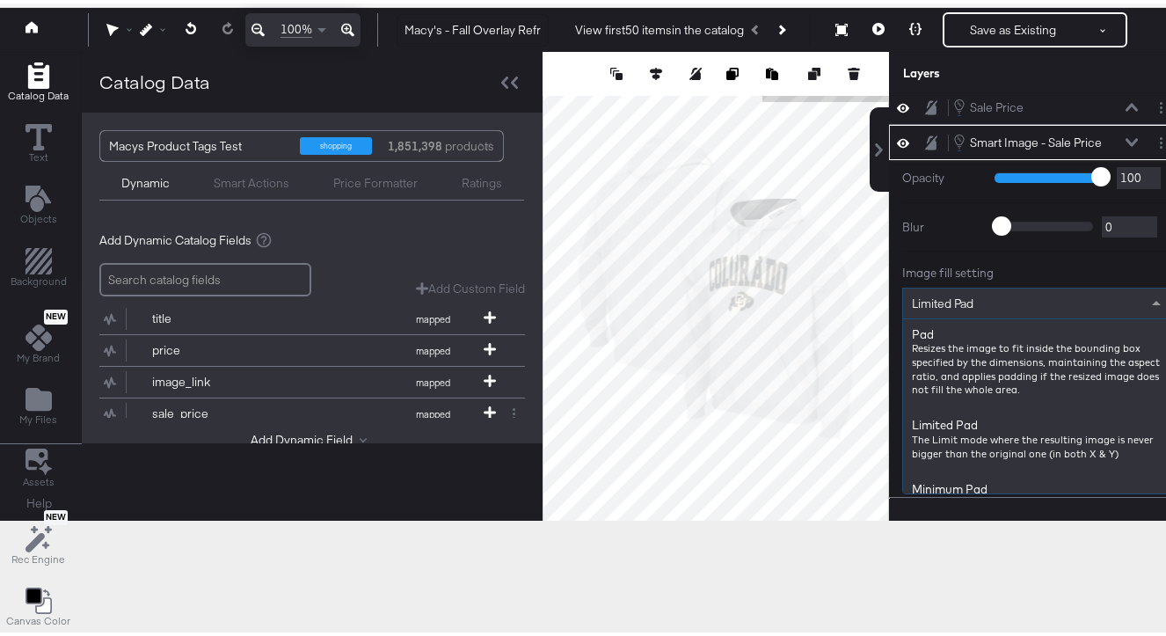
click at [985, 309] on div "Limited Pad" at bounding box center [1036, 300] width 266 height 30
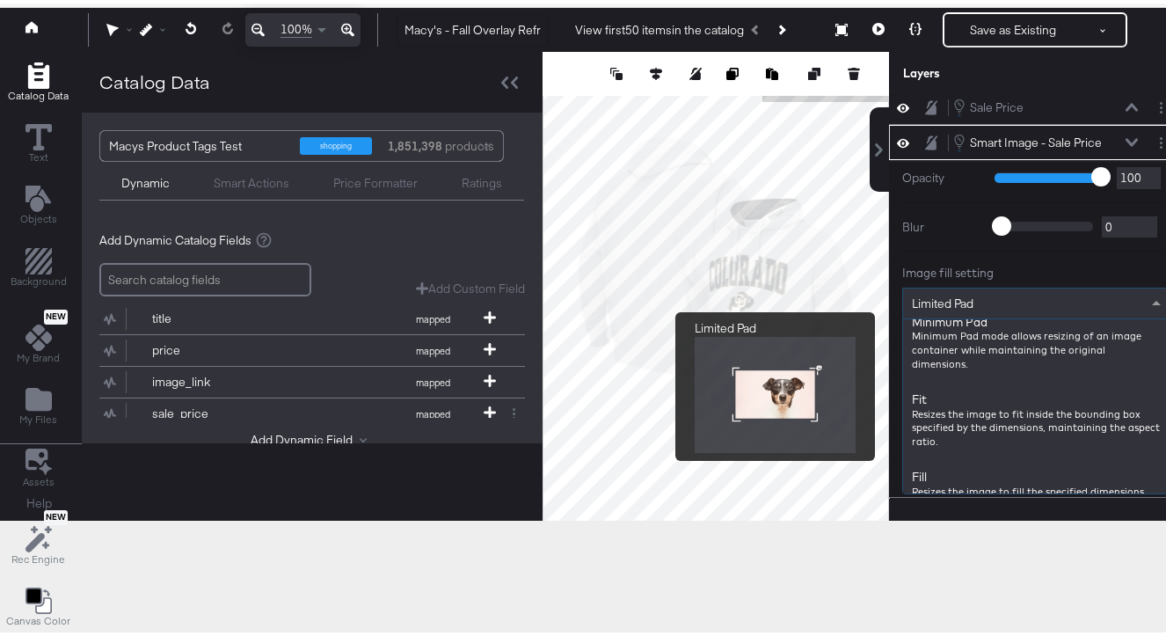
scroll to position [187, 0]
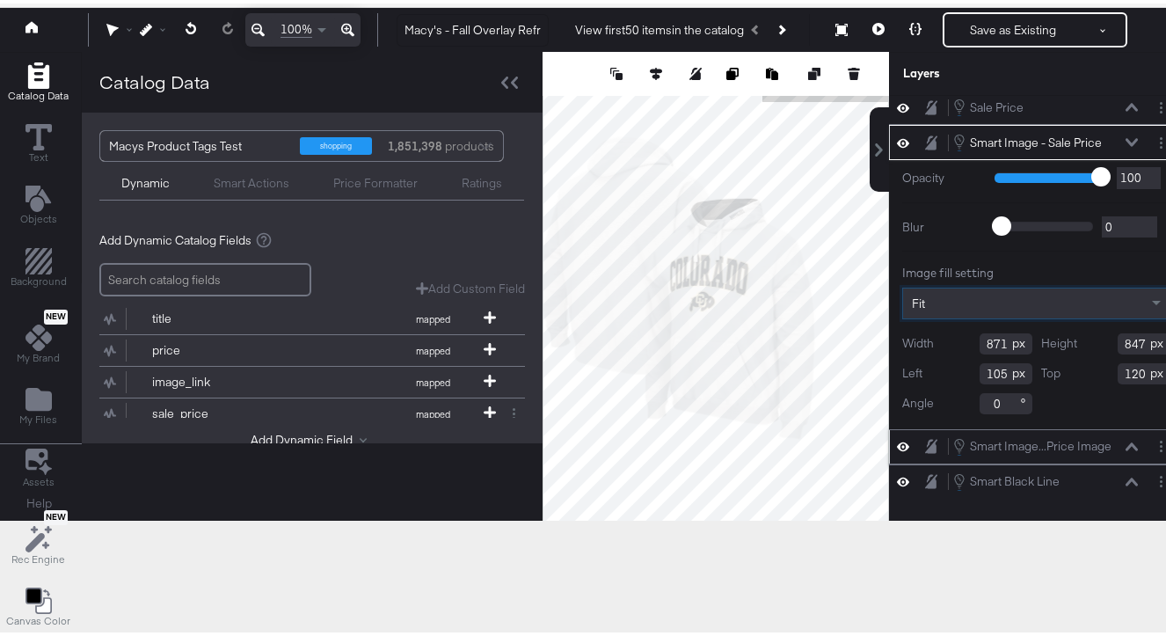
click at [975, 308] on div "Fit" at bounding box center [1036, 300] width 266 height 30
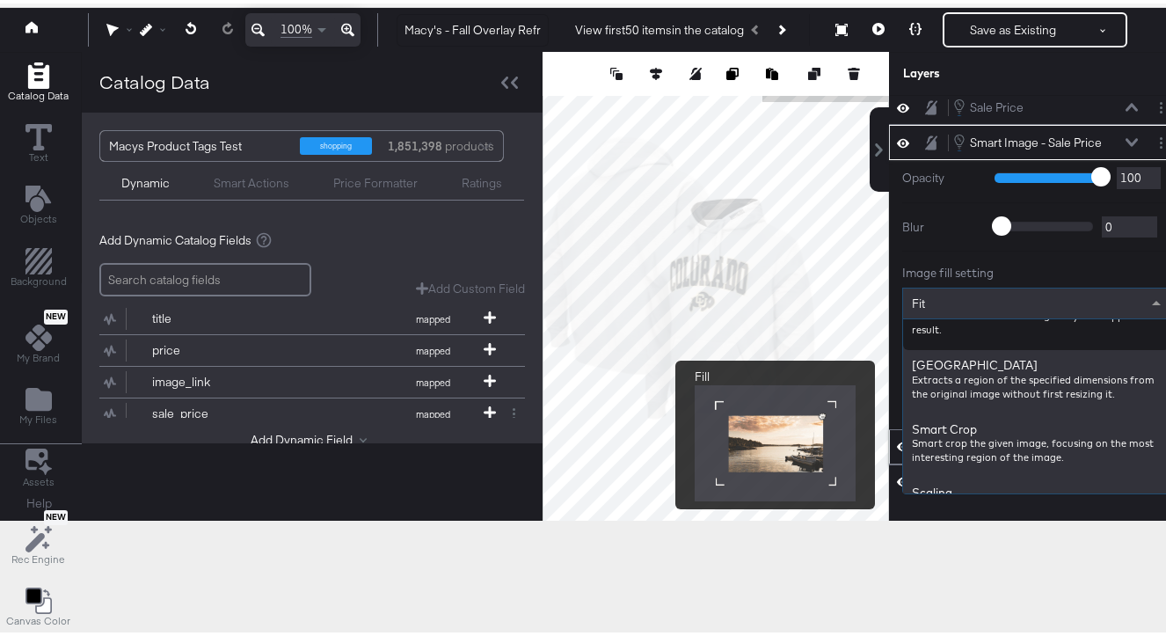
scroll to position [363, 0]
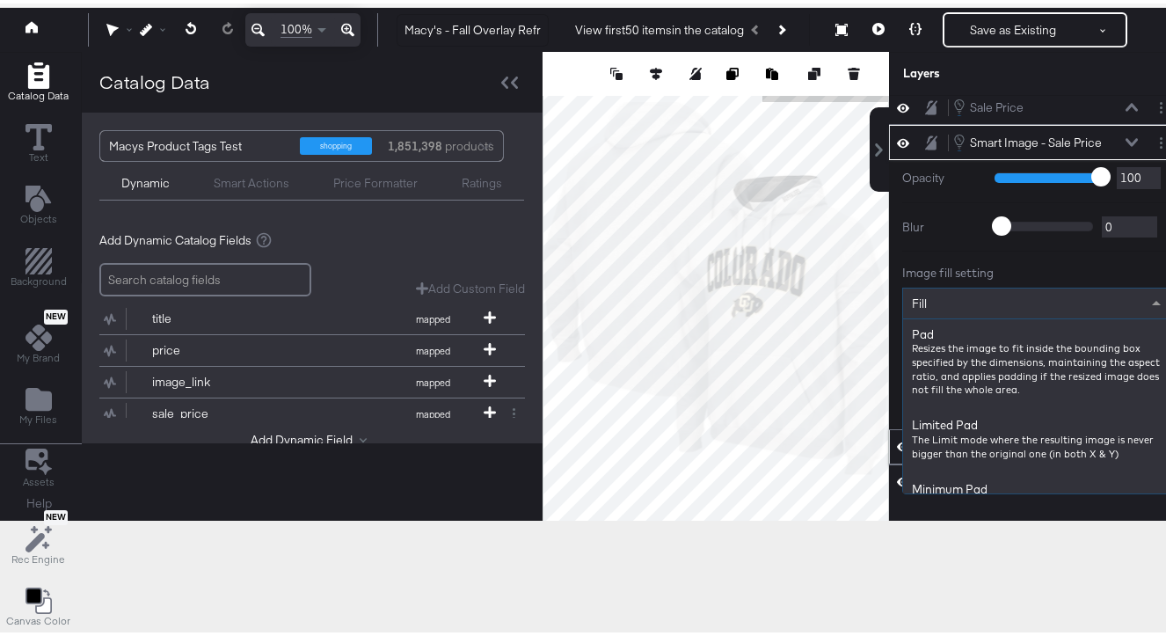
click at [951, 310] on div "Fill" at bounding box center [1036, 300] width 266 height 30
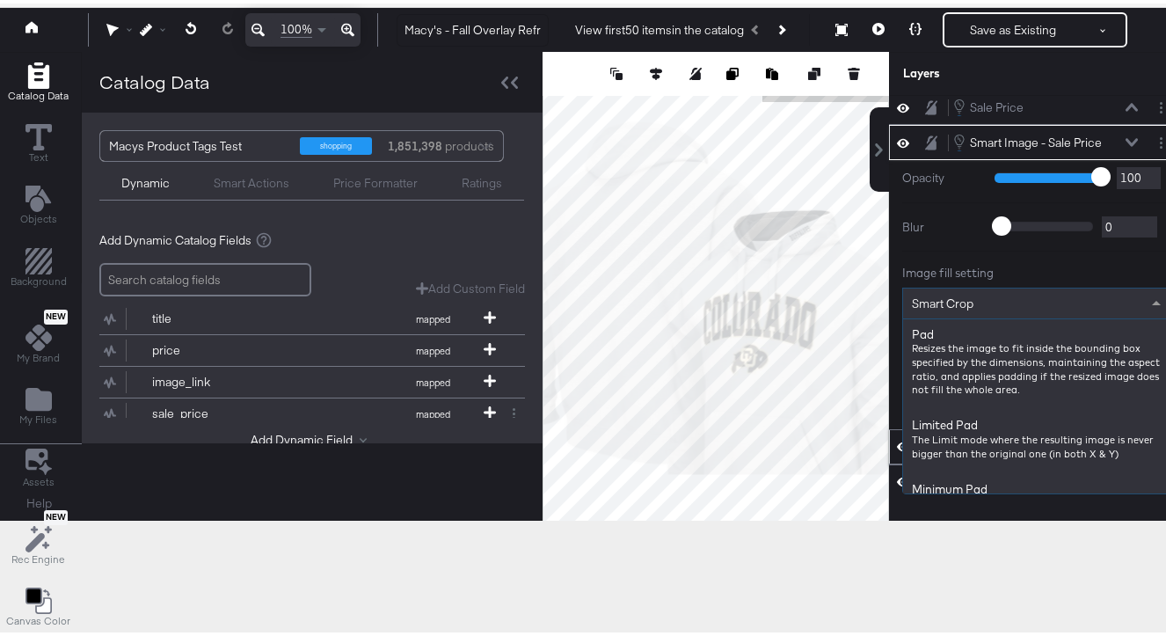
scroll to position [460, 0]
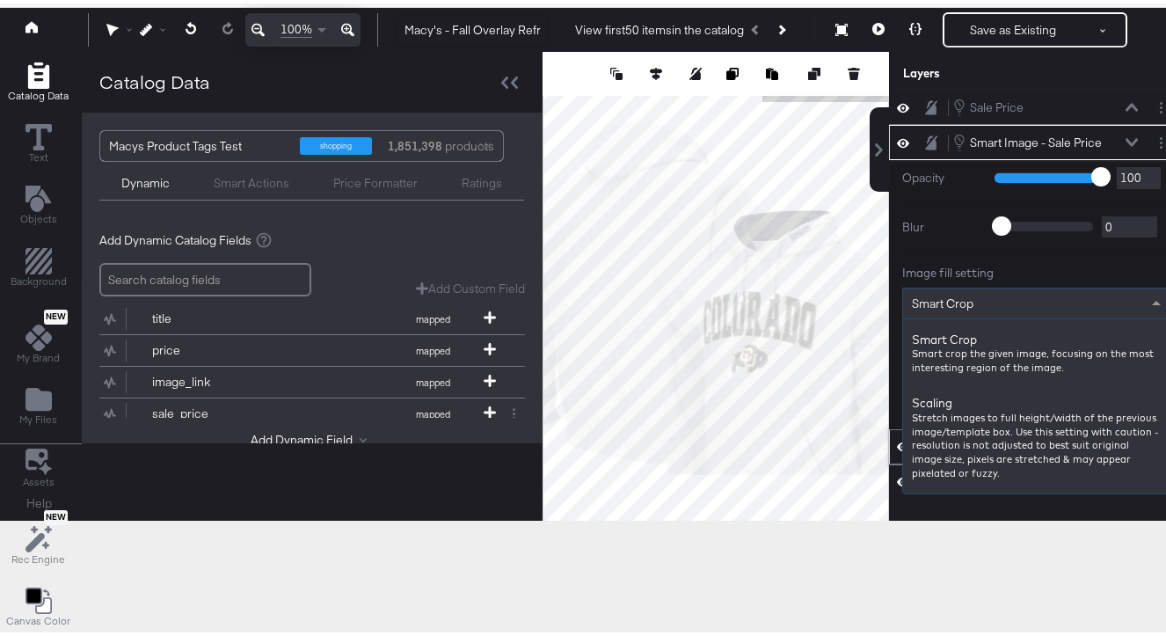
click at [942, 307] on div "Smart Crop" at bounding box center [1036, 300] width 266 height 30
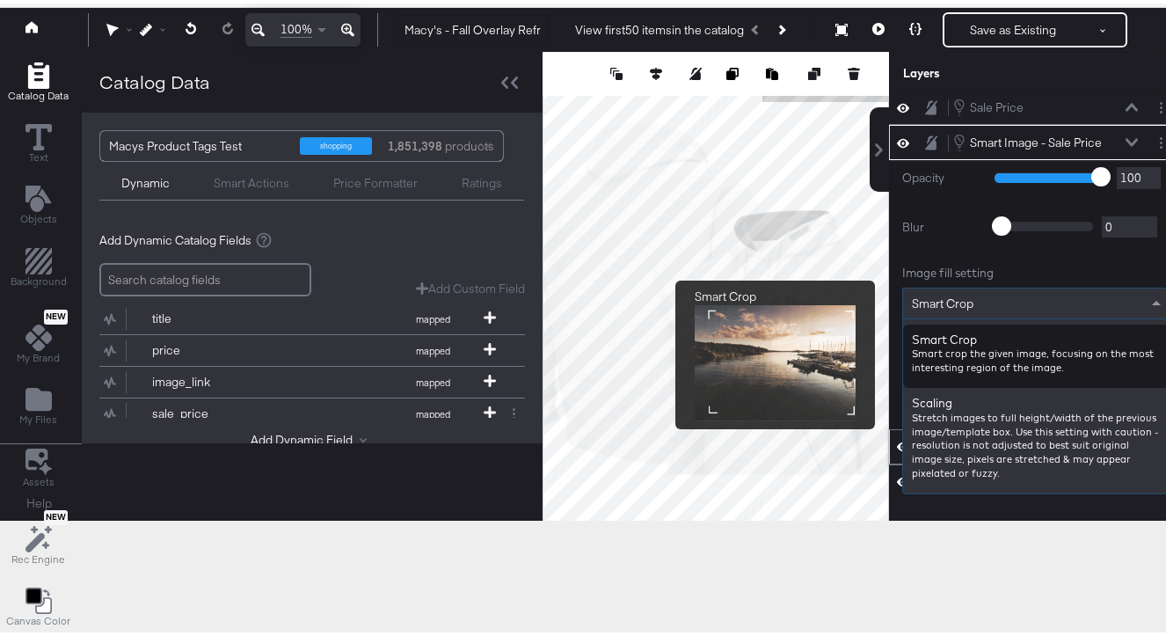
scroll to position [0, 0]
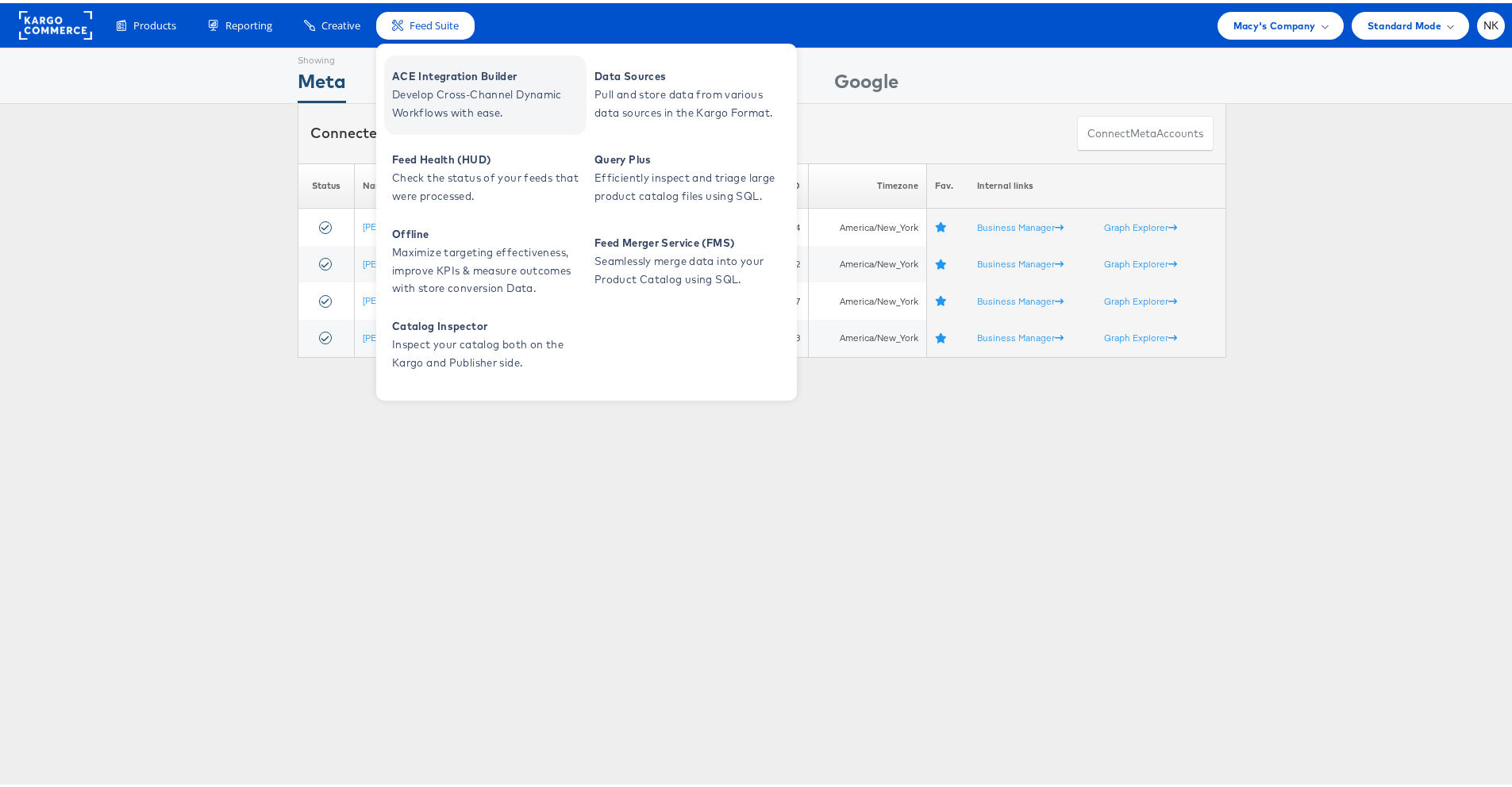
click at [432, 64] on span "ACE Integration Builder" at bounding box center [487, 73] width 190 height 18
click at [437, 75] on span "ACE Integration Builder" at bounding box center [487, 73] width 190 height 18
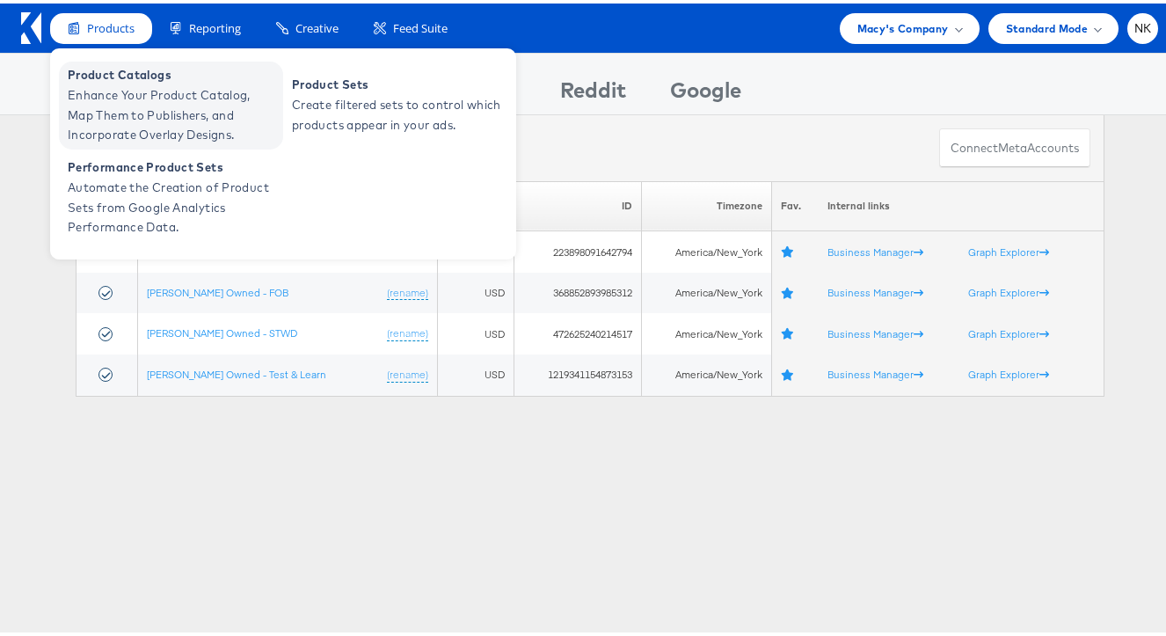
click at [111, 79] on span "Product Catalogs" at bounding box center [173, 72] width 211 height 20
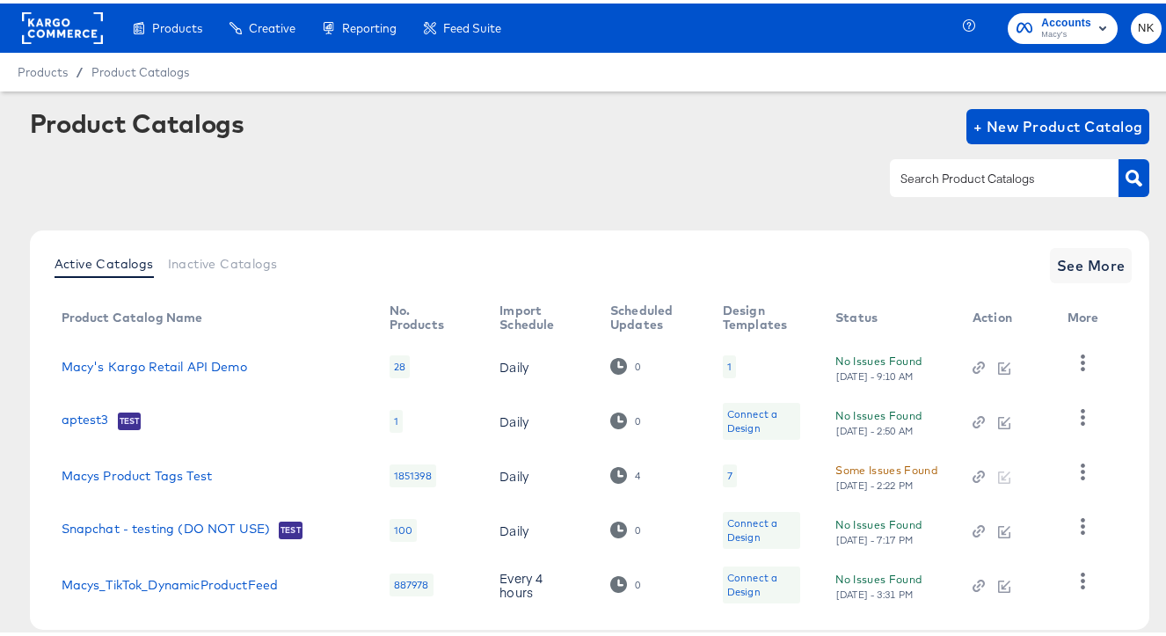
click at [67, 25] on rect at bounding box center [62, 25] width 81 height 32
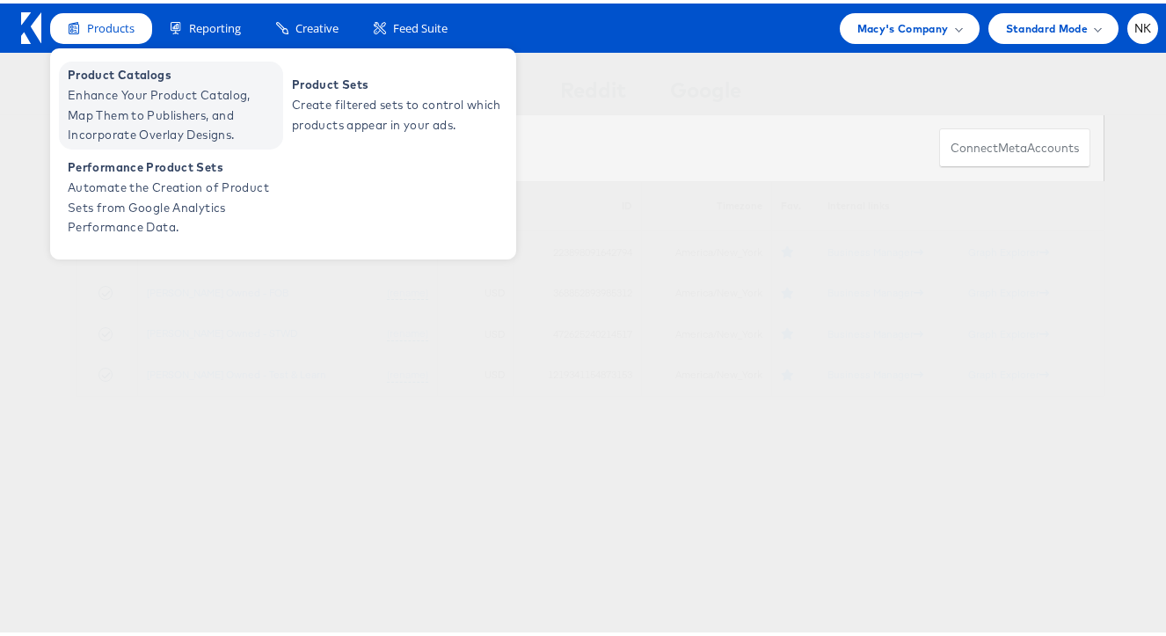
click at [113, 82] on span "Enhance Your Product Catalog, Map Them to Publishers, and Incorporate Overlay D…" at bounding box center [173, 112] width 211 height 60
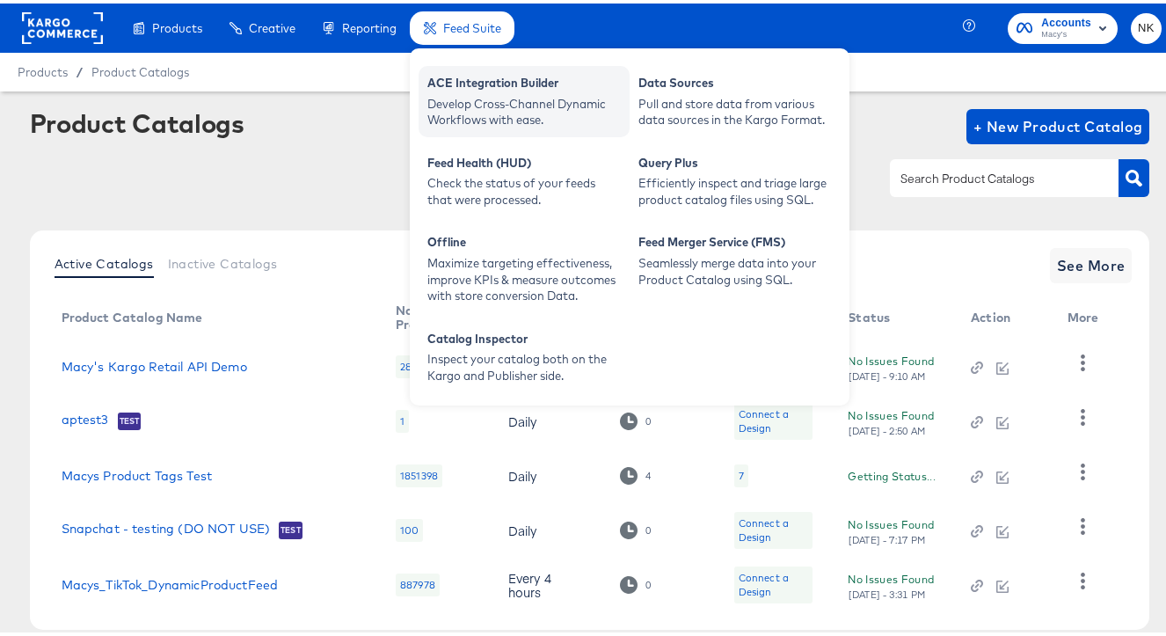
click at [491, 98] on div "Develop Cross-Channel Dynamic Workflows with ease." at bounding box center [523, 108] width 193 height 33
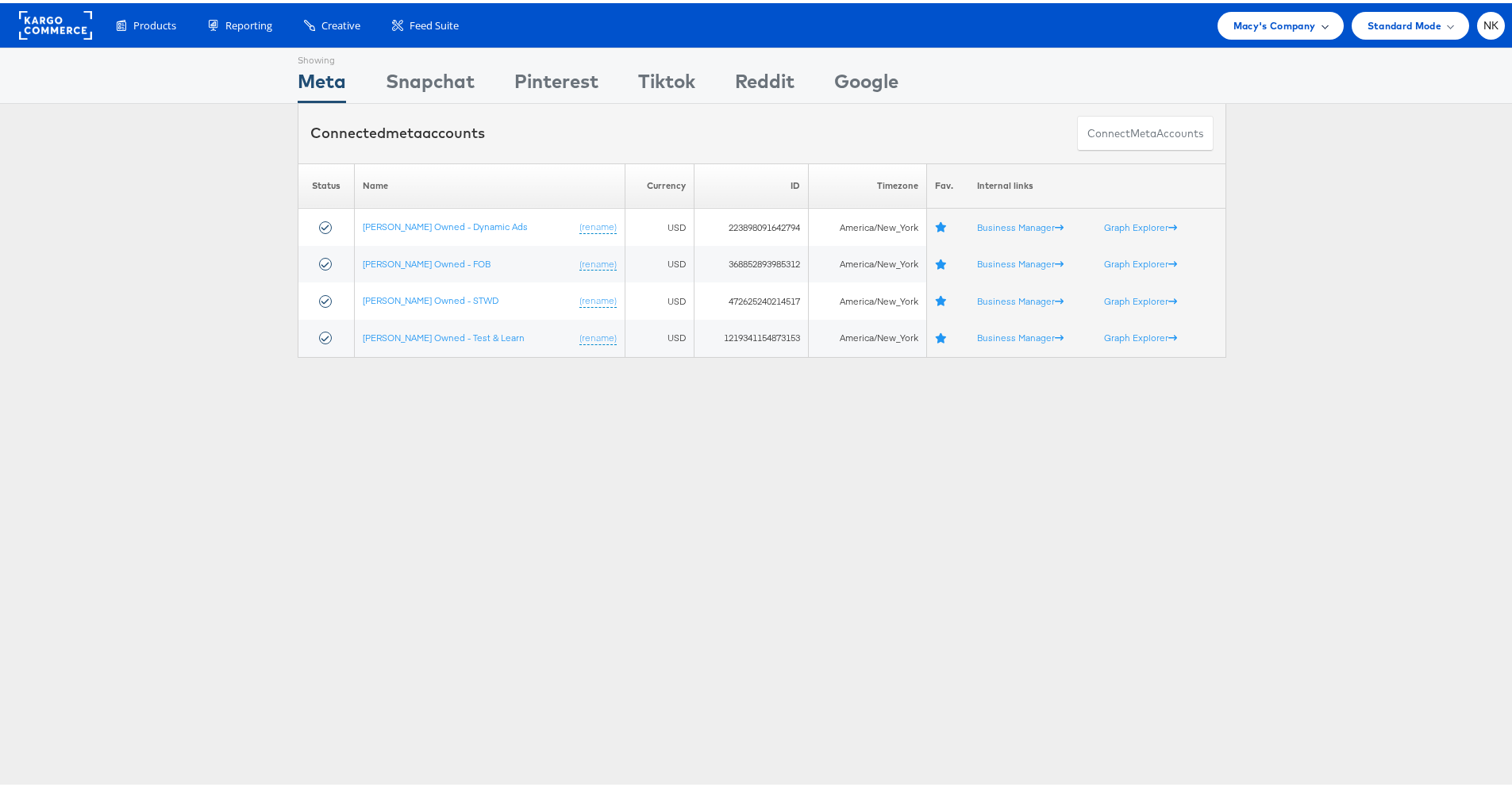
click at [1264, 32] on div "Macy's Company" at bounding box center [1281, 23] width 126 height 28
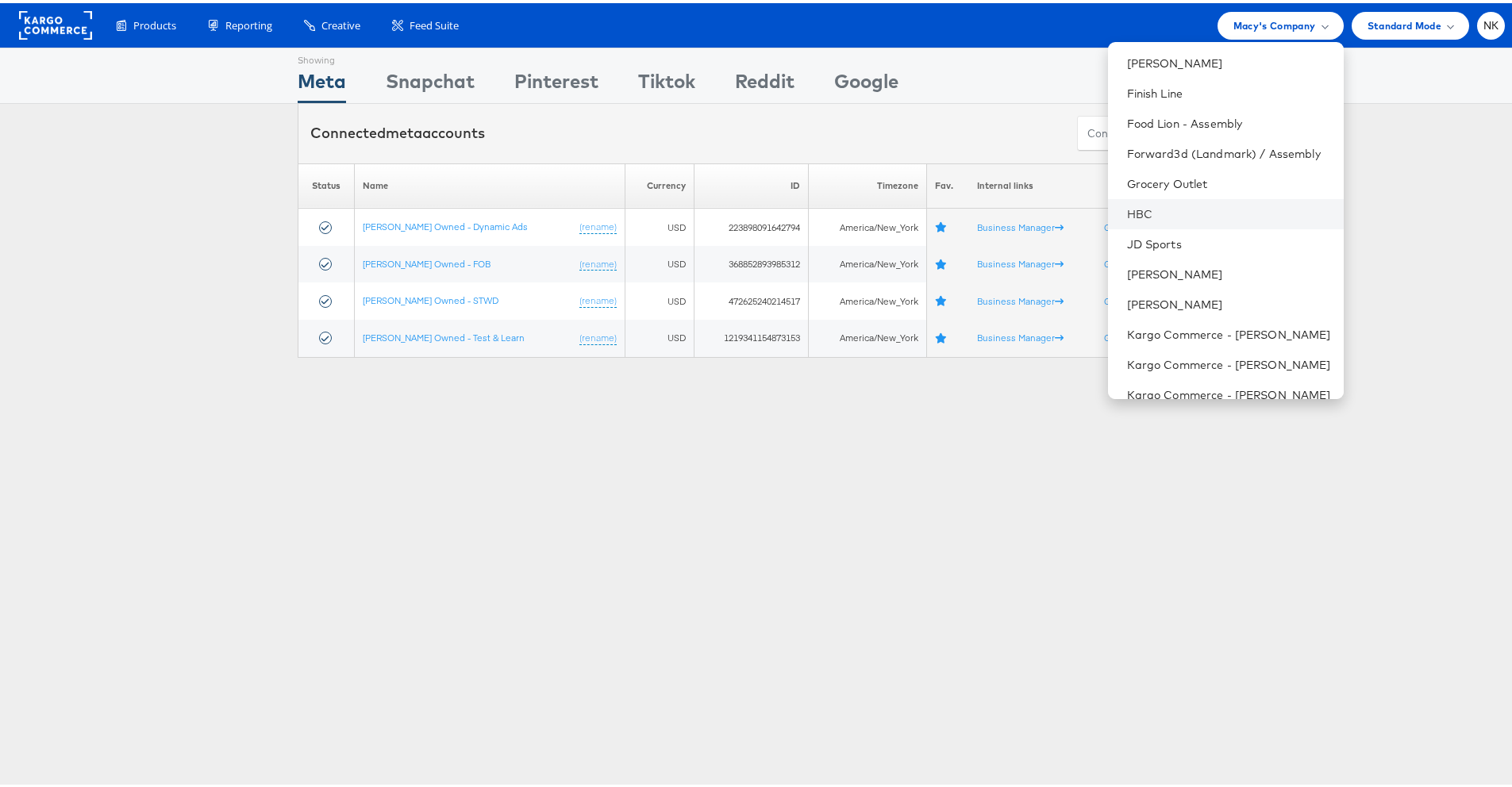
scroll to position [551, 0]
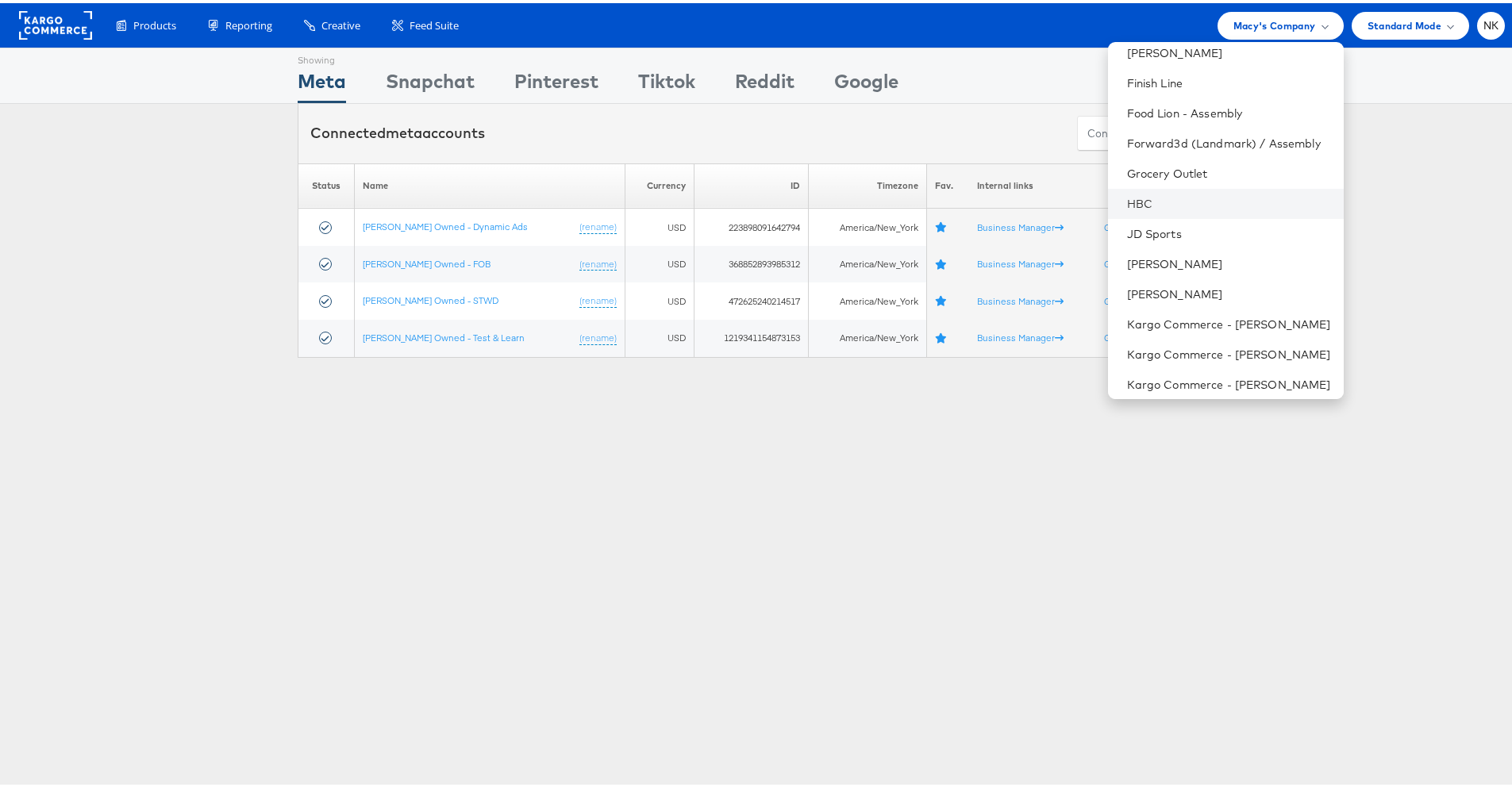
click at [1180, 208] on li "HBC" at bounding box center [1225, 200] width 236 height 30
click at [1247, 204] on link "HBC" at bounding box center [1229, 201] width 204 height 16
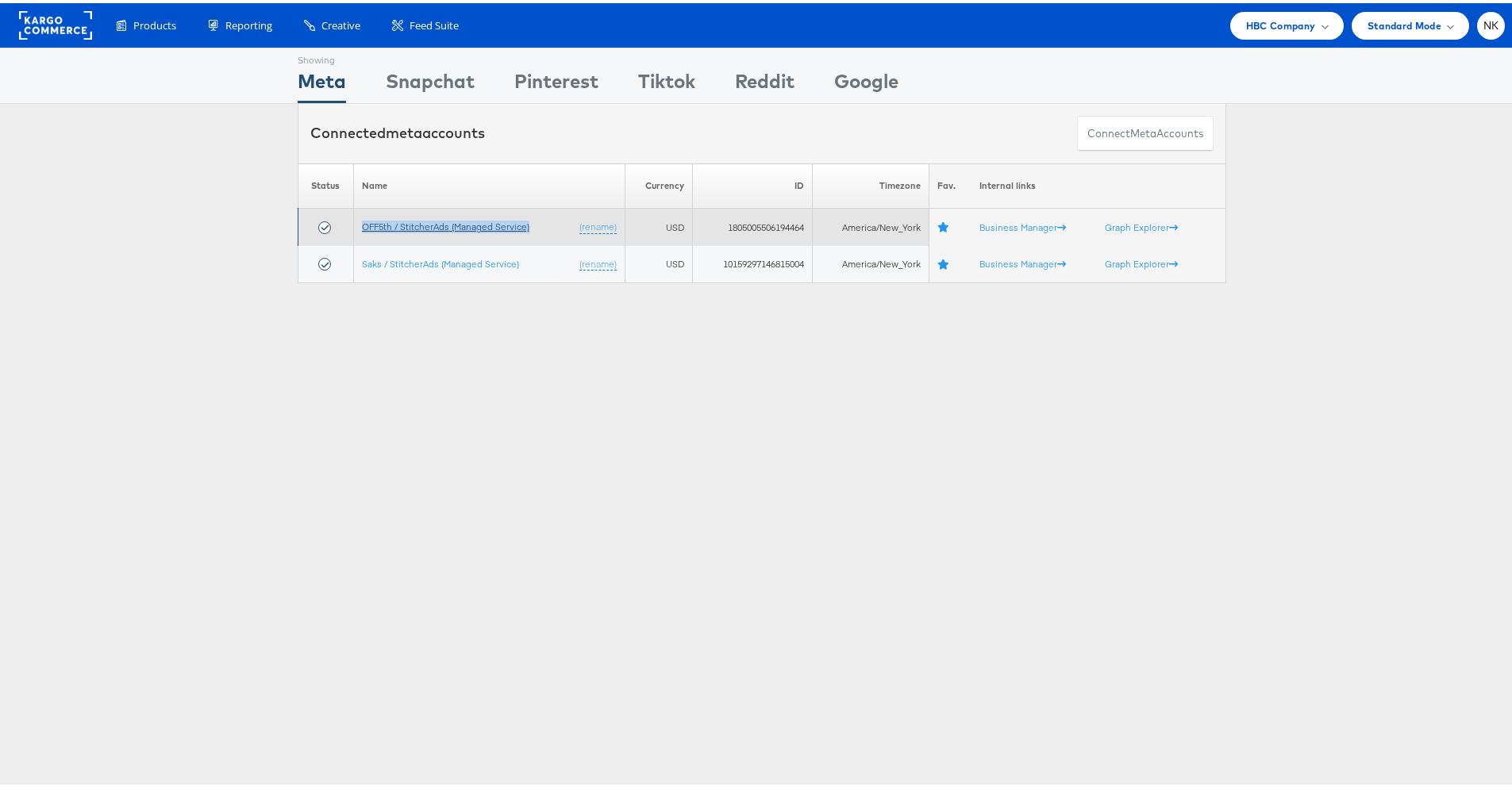
drag, startPoint x: 527, startPoint y: 219, endPoint x: 357, endPoint y: 226, distance: 170.1
click at [357, 226] on td "OFF5th / StitcherAds (Managed Service) (rename)" at bounding box center [488, 224] width 272 height 37
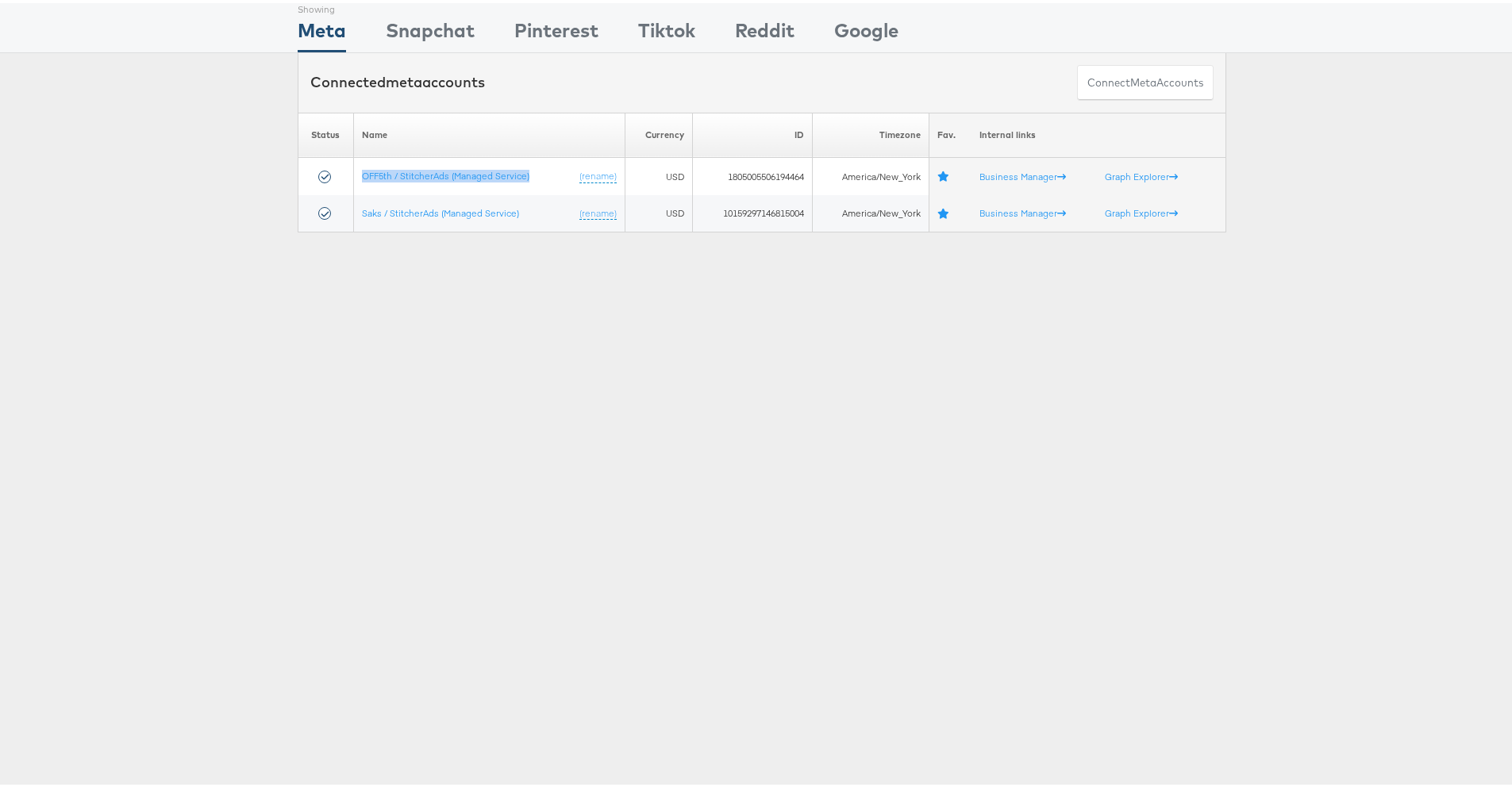
copy link "OFF5th / StitcherAds (Managed Service)"
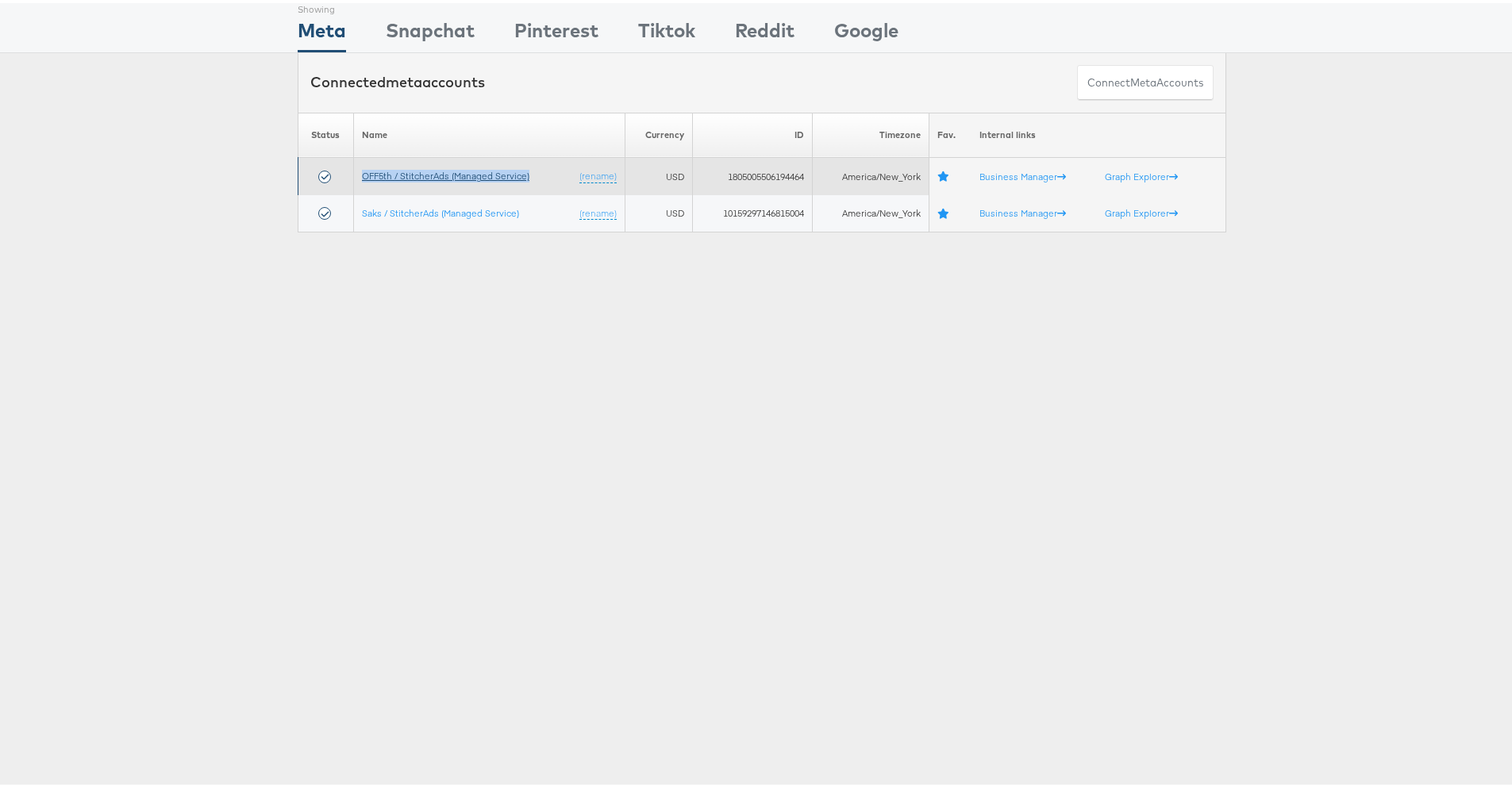
click at [444, 170] on link "OFF5th / StitcherAds (Managed Service)" at bounding box center [446, 172] width 168 height 12
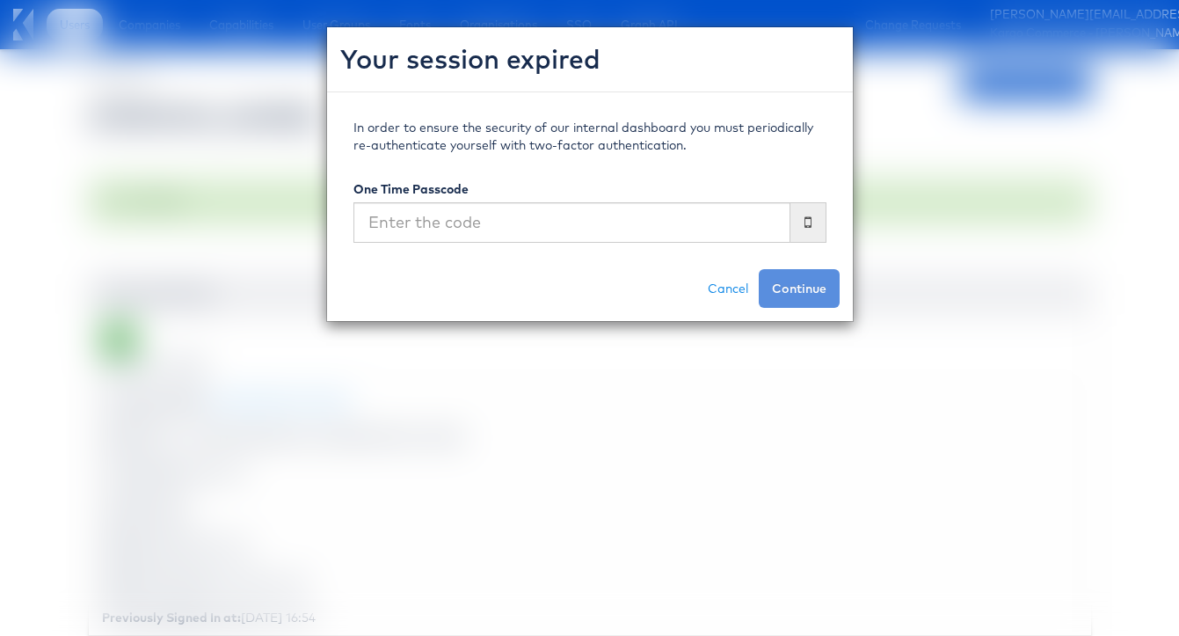
scroll to position [3813, 0]
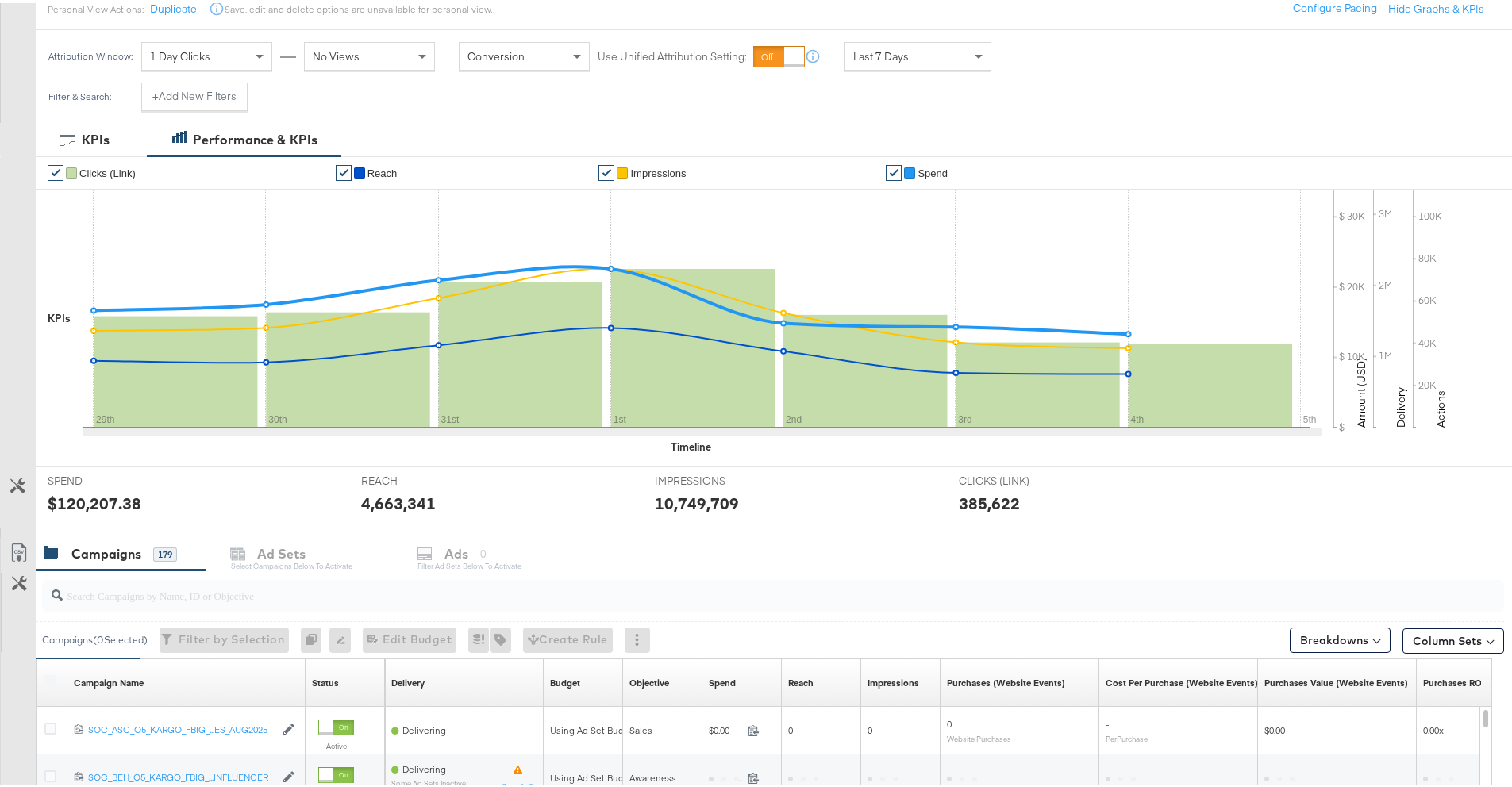
click at [172, 465] on div "SPEND SPEND $120,207.38" at bounding box center [192, 494] width 313 height 60
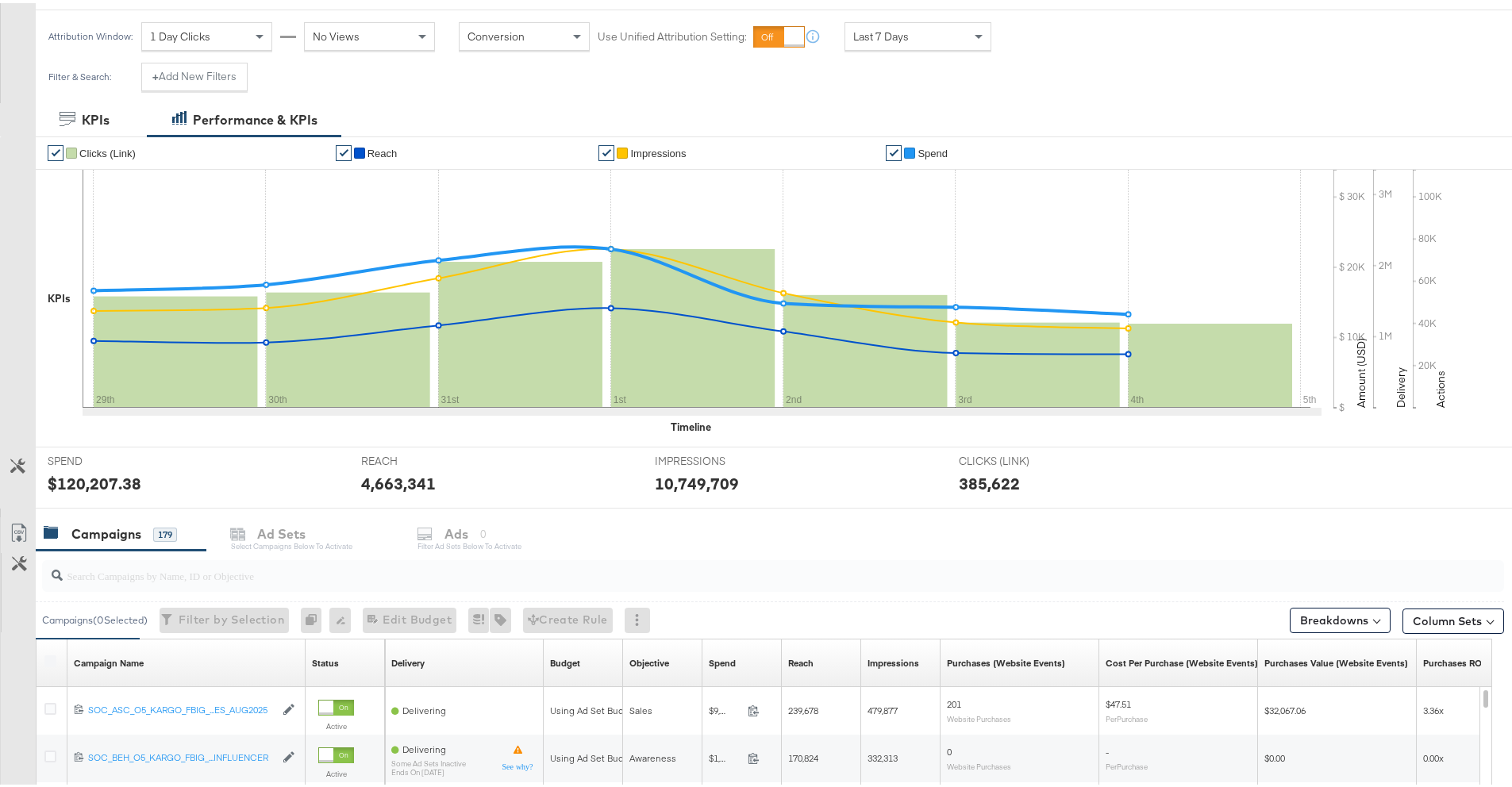
scroll to position [351, 0]
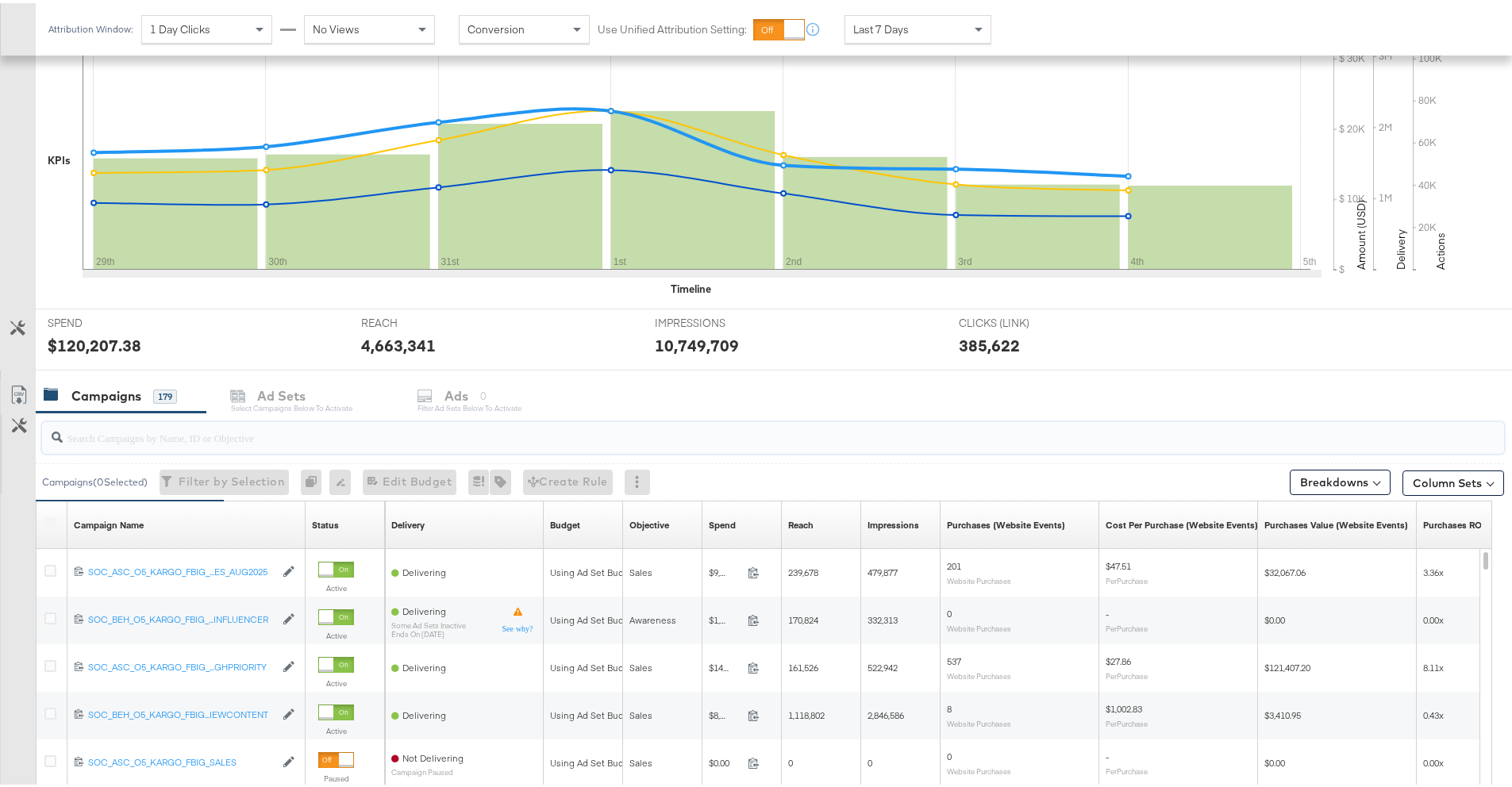
click at [168, 440] on input "search" at bounding box center [716, 428] width 1307 height 31
paste input "120231140924220612"
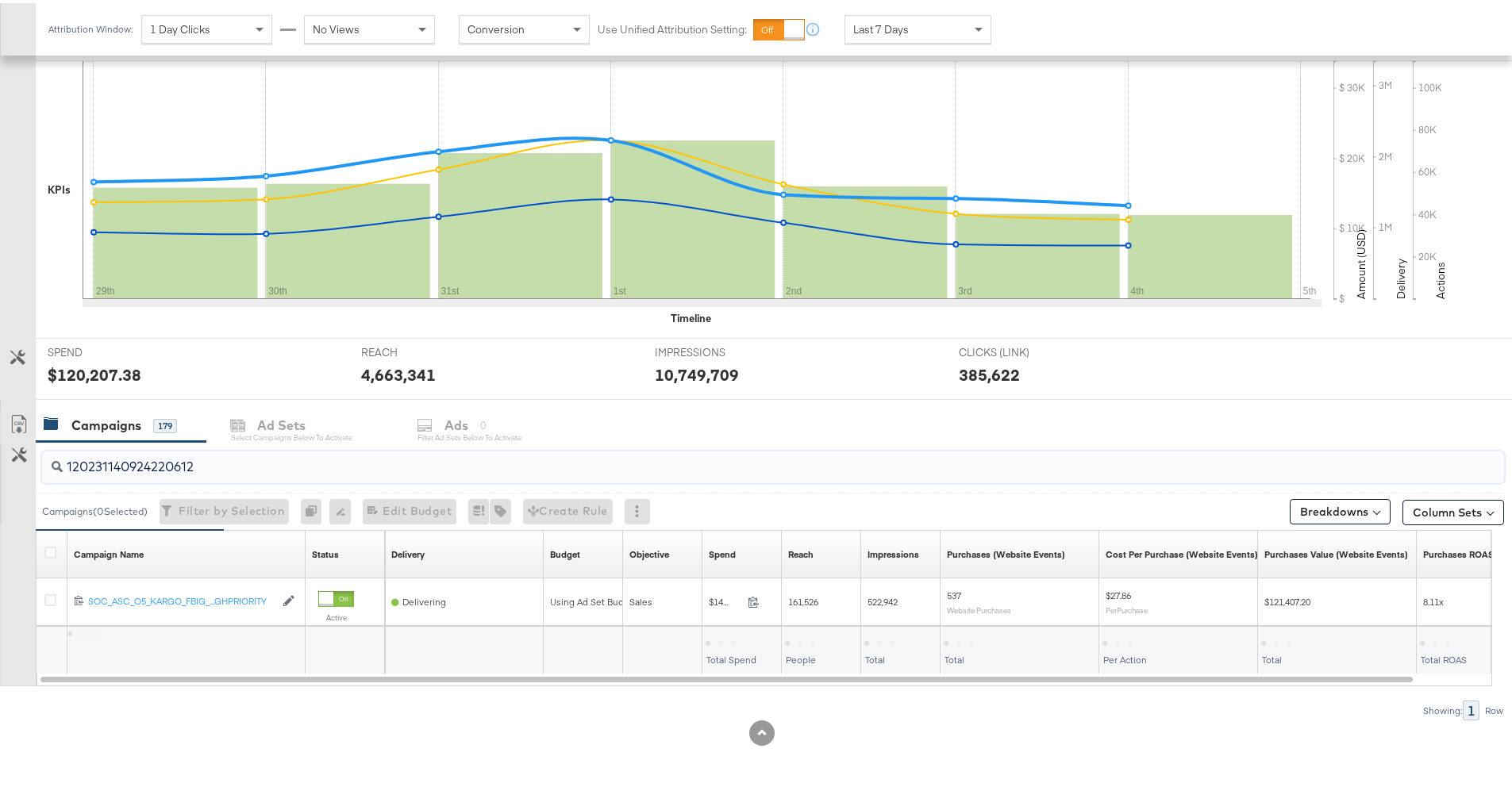
scroll to position [321, 0]
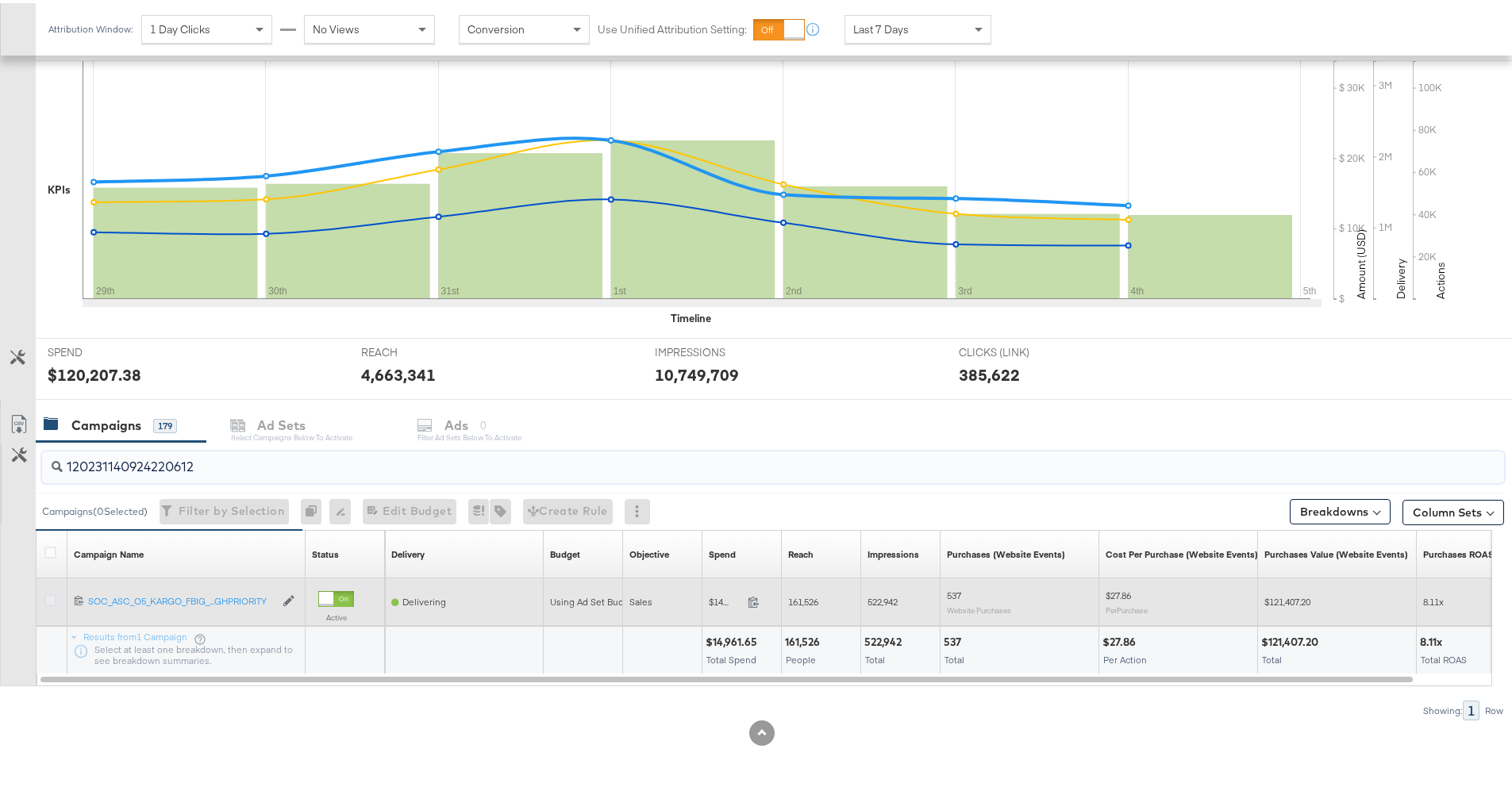
type input "120231140924220612"
click at [52, 595] on icon at bounding box center [50, 597] width 12 height 12
click at [0, 0] on input "checkbox" at bounding box center [0, 0] width 0 height 0
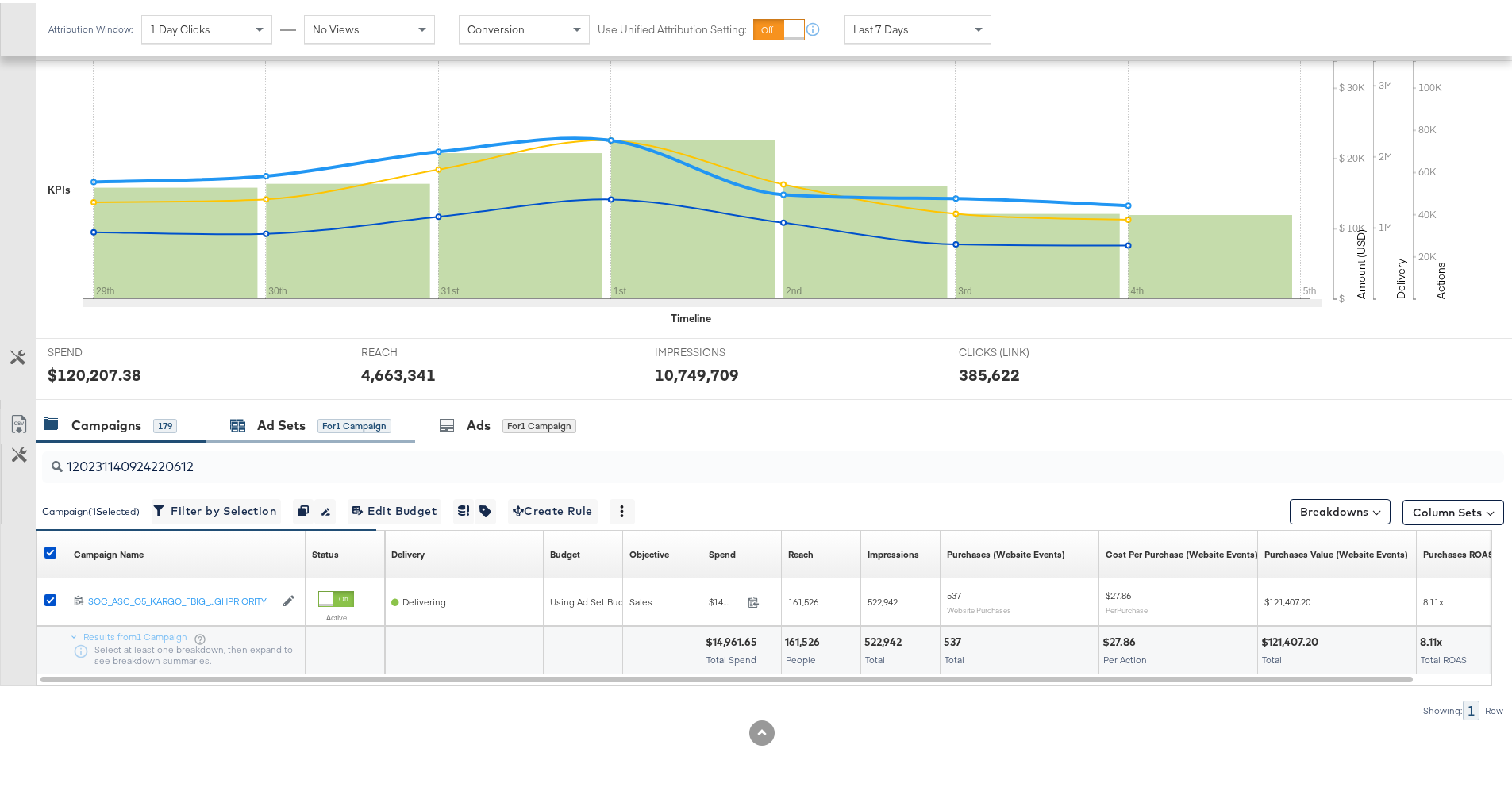
click at [333, 425] on div "for 1 Campaign" at bounding box center [355, 423] width 74 height 14
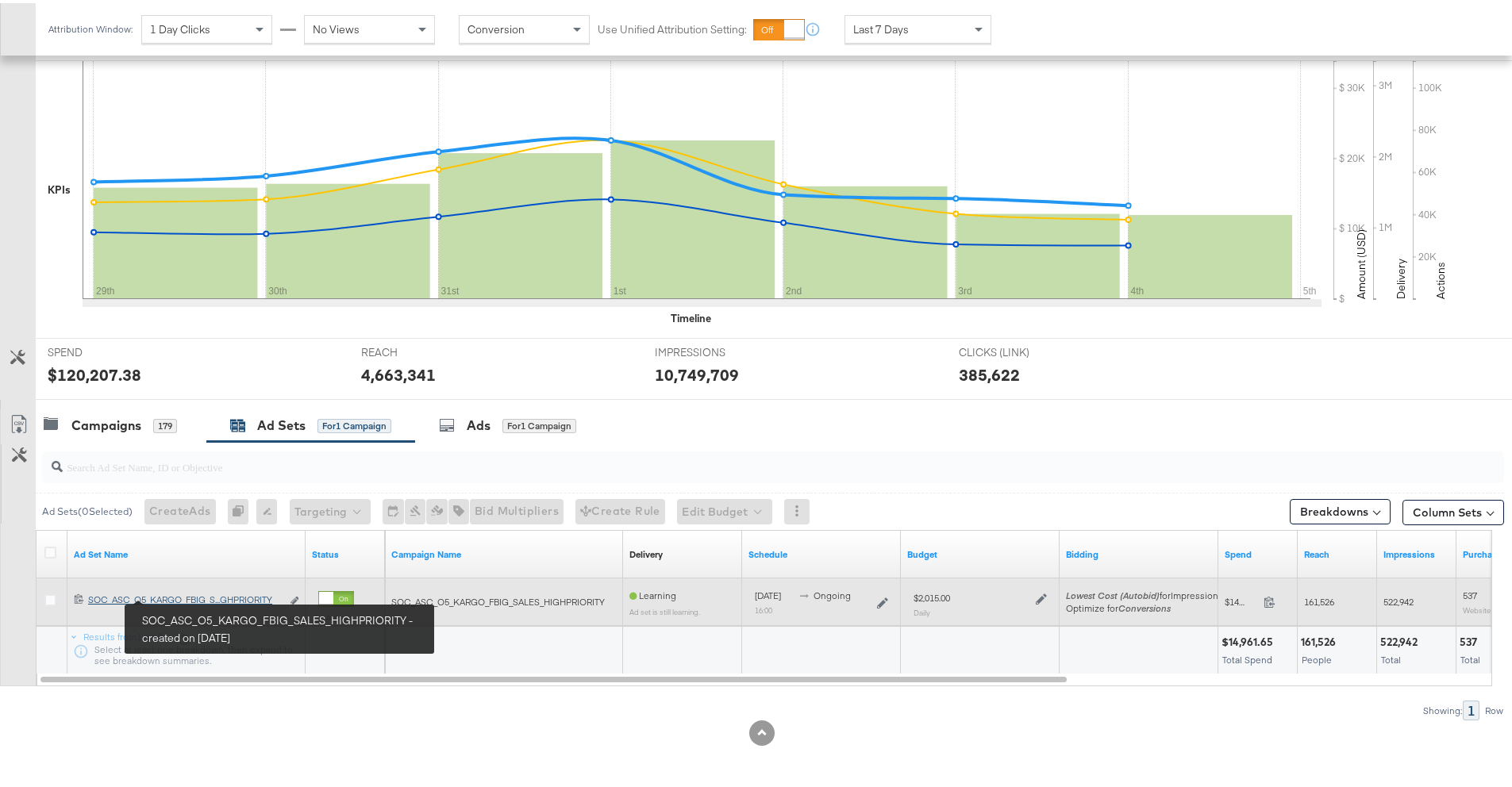
click at [236, 593] on div "SOC_ASC_O5_KARGO_FBIG_SALES_HIGHPRIORITY SOC_ASC_O5_KARGO_FBIG_S...GHPRIORITY" at bounding box center [185, 597] width 193 height 13
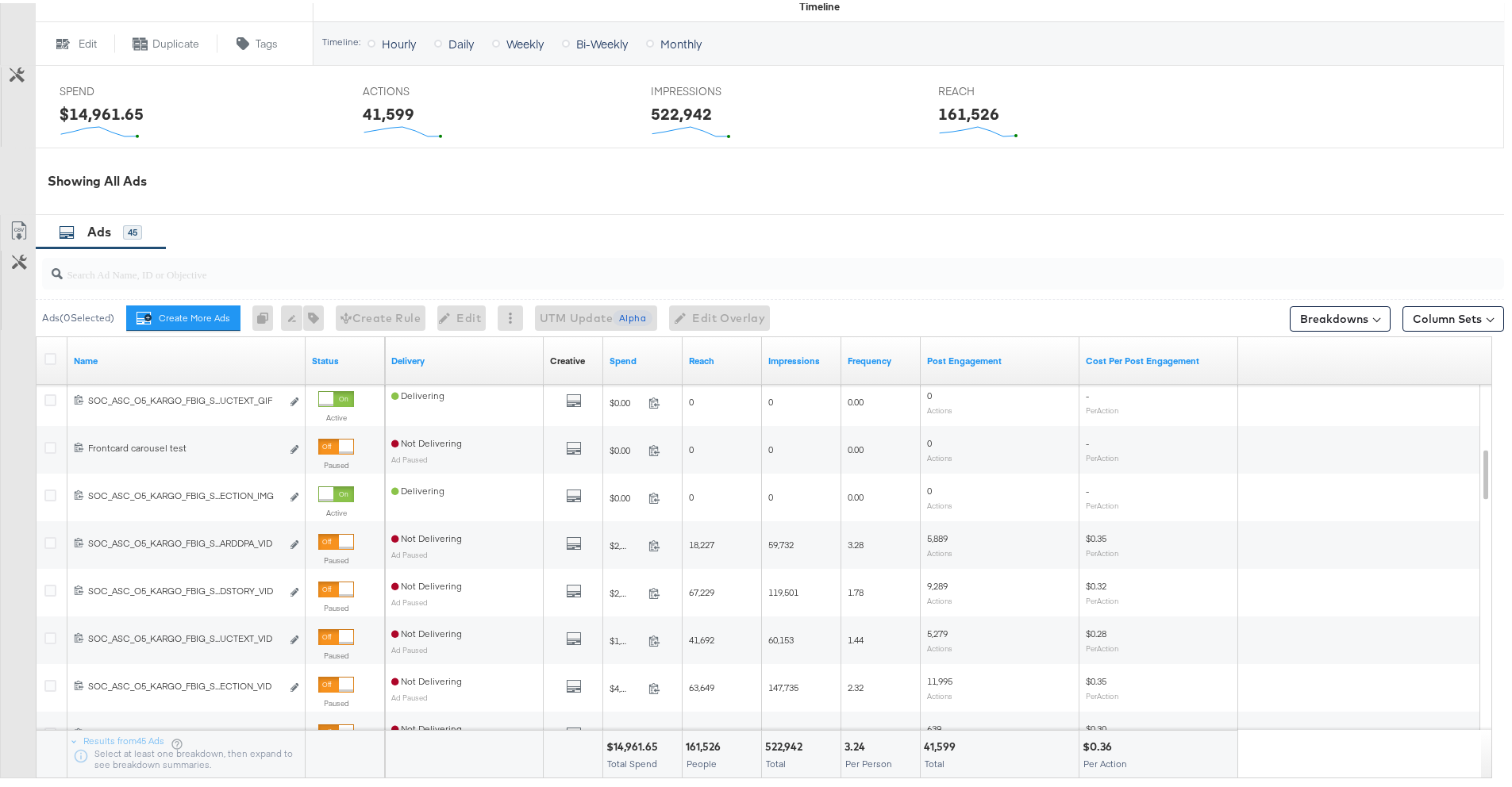
scroll to position [789, 0]
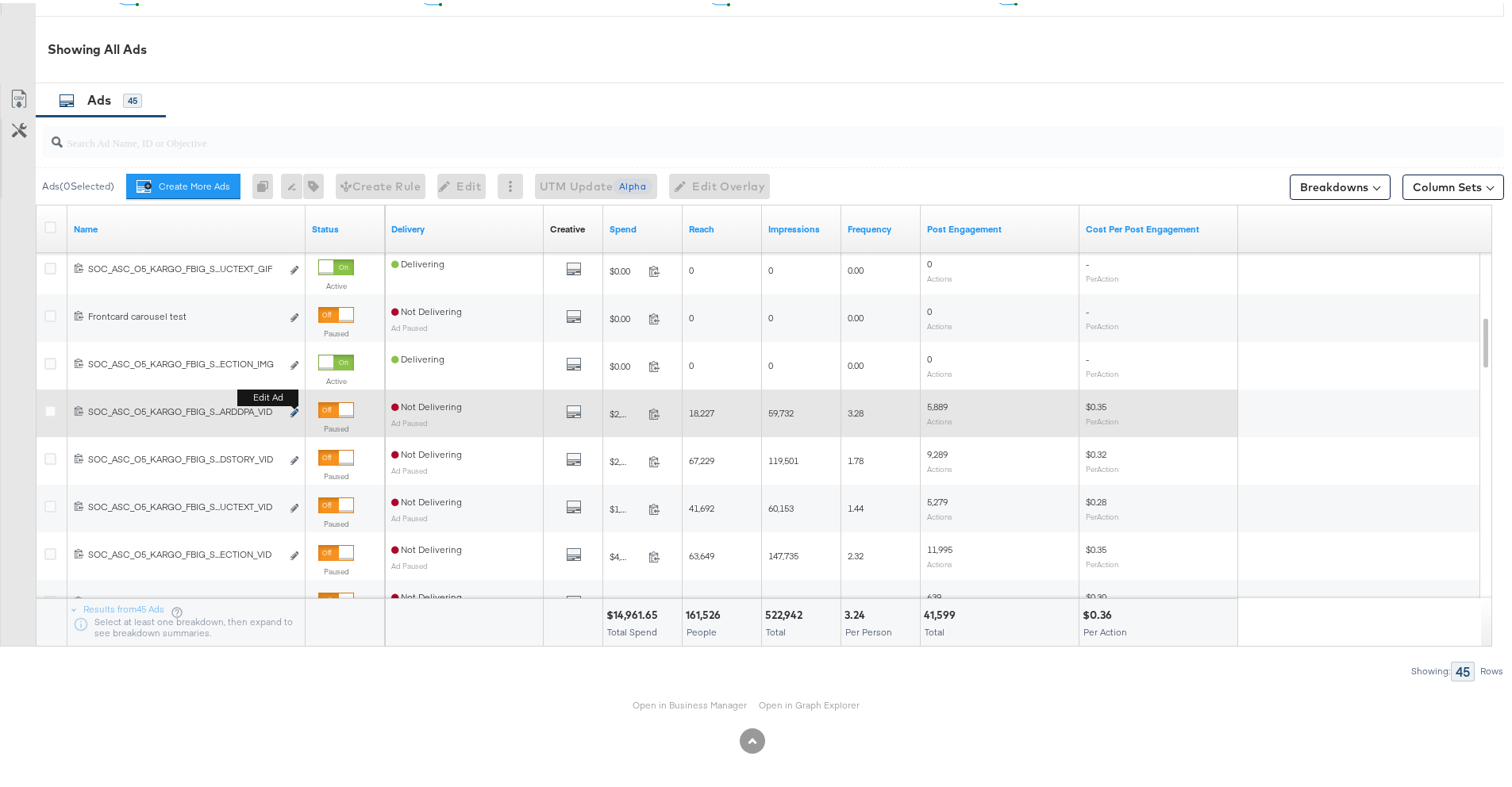
click at [298, 410] on icon "link" at bounding box center [294, 410] width 8 height 9
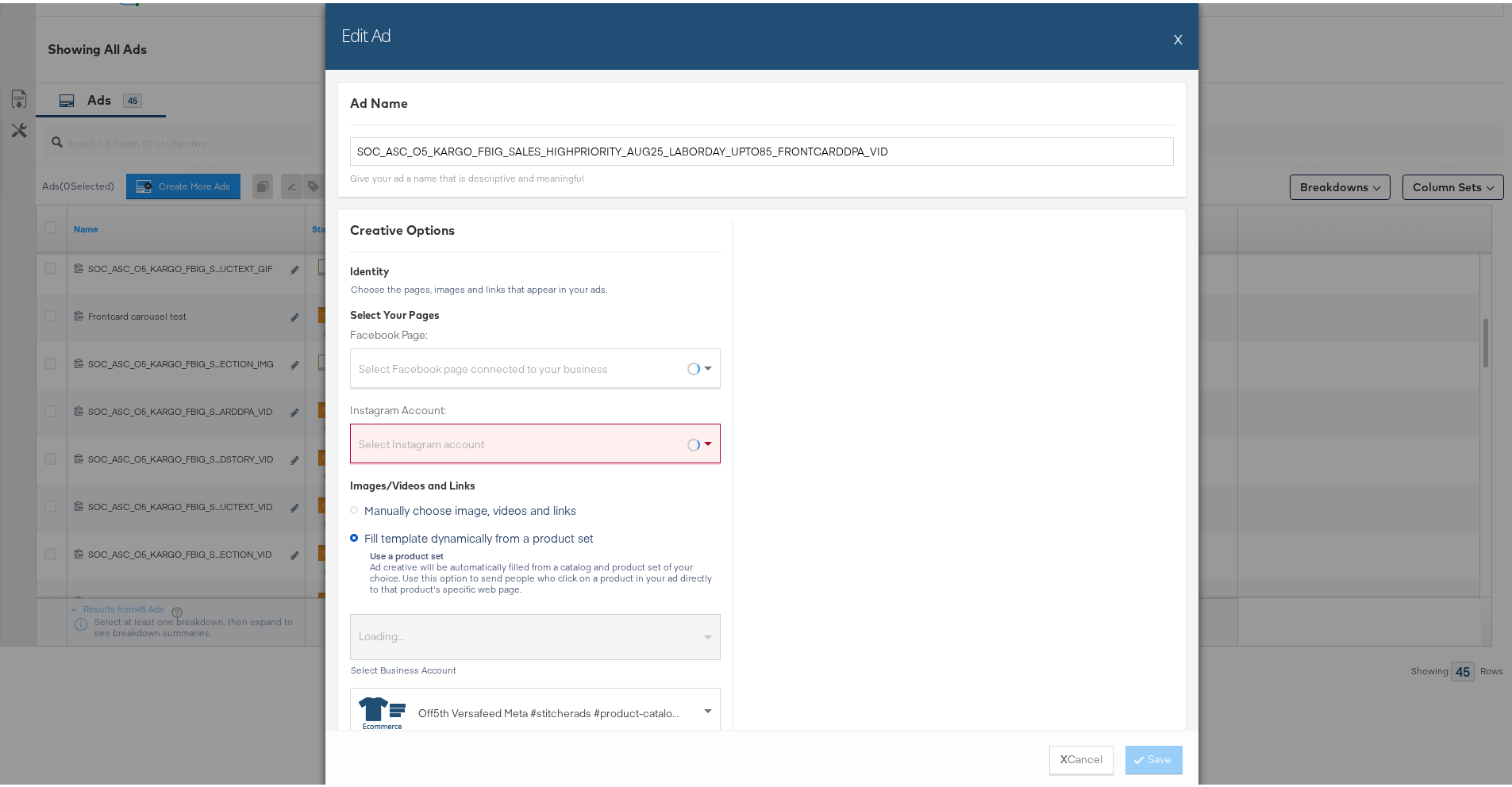
click at [1173, 40] on button "X" at bounding box center [1178, 35] width 9 height 32
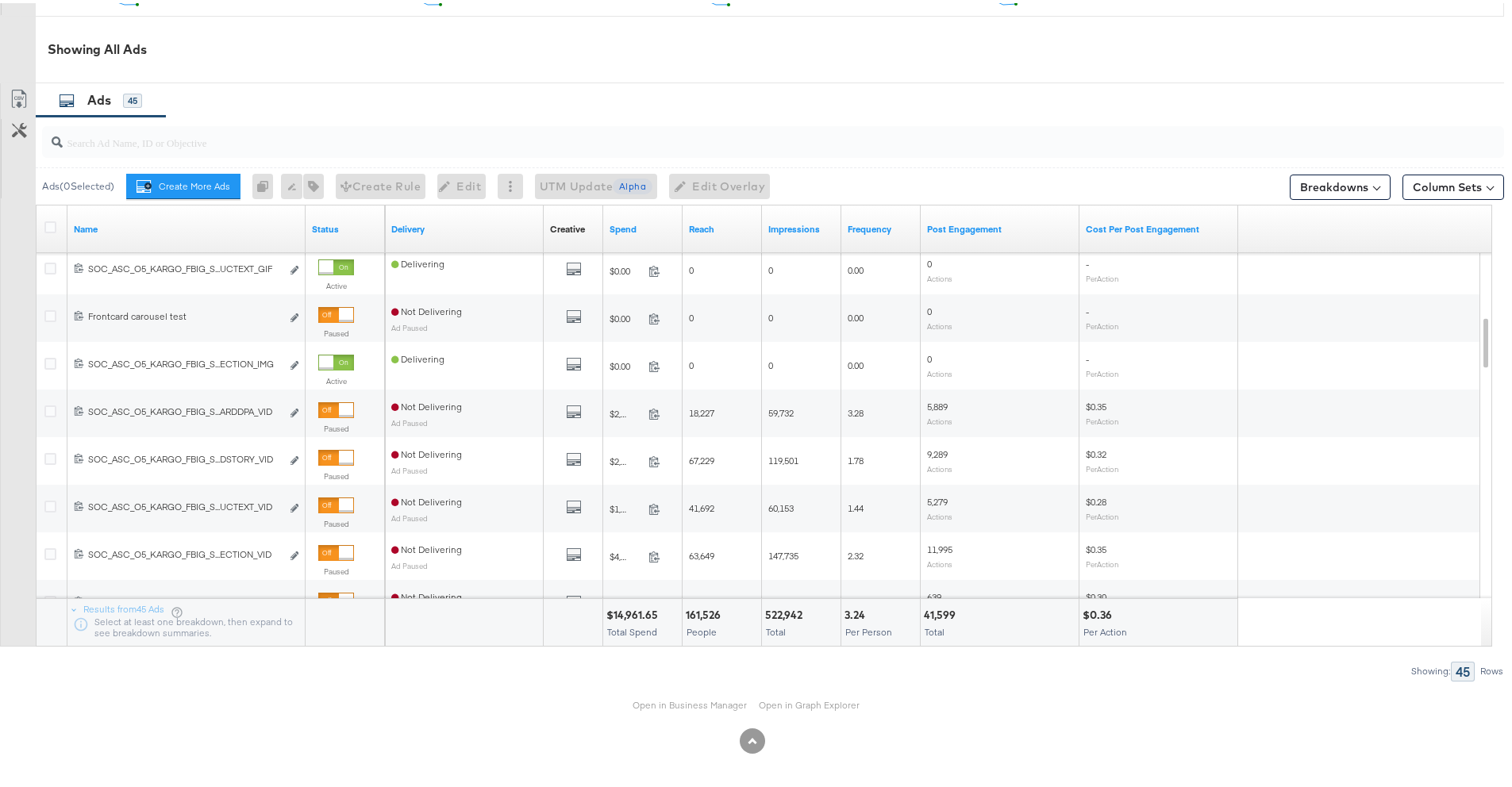
click at [651, 711] on div "Open in Business Manager Open in Graph Explorer" at bounding box center [752, 702] width 1504 height 48
click at [652, 705] on link "Open in Business Manager" at bounding box center [690, 702] width 115 height 13
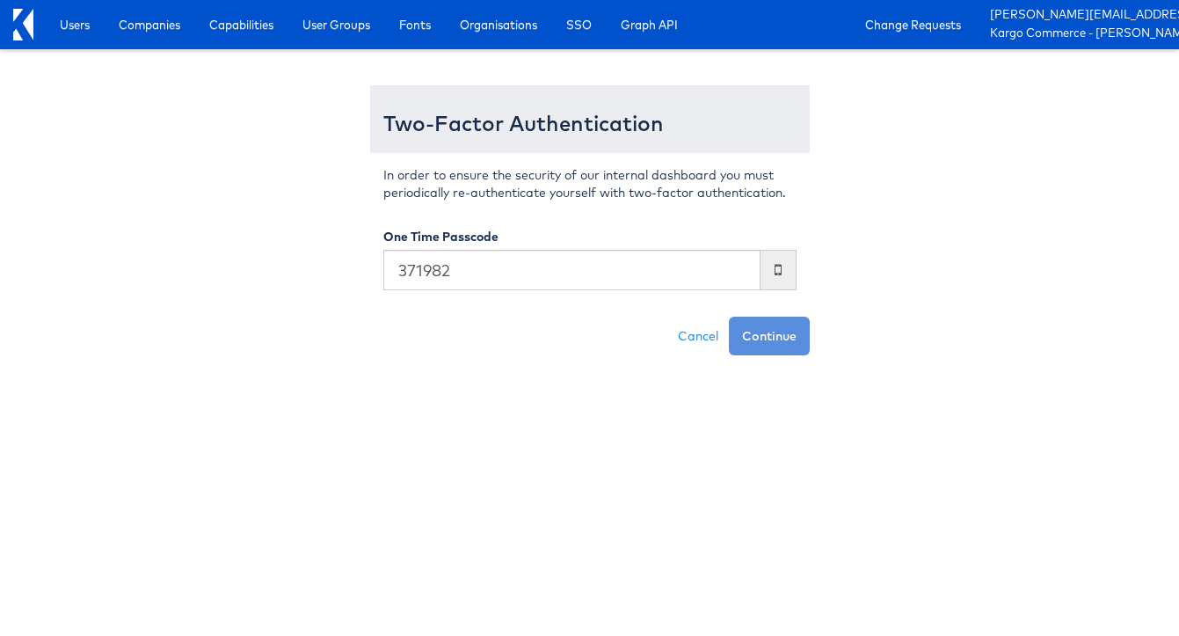
type input "371982"
click at [729, 317] on button "Continue" at bounding box center [769, 336] width 81 height 39
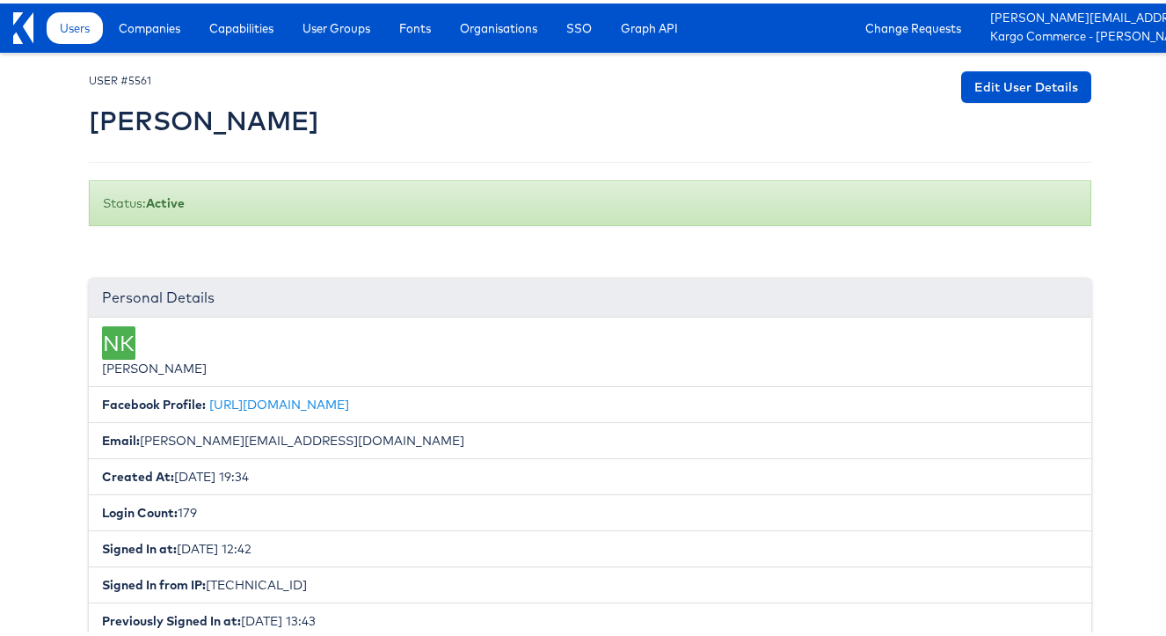
scroll to position [353, 0]
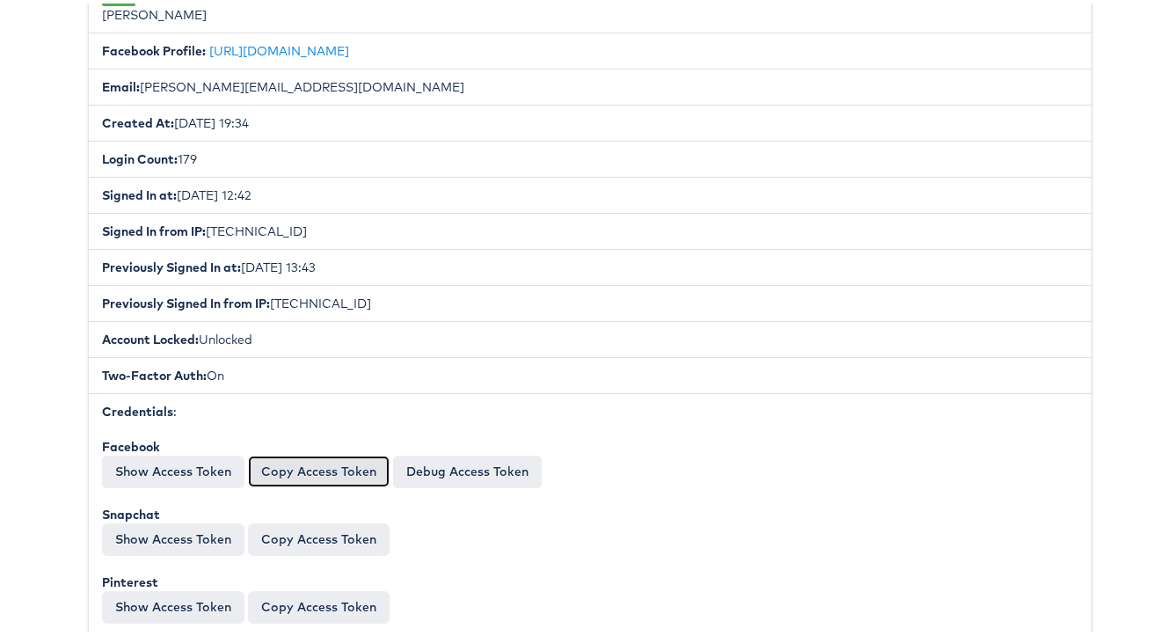
click at [295, 473] on button "Copy Access Token" at bounding box center [319, 468] width 142 height 32
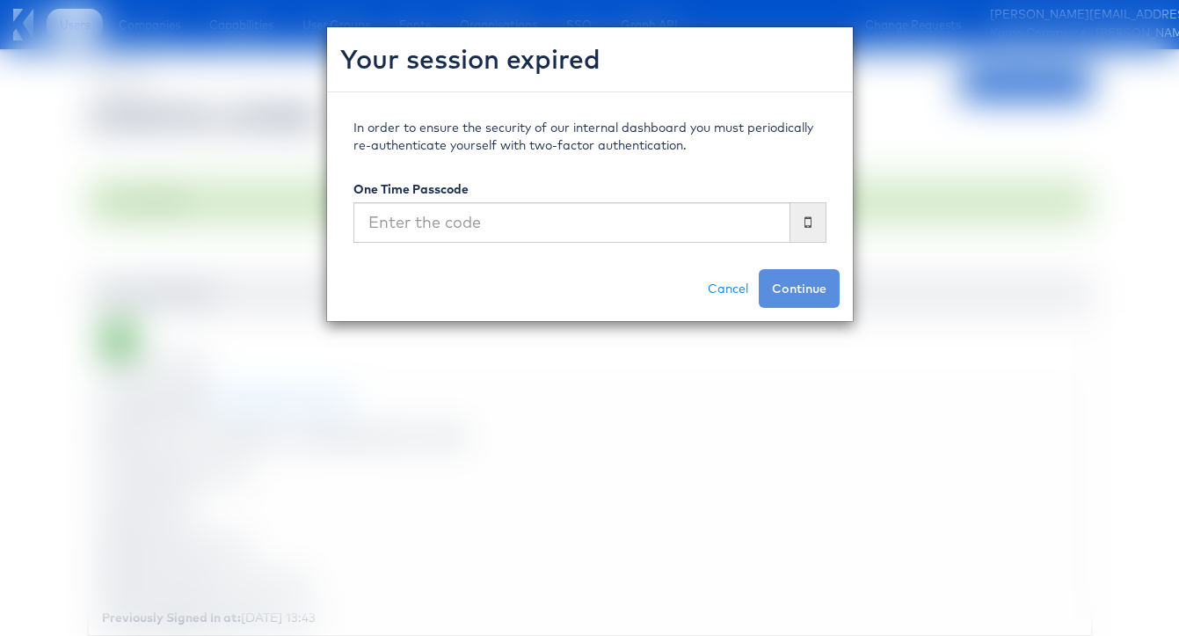
scroll to position [353, 0]
